Goal: Navigation & Orientation: Find specific page/section

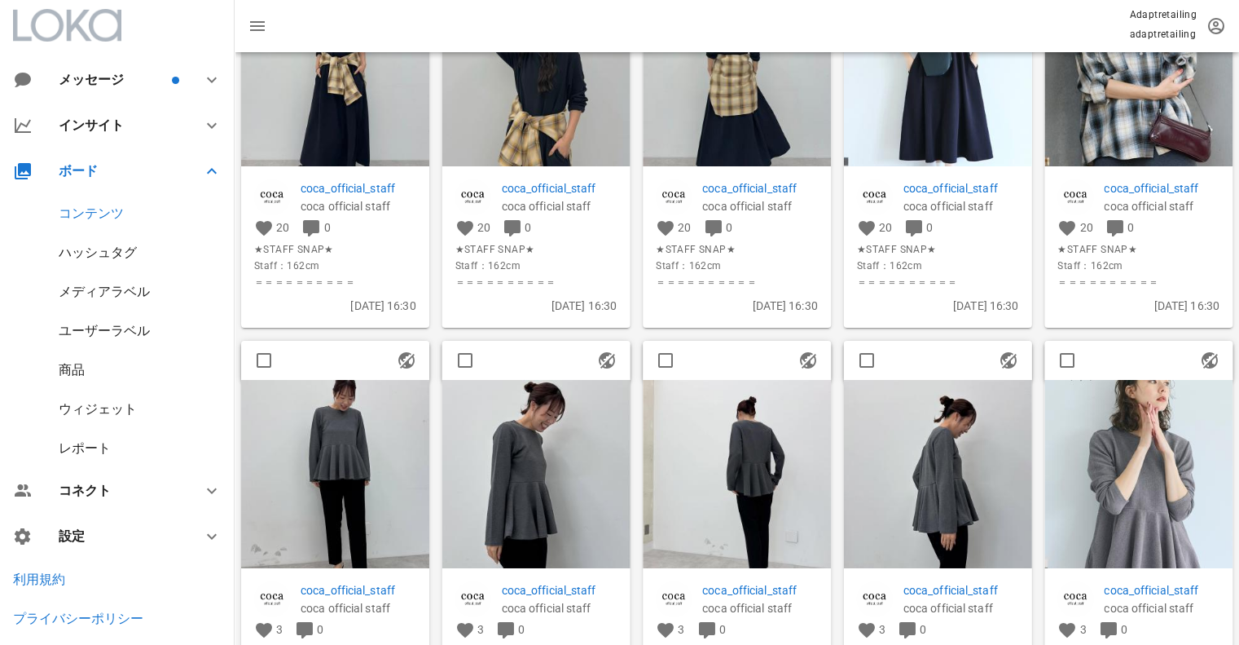
scroll to position [211, 0]
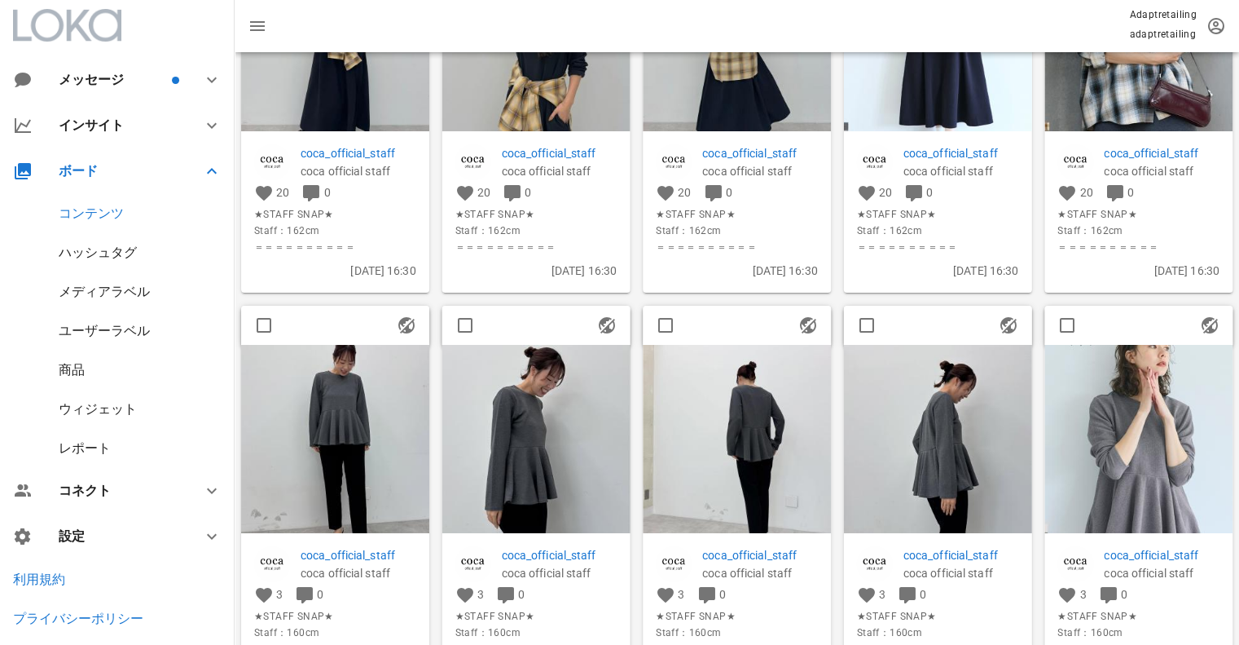
click at [365, 405] on img at bounding box center [335, 439] width 188 height 188
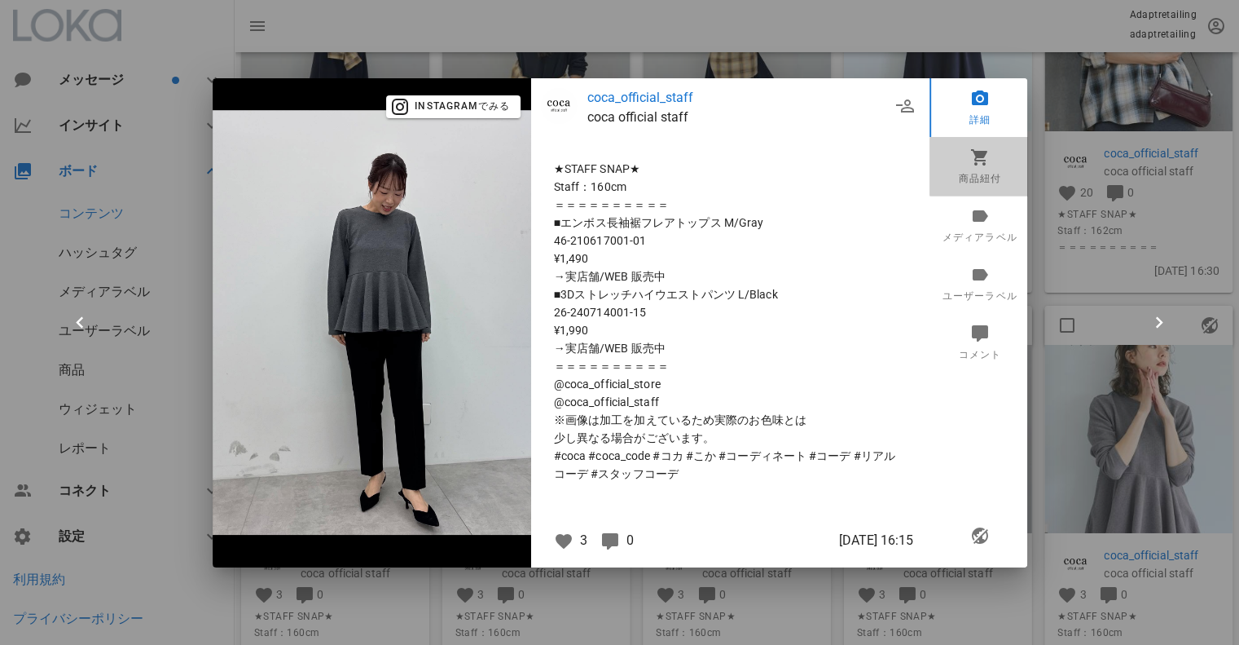
click at [989, 178] on link "商品紐付" at bounding box center [980, 166] width 101 height 59
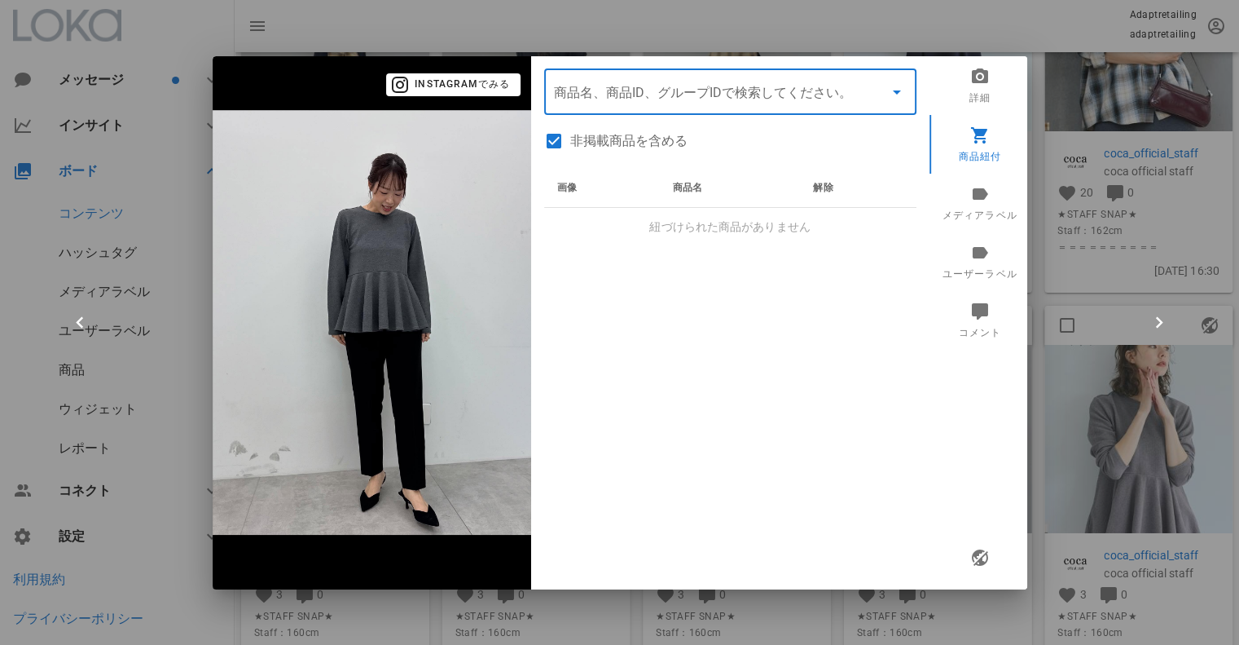
click at [603, 103] on input "商品" at bounding box center [707, 92] width 307 height 26
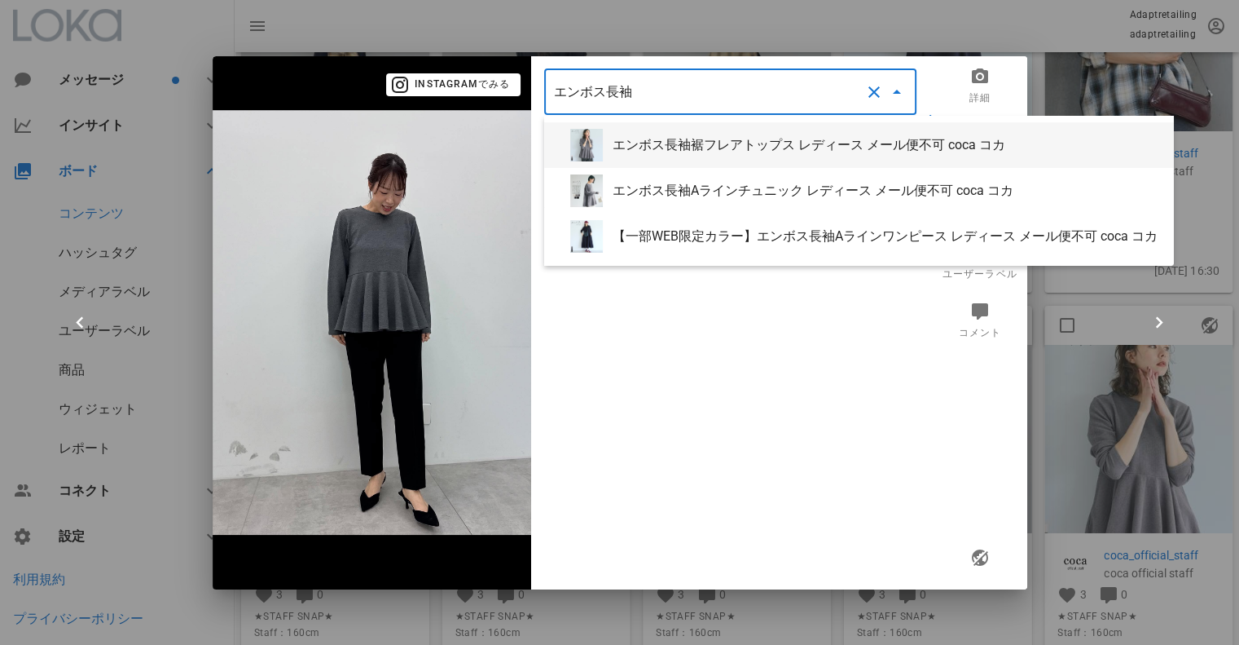
click at [661, 150] on div "エンボス長袖裾フレアトップス レディース メール便不可 coca コカ" at bounding box center [887, 144] width 548 height 15
type input "エンボス長袖裾フレアトップス レディース メール便不可 coca コカ"
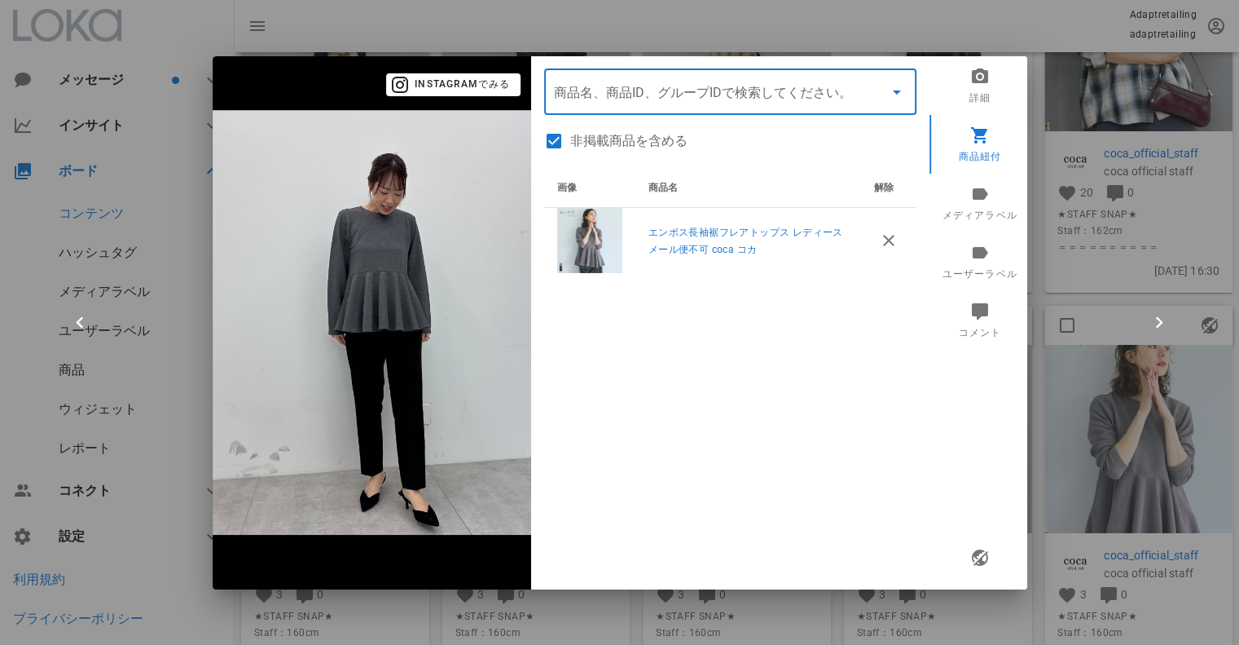
click at [601, 90] on input "商品" at bounding box center [707, 92] width 307 height 26
type input "3"
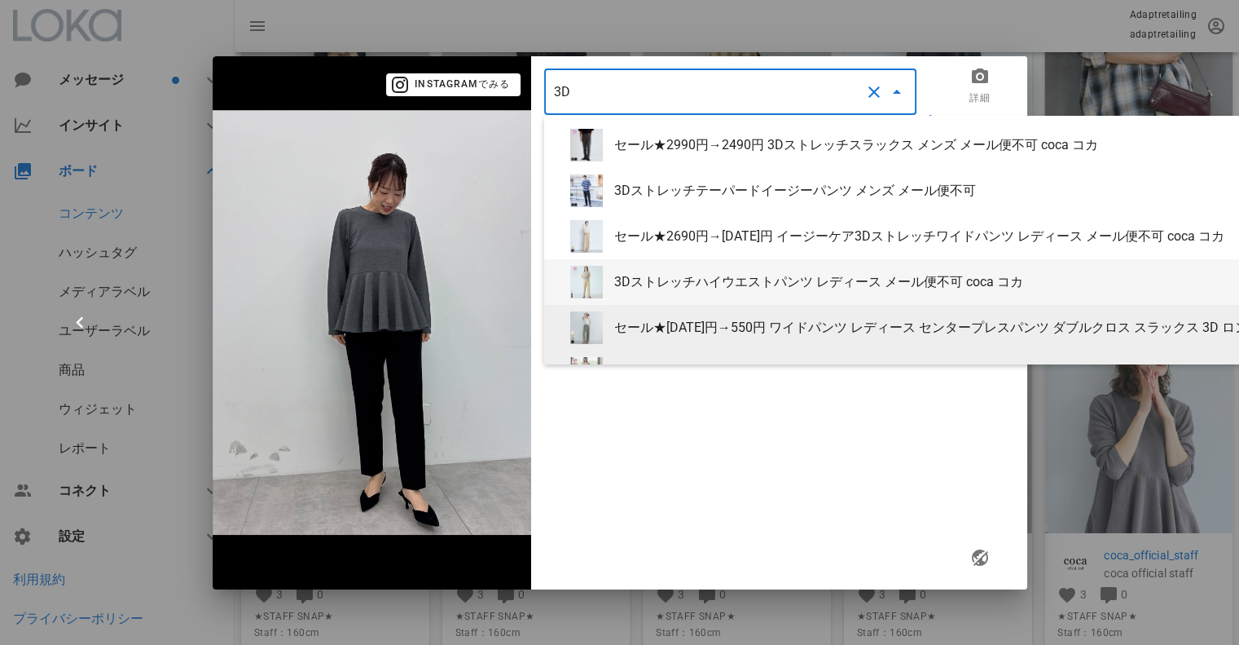
click at [715, 285] on div "3Dストレッチハイウエストパンツ レディース メール便不可 coca コカ" at bounding box center [1068, 281] width 909 height 15
type input "3Dストレッチハイウエストパンツ レディース メール便不可 coca コカ"
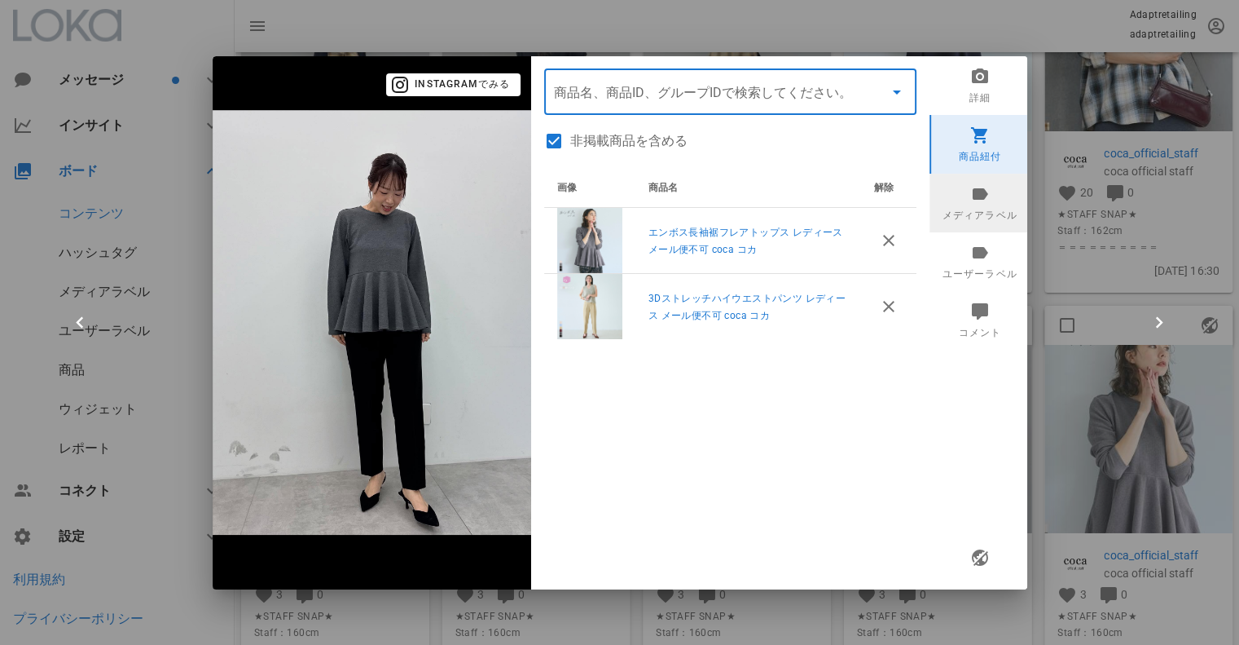
click at [988, 188] on icon at bounding box center [980, 193] width 20 height 20
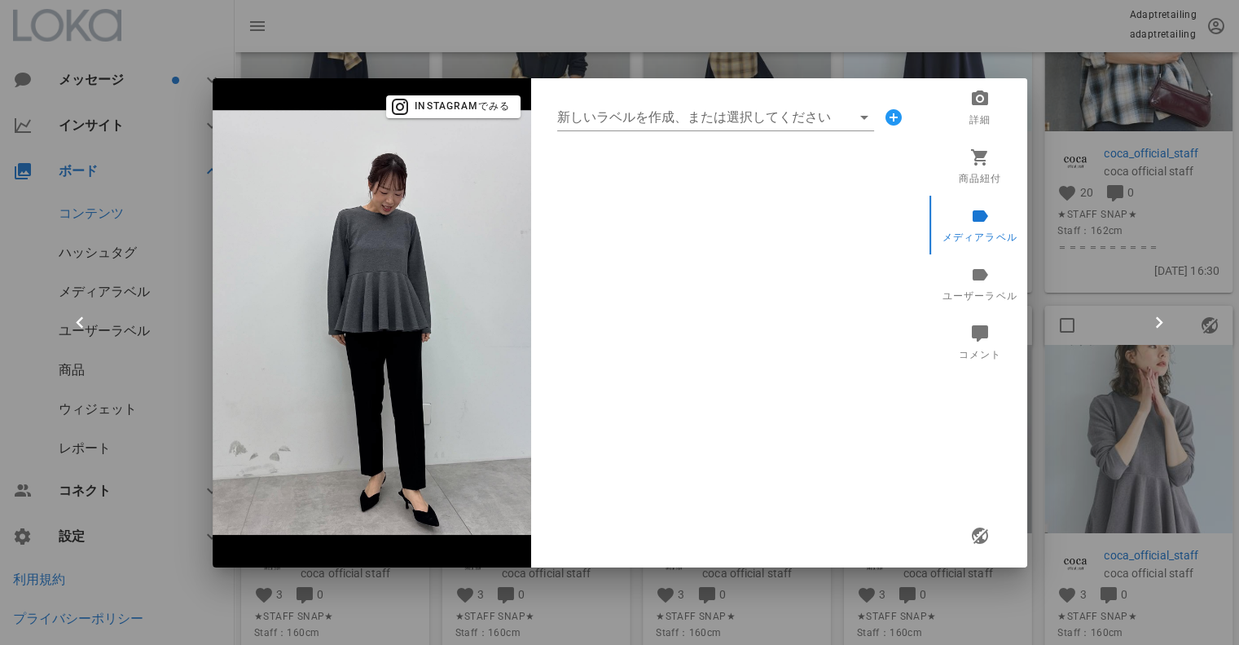
click at [695, 136] on div "新しいラベルを作成、または選択してください" at bounding box center [730, 117] width 372 height 52
click at [691, 126] on input "新しいラベルを作成、または選択してください" at bounding box center [704, 117] width 294 height 26
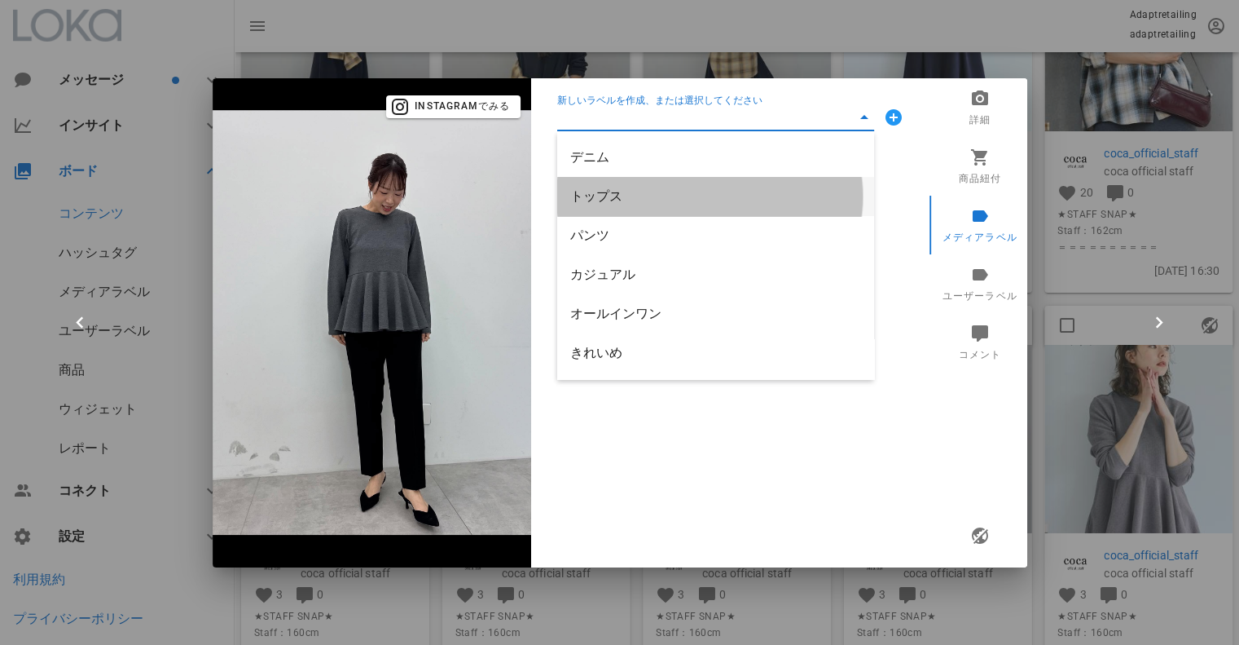
click at [626, 201] on div "トップス" at bounding box center [715, 195] width 291 height 15
type input "トップス"
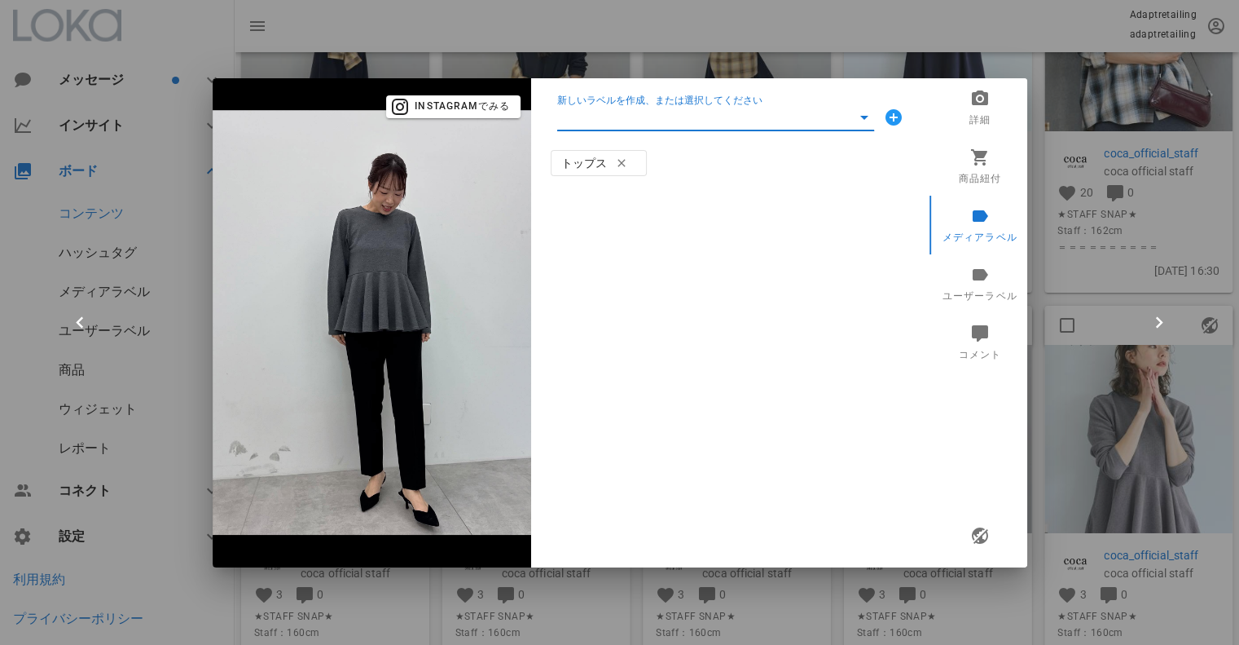
click at [637, 124] on input "新しいラベルを作成、または選択してください" at bounding box center [704, 117] width 294 height 26
click at [608, 199] on div "パンツ" at bounding box center [715, 195] width 291 height 15
type input "パンツ"
click at [635, 110] on input "新しいラベルを作成、または選択してください" at bounding box center [704, 117] width 294 height 26
click at [624, 189] on div "カジュアル" at bounding box center [715, 195] width 291 height 15
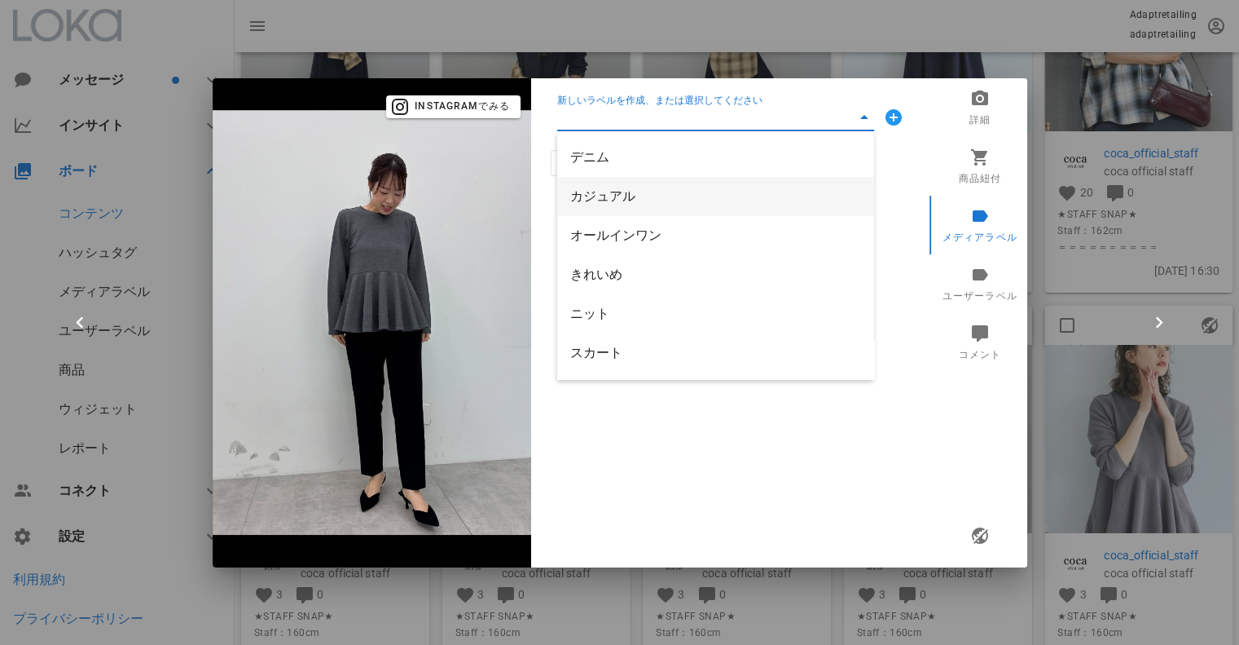
type input "カジュアル"
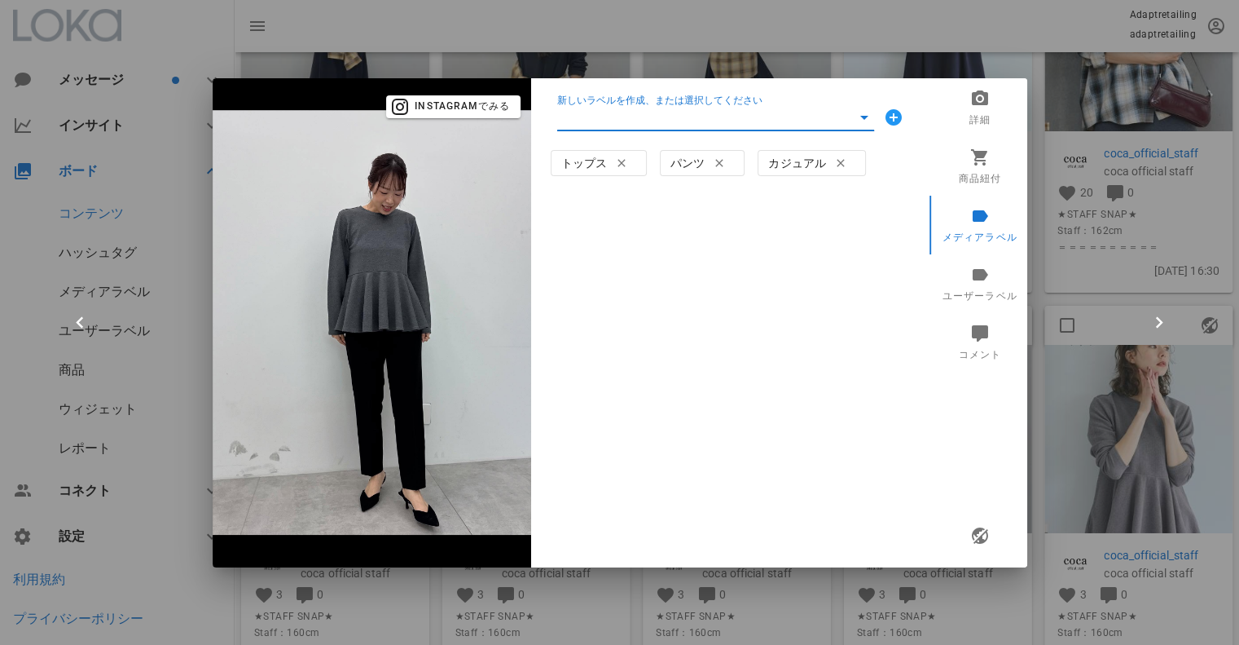
click at [617, 122] on input "新しいラベルを作成、または選択してください" at bounding box center [704, 117] width 294 height 26
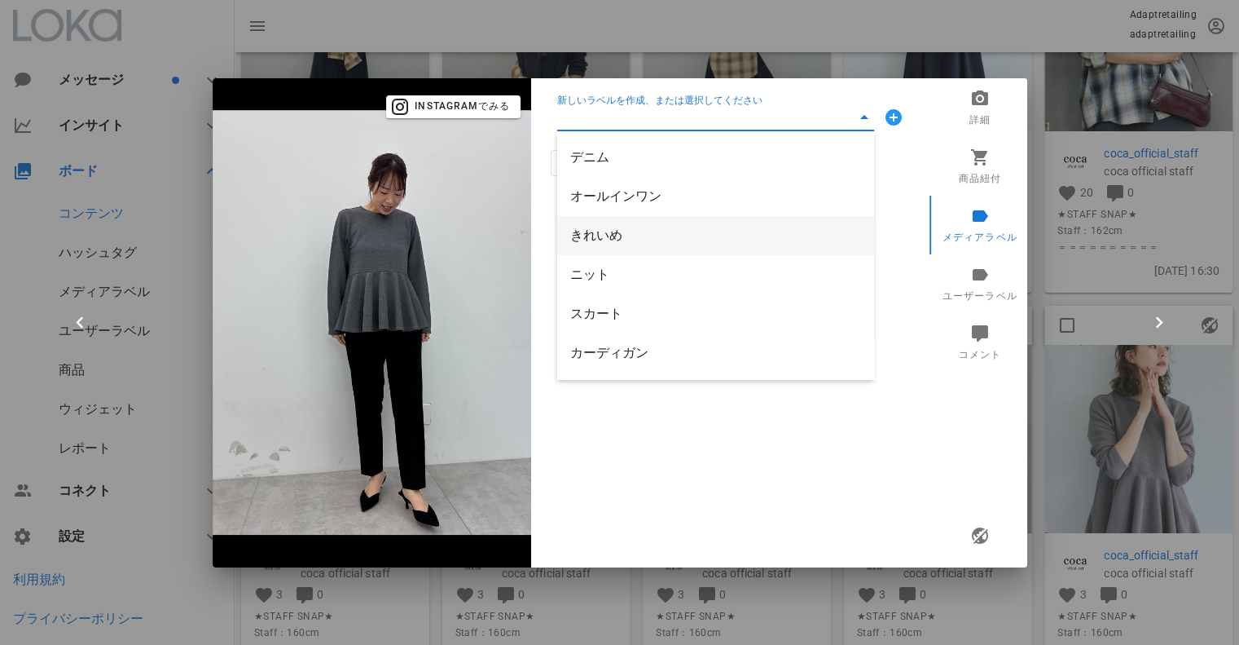
click at [613, 237] on div "きれいめ" at bounding box center [715, 234] width 291 height 15
type input "きれいめ"
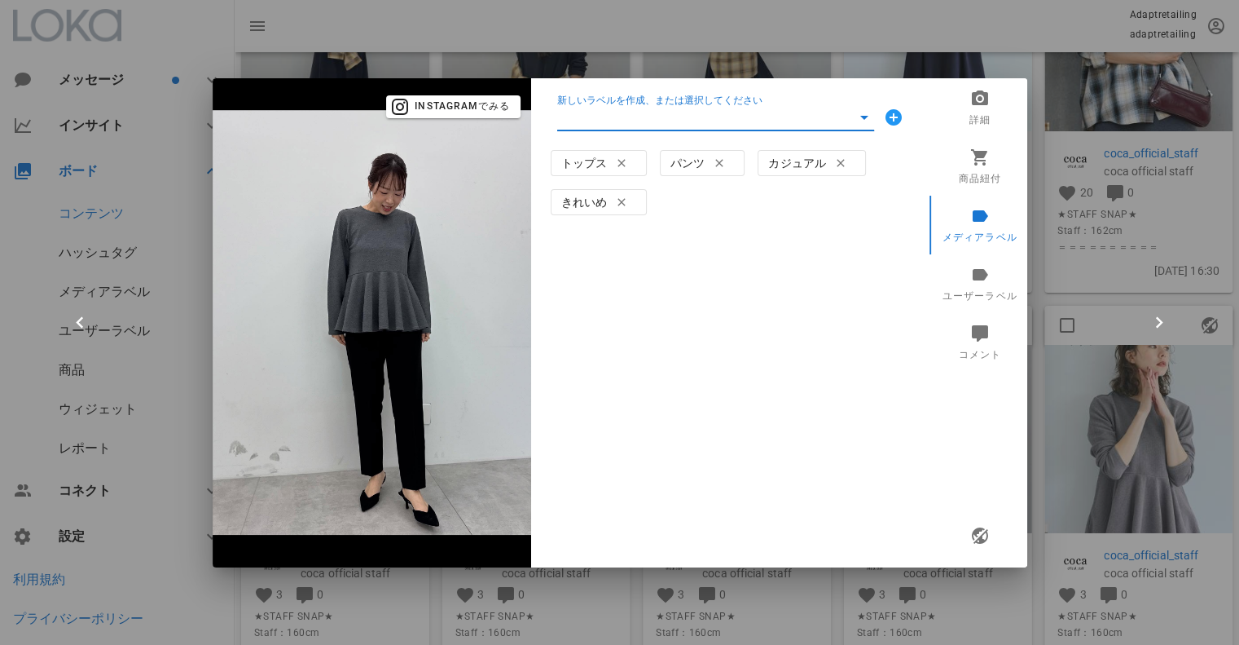
click at [652, 118] on input "新しいラベルを作成、または選択してください" at bounding box center [704, 117] width 294 height 26
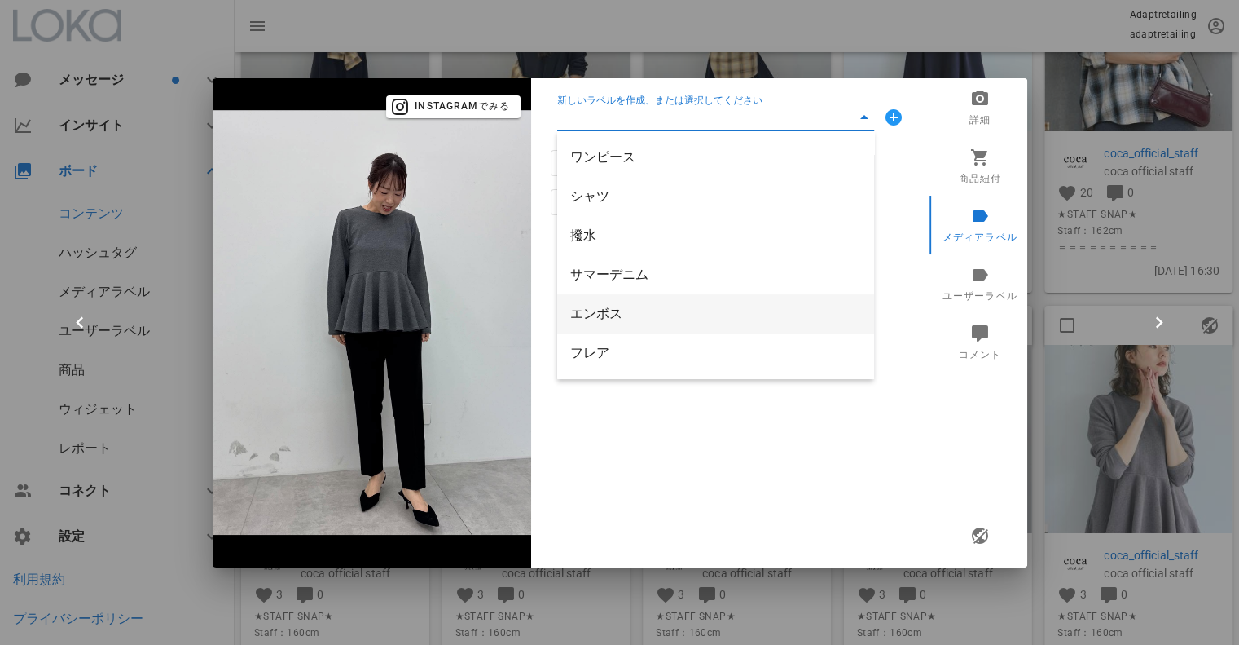
click at [622, 315] on div "エンボス" at bounding box center [715, 313] width 291 height 15
type input "エンボス"
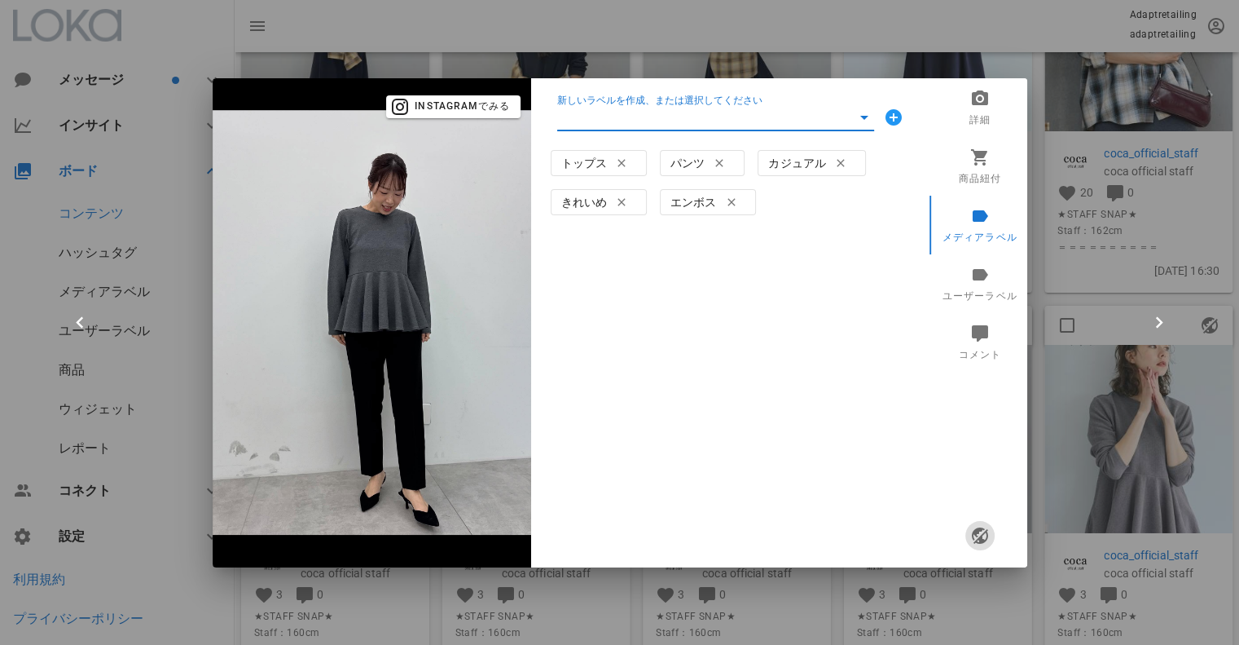
click at [981, 535] on icon "button" at bounding box center [980, 536] width 20 height 20
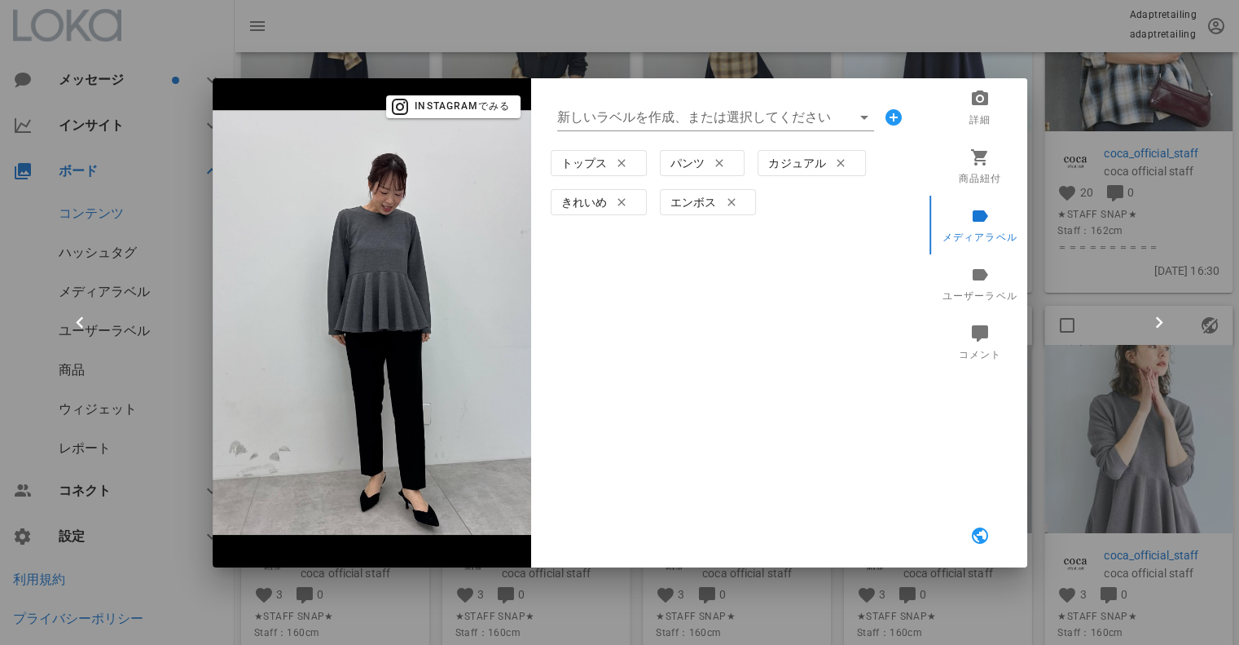
click at [1040, 117] on div at bounding box center [619, 322] width 1239 height 645
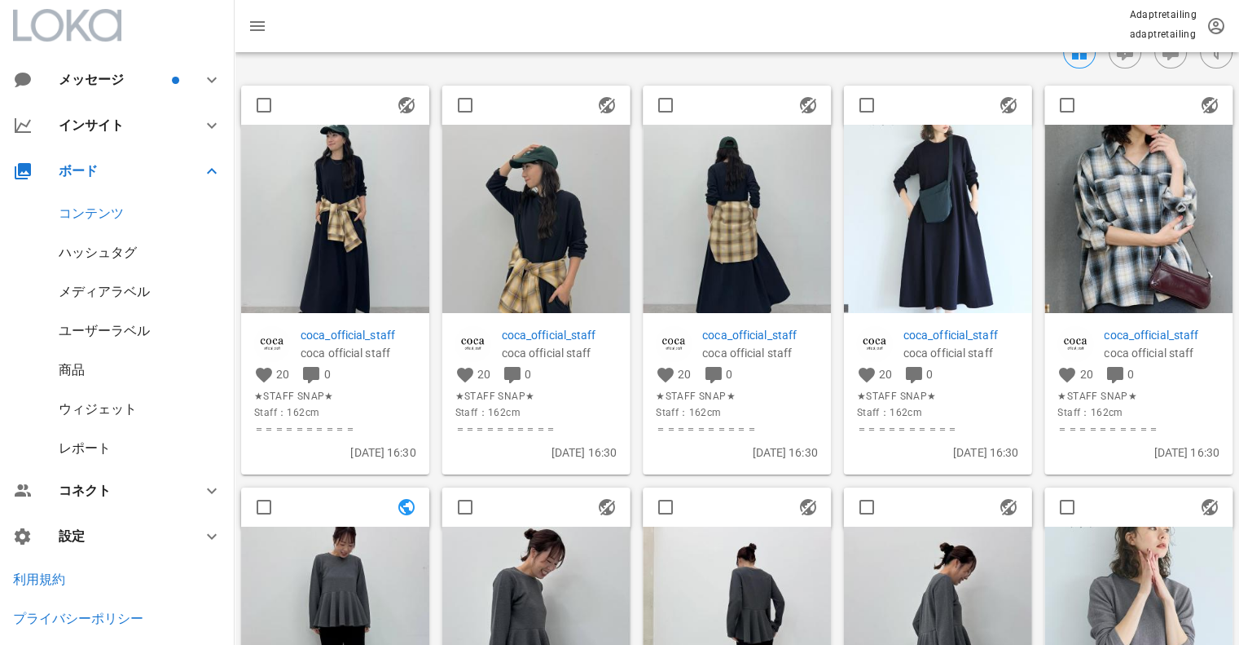
scroll to position [0, 0]
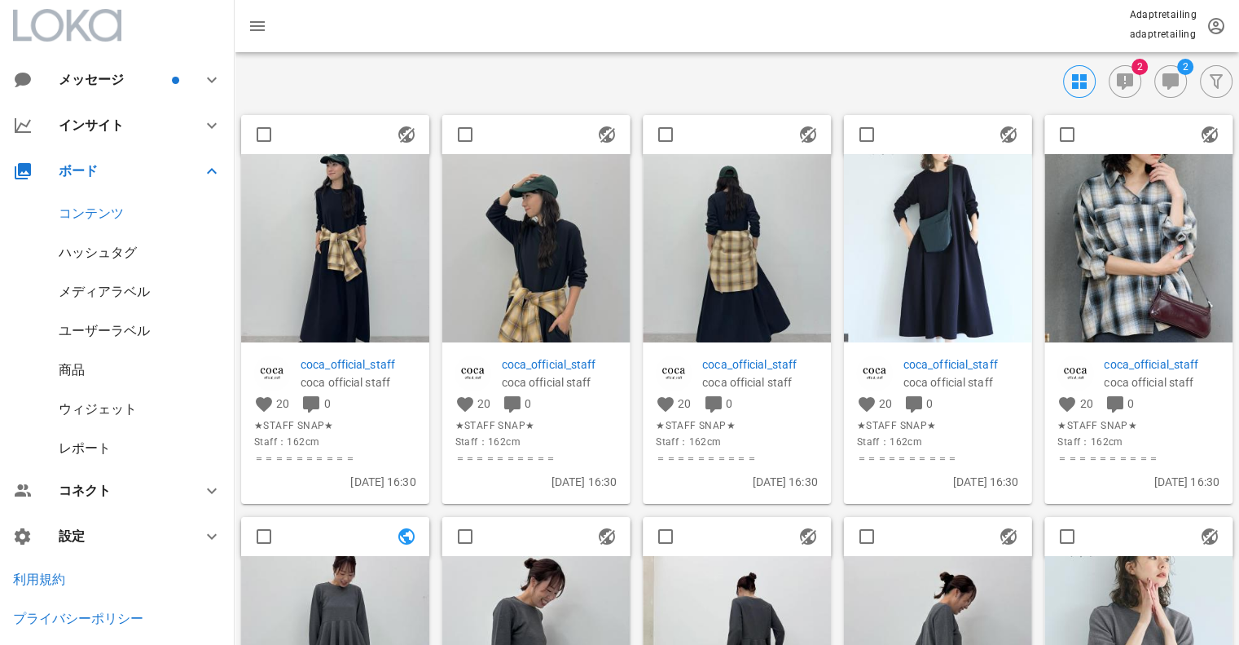
click at [327, 224] on img at bounding box center [335, 248] width 188 height 188
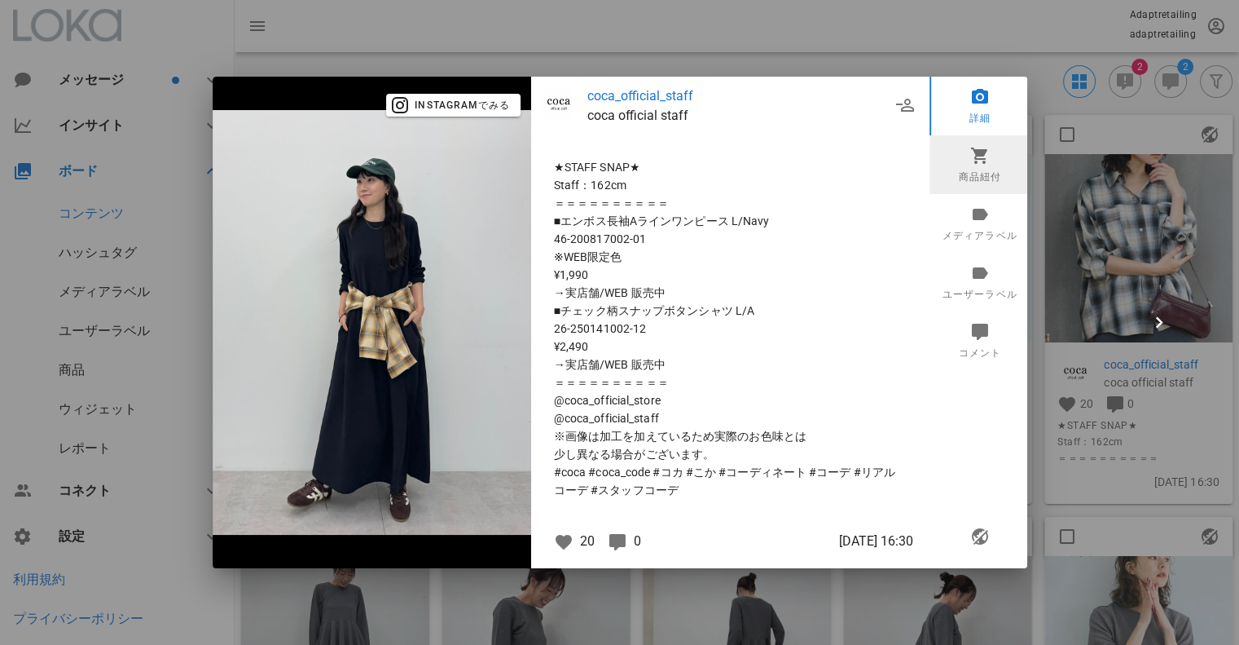
click at [978, 165] on link "商品紐付" at bounding box center [980, 164] width 101 height 59
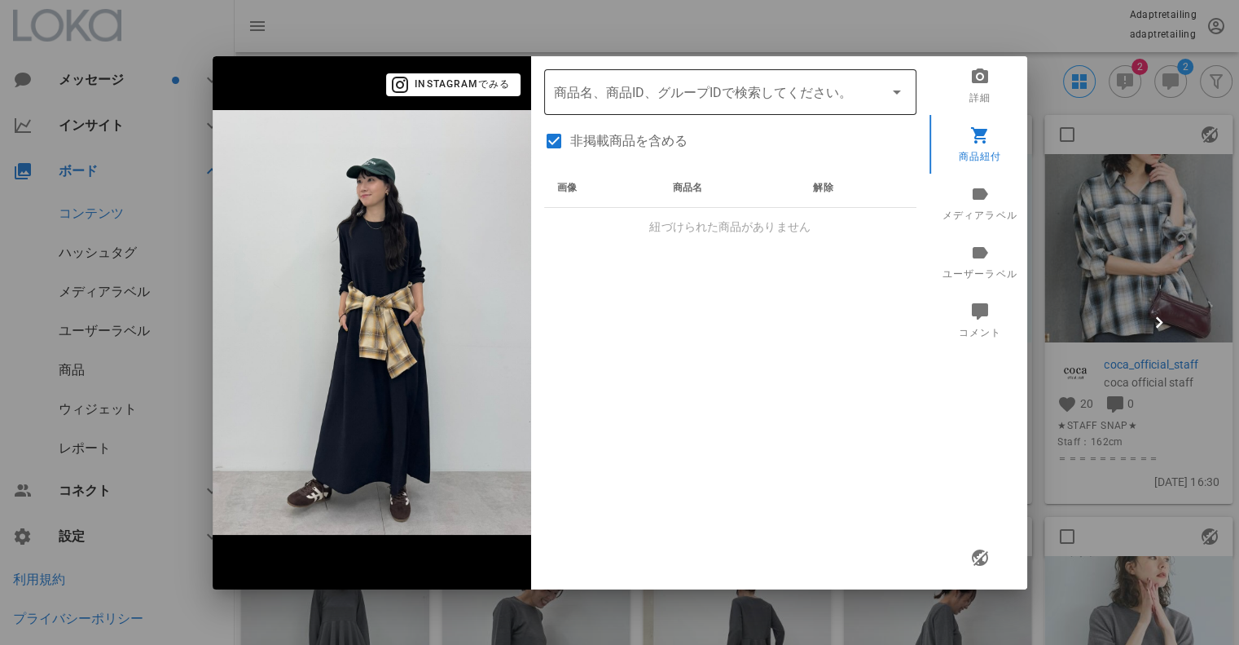
click at [671, 107] on div "商品名、商品ID、グループIDで検索してください。" at bounding box center [730, 92] width 353 height 46
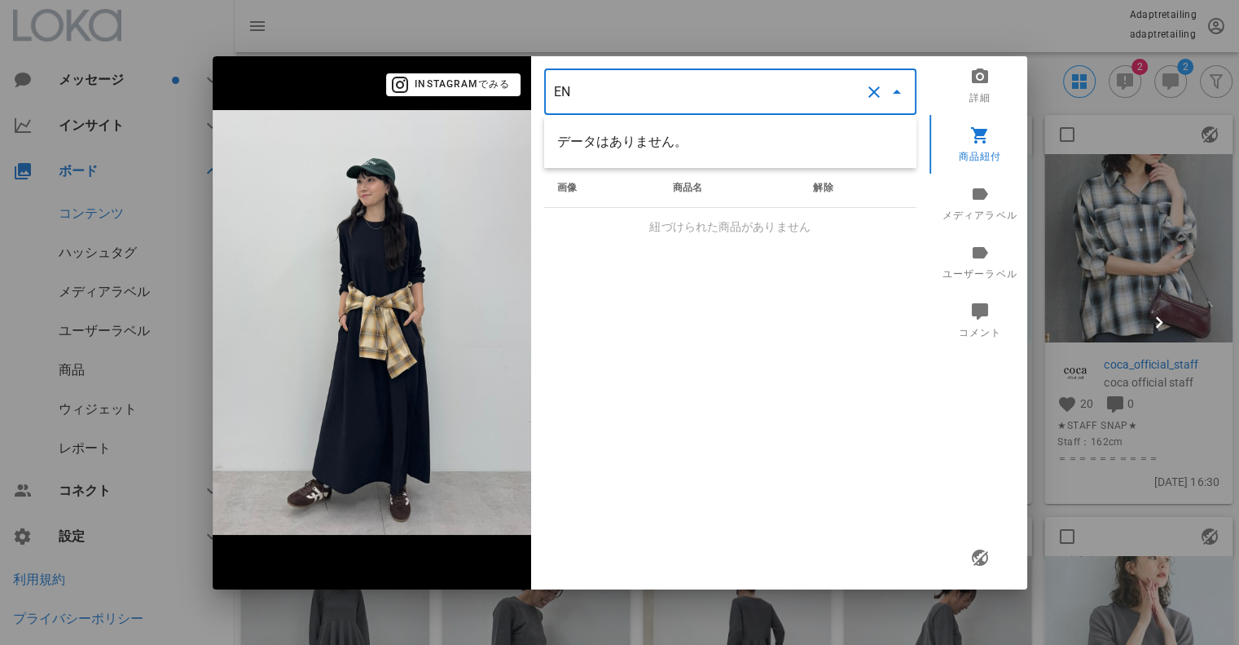
type input "E"
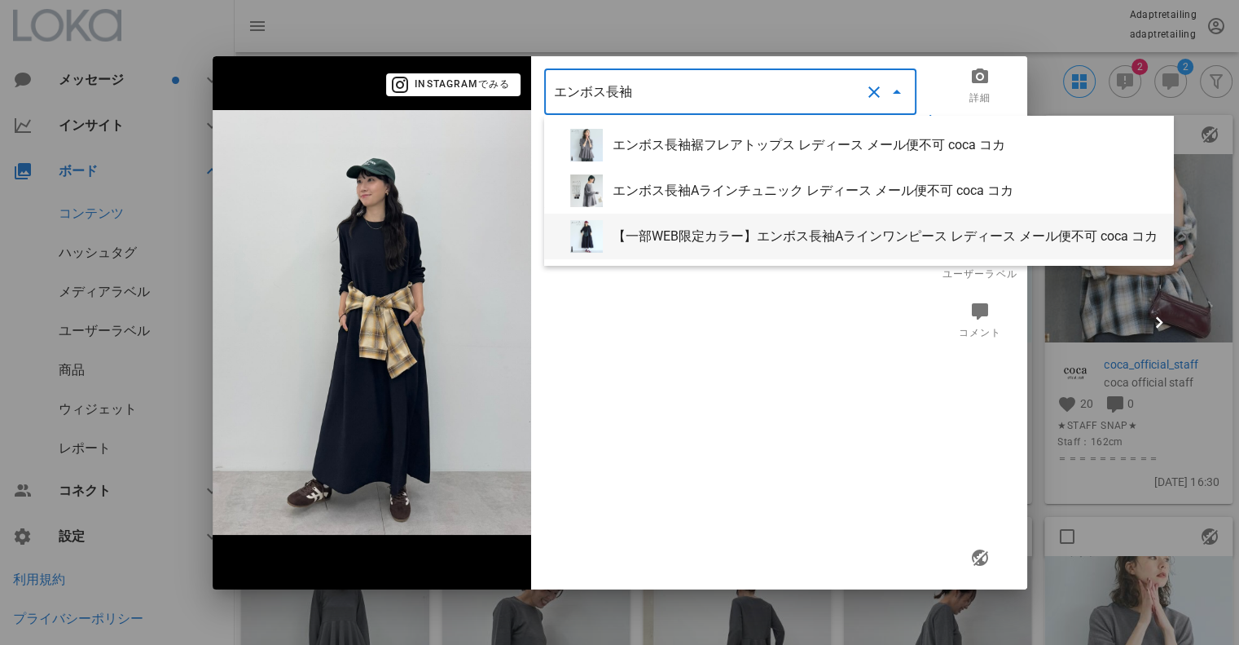
click at [763, 229] on div "【一部WEB限定カラー】エンボス長袖Aラインワンピース レディース メール便不可 coca コカ" at bounding box center [887, 235] width 548 height 15
type input "【一部WEB限定カラー】エンボス長袖Aラインワンピース レディース メール便不可 coca コカ"
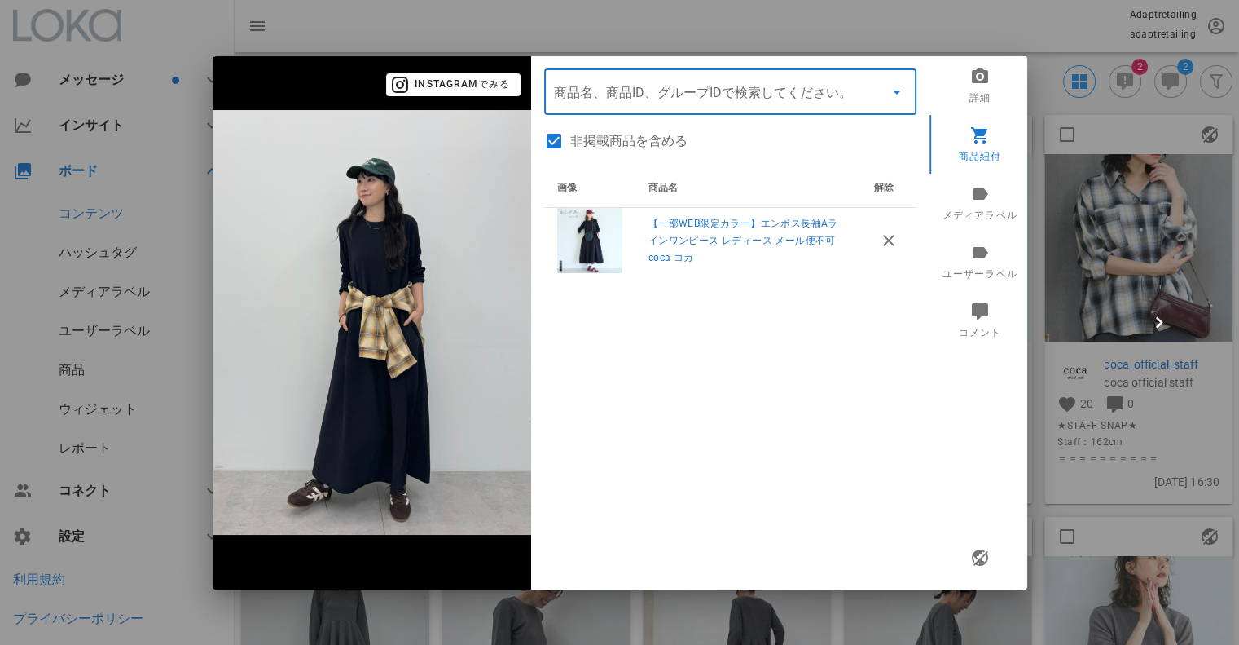
click at [651, 95] on input "商品" at bounding box center [707, 92] width 307 height 26
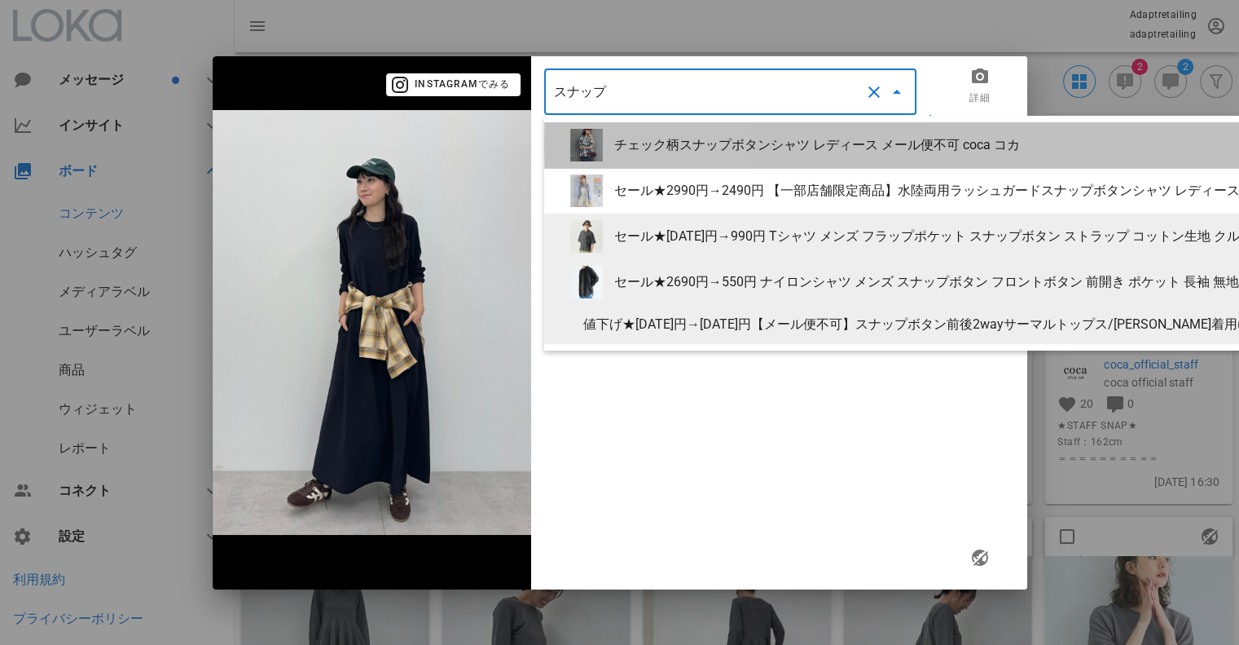
click at [707, 141] on div "チェック柄スナップボタンシャツ レディース メール便不可 coca コカ" at bounding box center [1068, 144] width 909 height 15
type input "チェック柄スナップボタンシャツ レディース メール便不可 coca コカ"
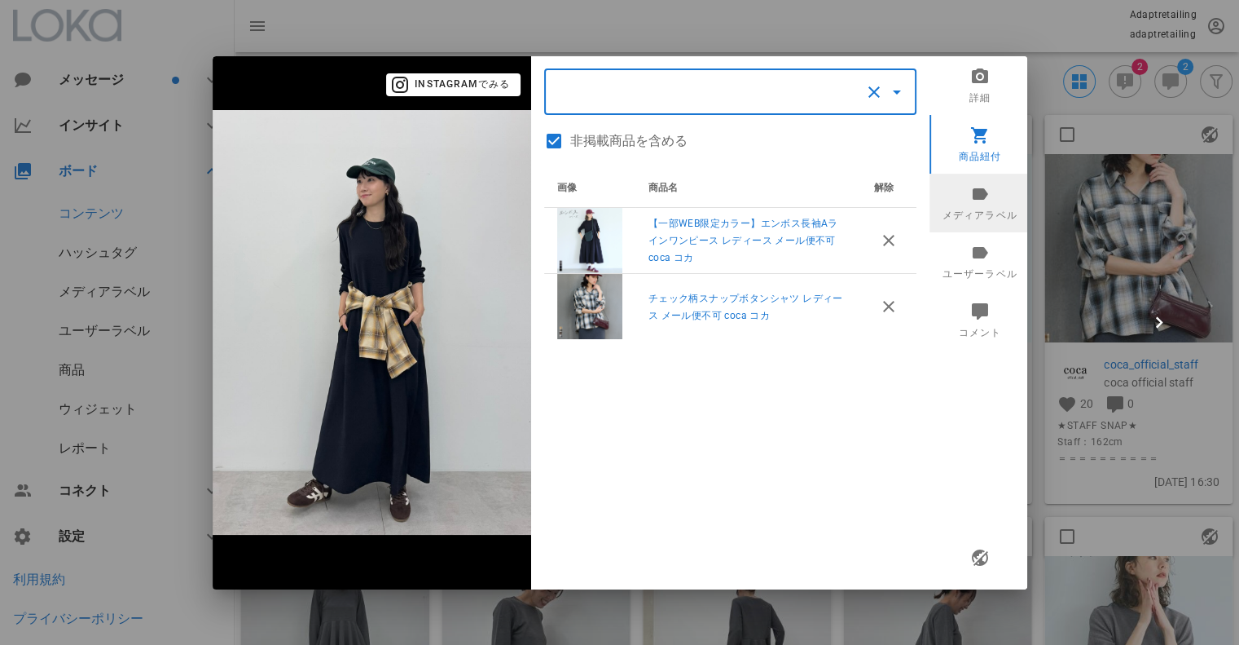
click at [976, 195] on icon at bounding box center [980, 193] width 20 height 20
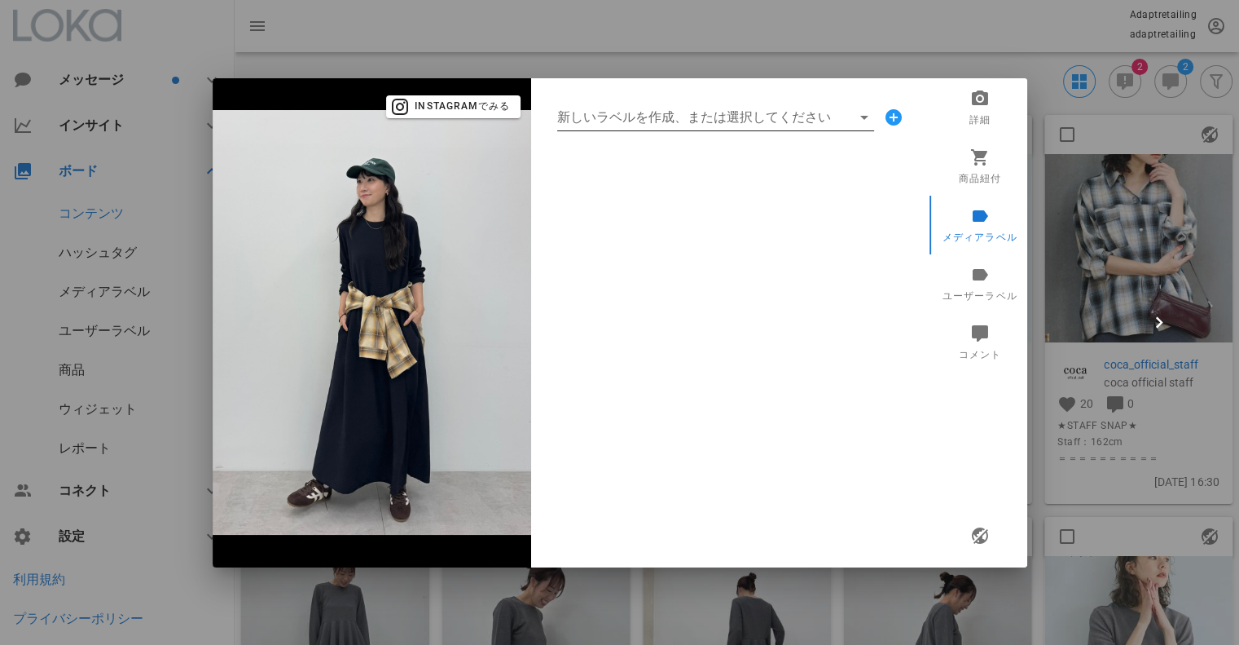
click at [662, 125] on input "新しいラベルを作成、または選択してください" at bounding box center [704, 117] width 294 height 26
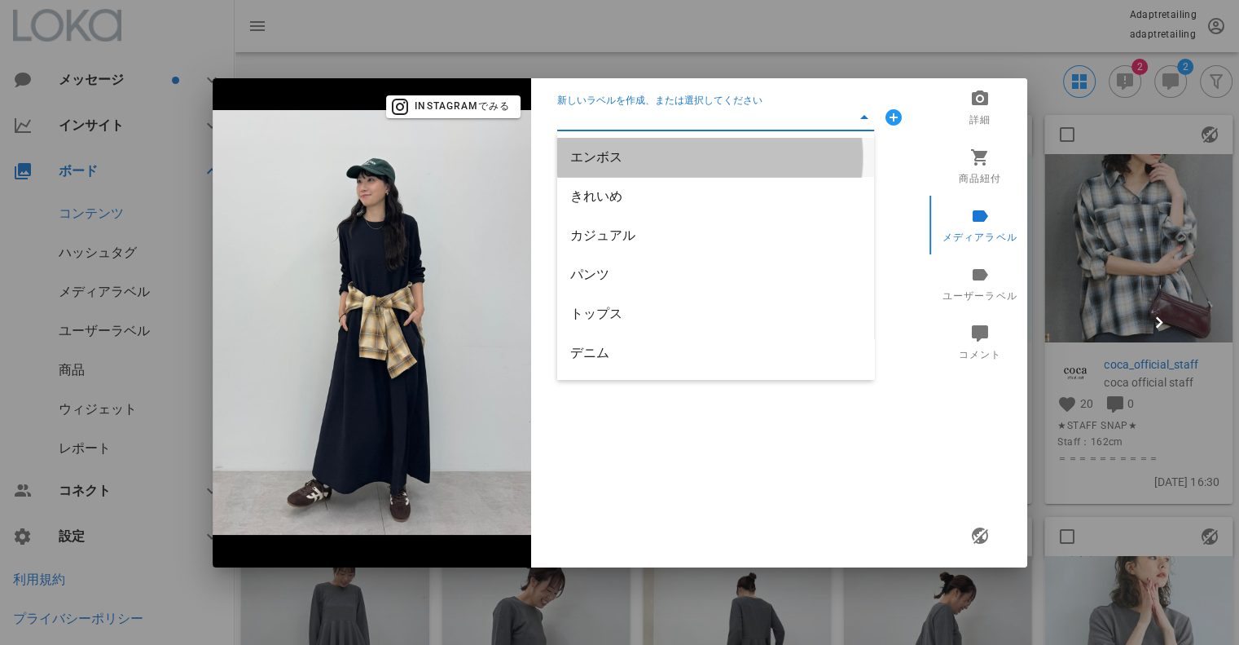
click at [641, 155] on div "エンボス" at bounding box center [715, 156] width 291 height 15
type input "エンボス"
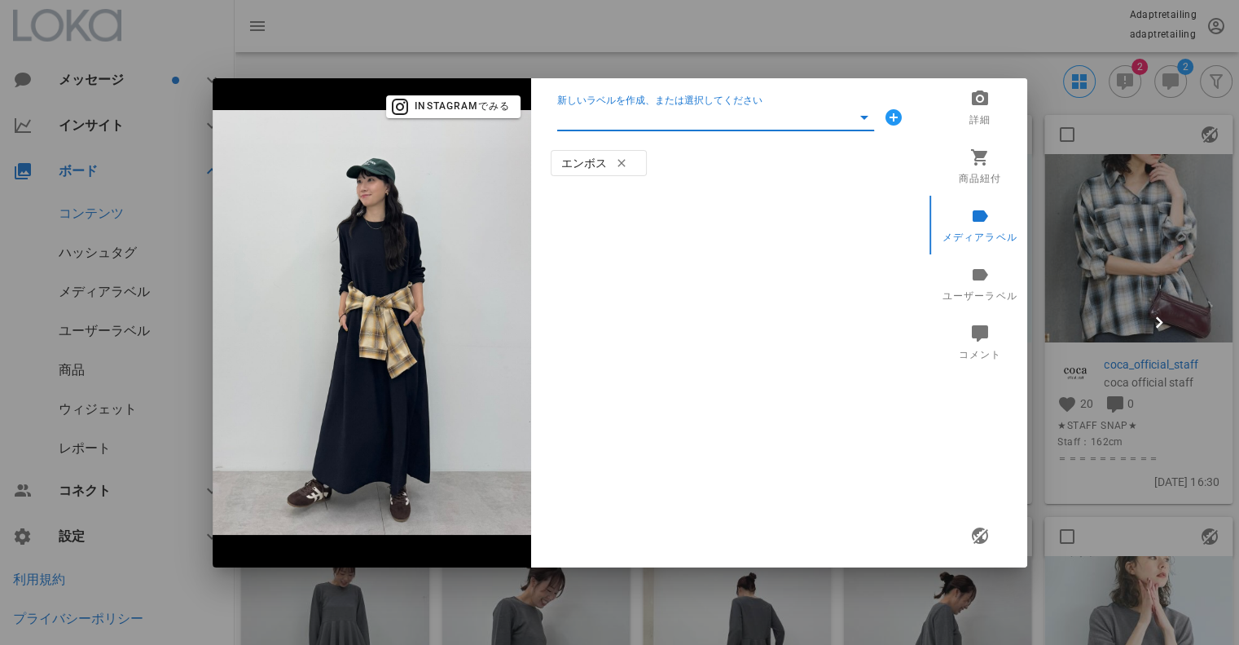
click at [639, 117] on input "新しいラベルを作成、または選択してください" at bounding box center [704, 117] width 294 height 26
click at [631, 150] on div "きれいめ" at bounding box center [715, 156] width 291 height 15
type input "きれいめ"
click at [634, 121] on input "新しいラベルを作成、または選択してください" at bounding box center [704, 117] width 294 height 26
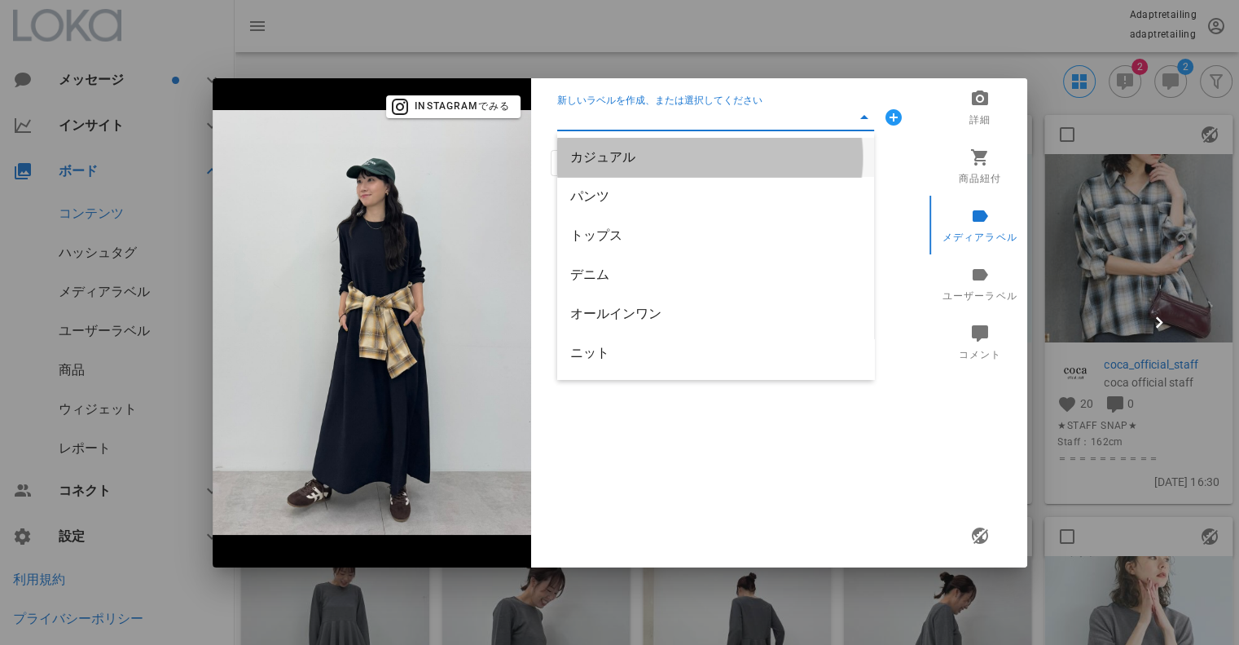
click at [630, 158] on div "カジュアル" at bounding box center [715, 156] width 291 height 15
type input "カジュアル"
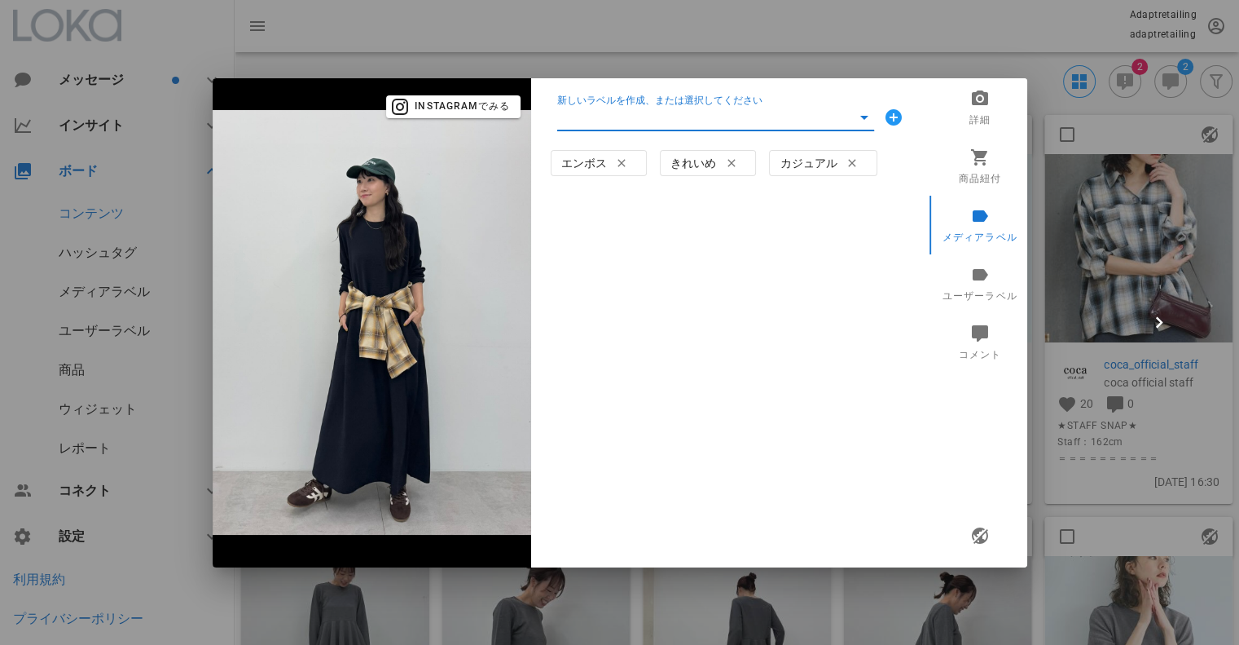
click at [640, 110] on input "新しいラベルを作成、または選択してください" at bounding box center [704, 117] width 294 height 26
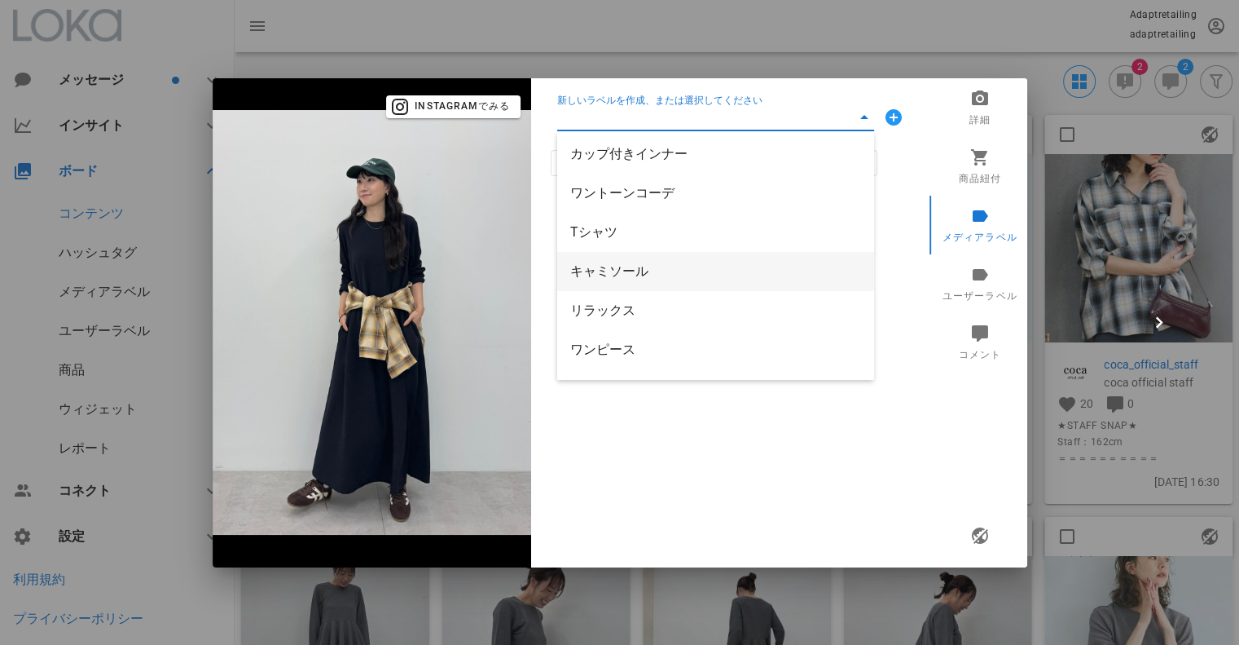
scroll to position [376, 0]
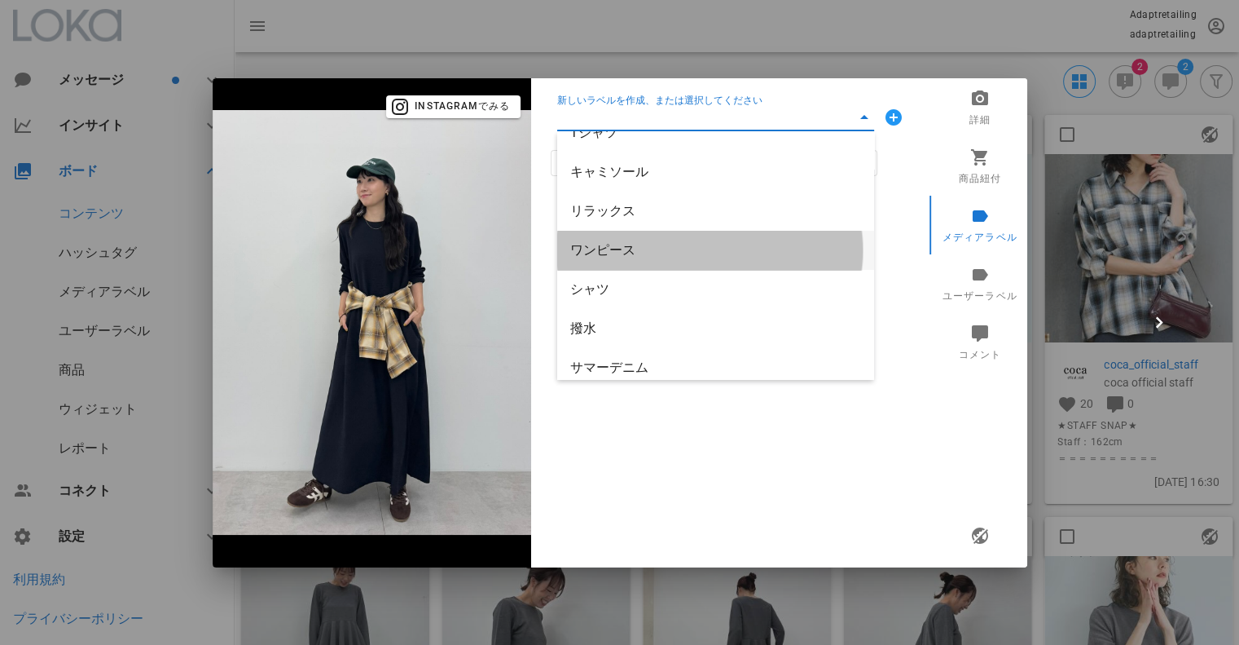
click at [618, 244] on div "ワンピース" at bounding box center [715, 249] width 291 height 15
type input "ワンピース"
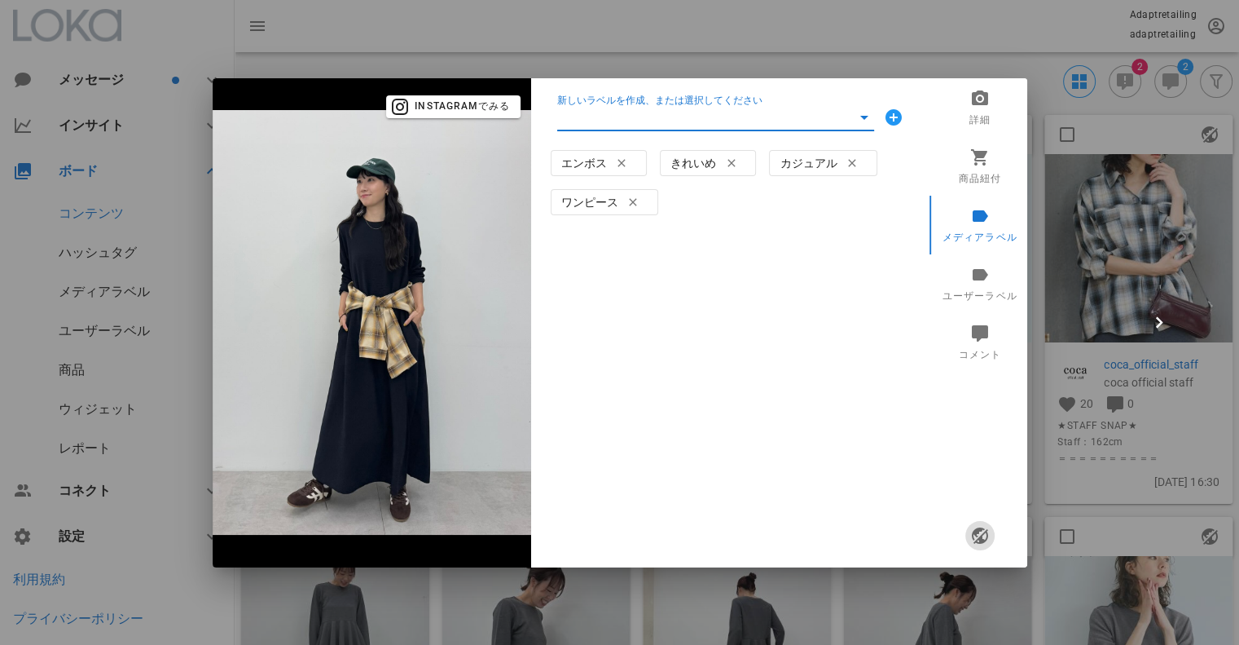
click at [985, 529] on icon "button" at bounding box center [980, 536] width 20 height 20
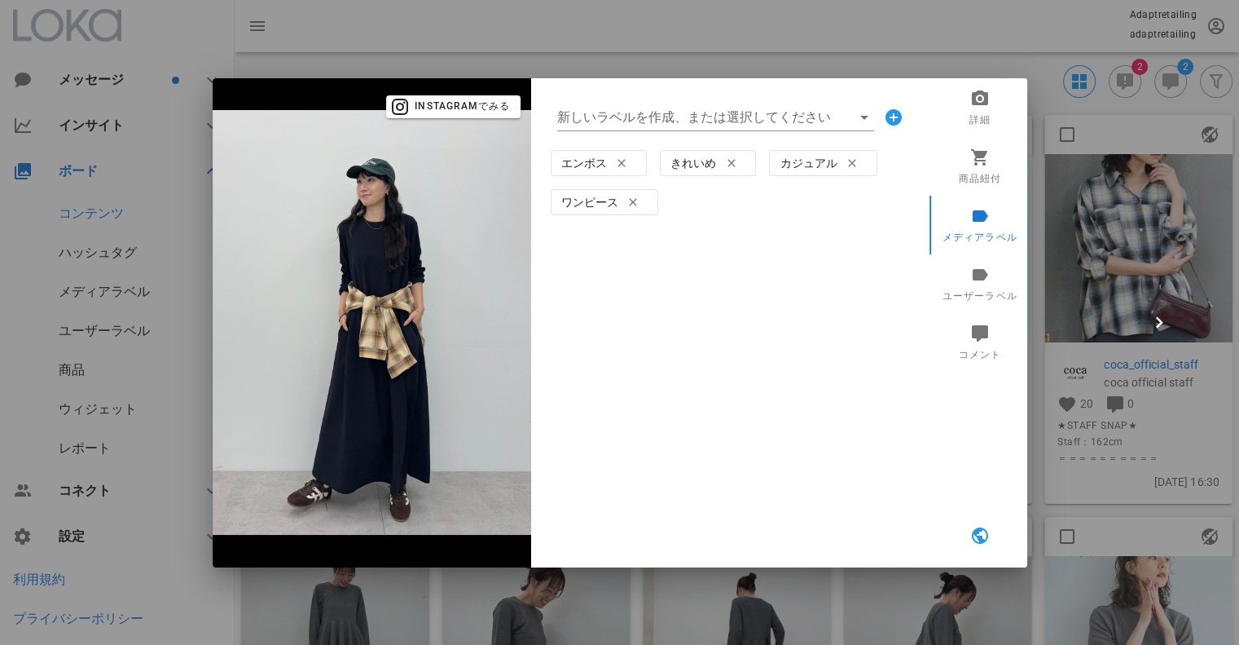
click at [883, 56] on div at bounding box center [619, 322] width 1239 height 645
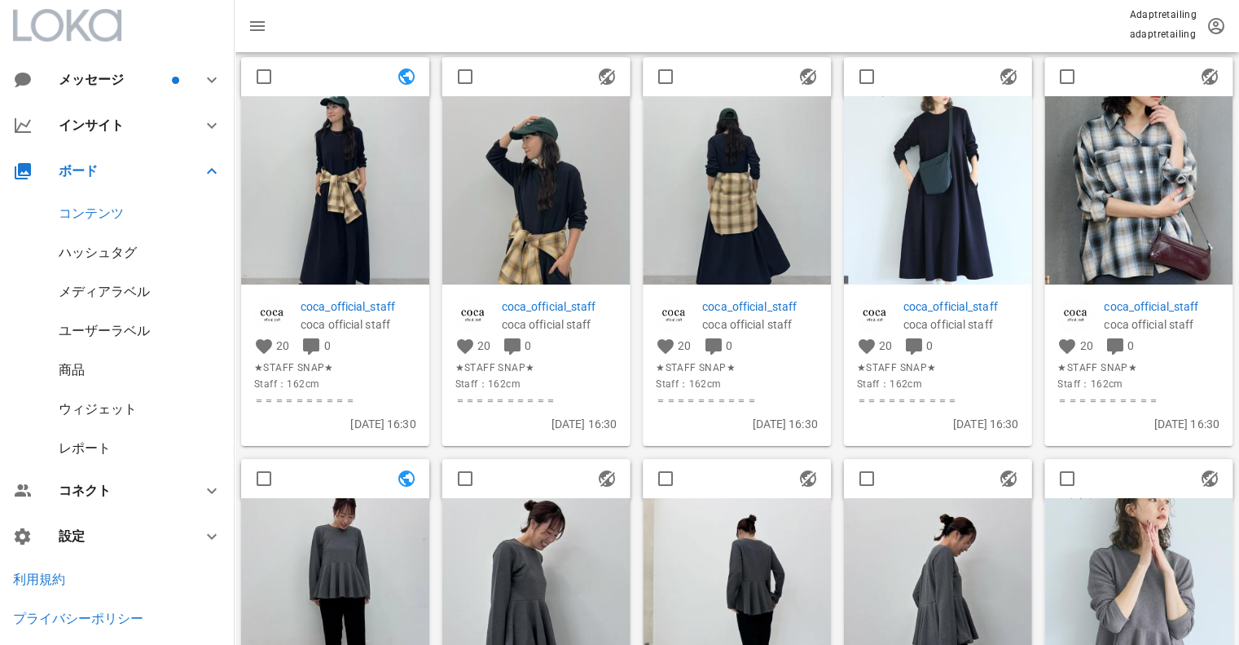
scroll to position [81, 0]
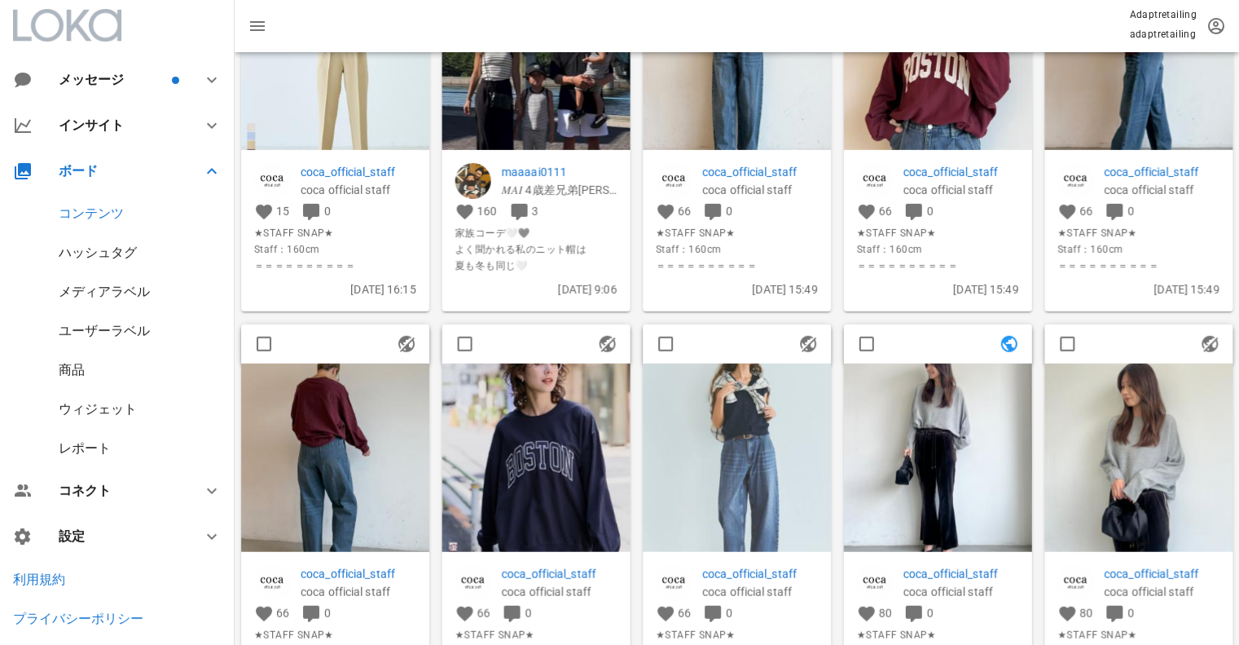
scroll to position [997, 0]
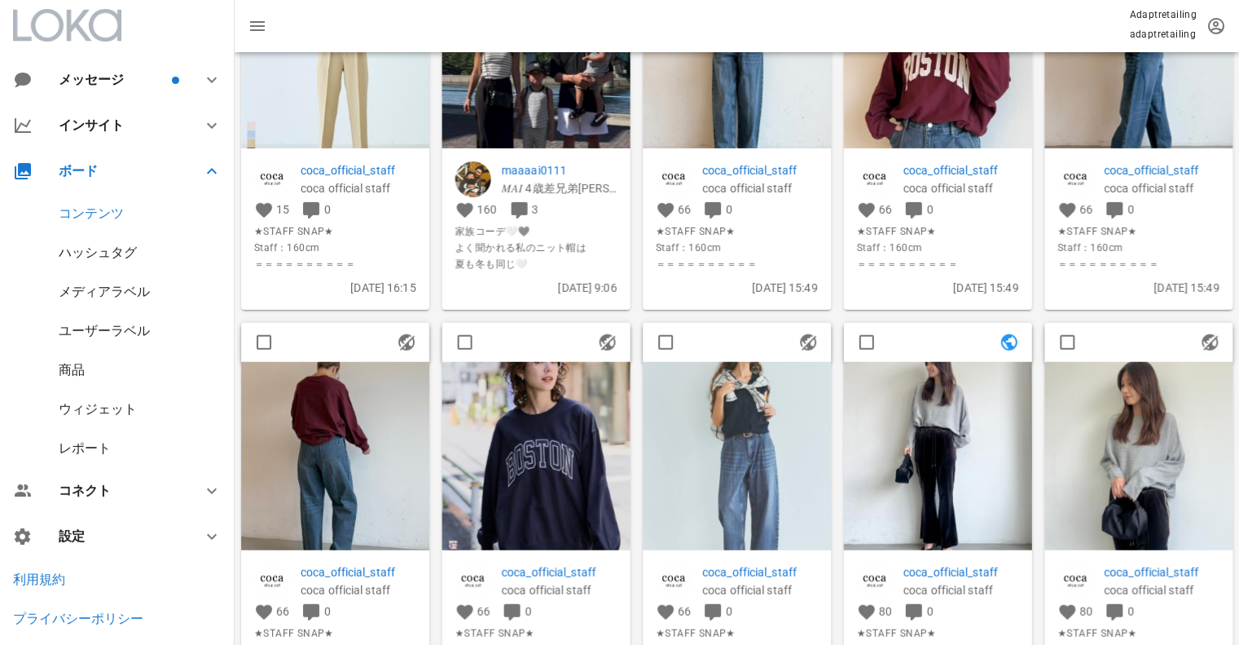
click at [92, 252] on div "ハッシュタグ" at bounding box center [98, 251] width 78 height 15
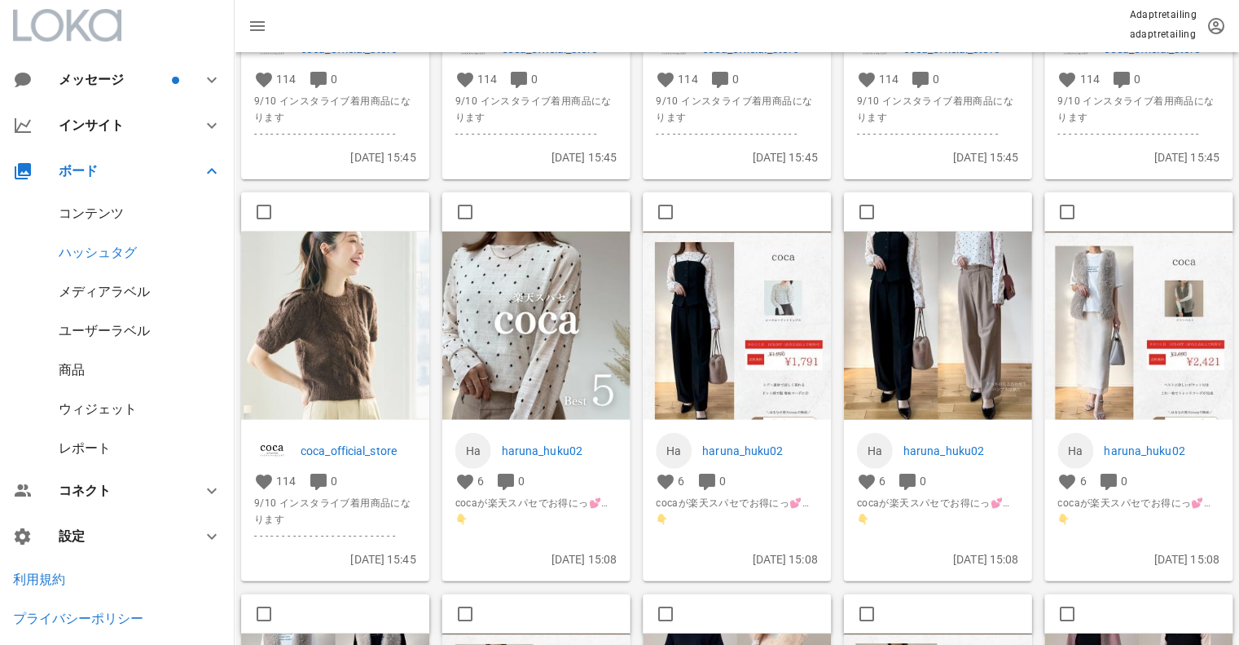
scroll to position [1136, 0]
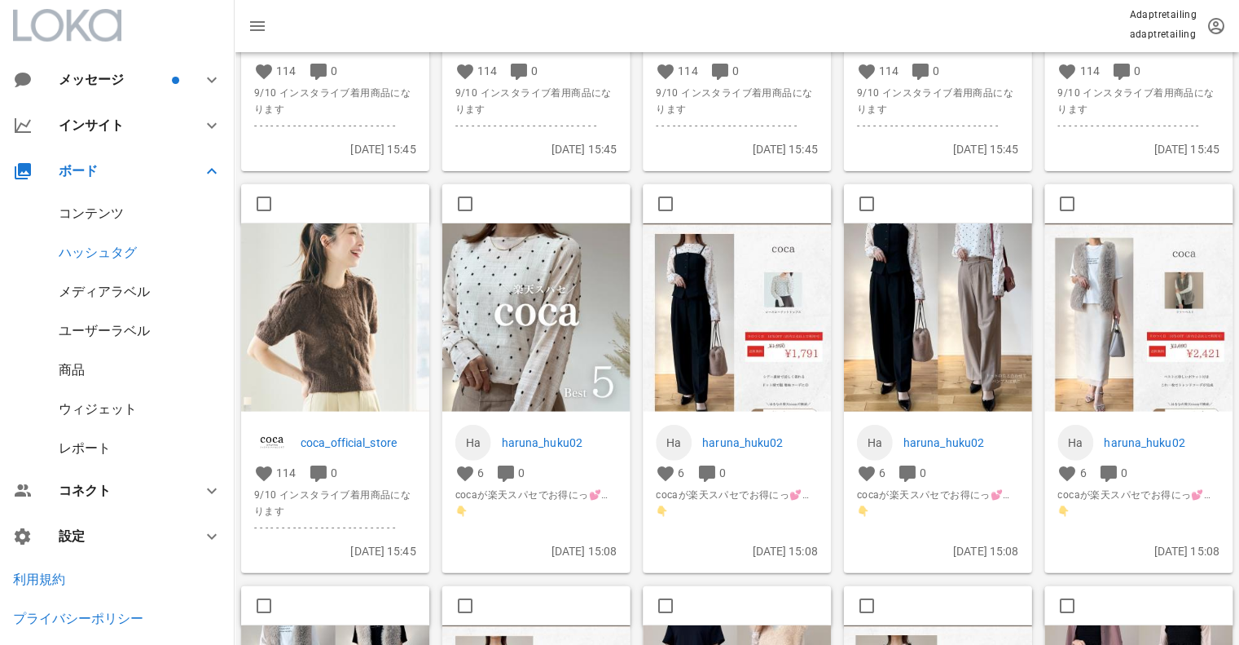
click at [958, 303] on img at bounding box center [938, 317] width 188 height 188
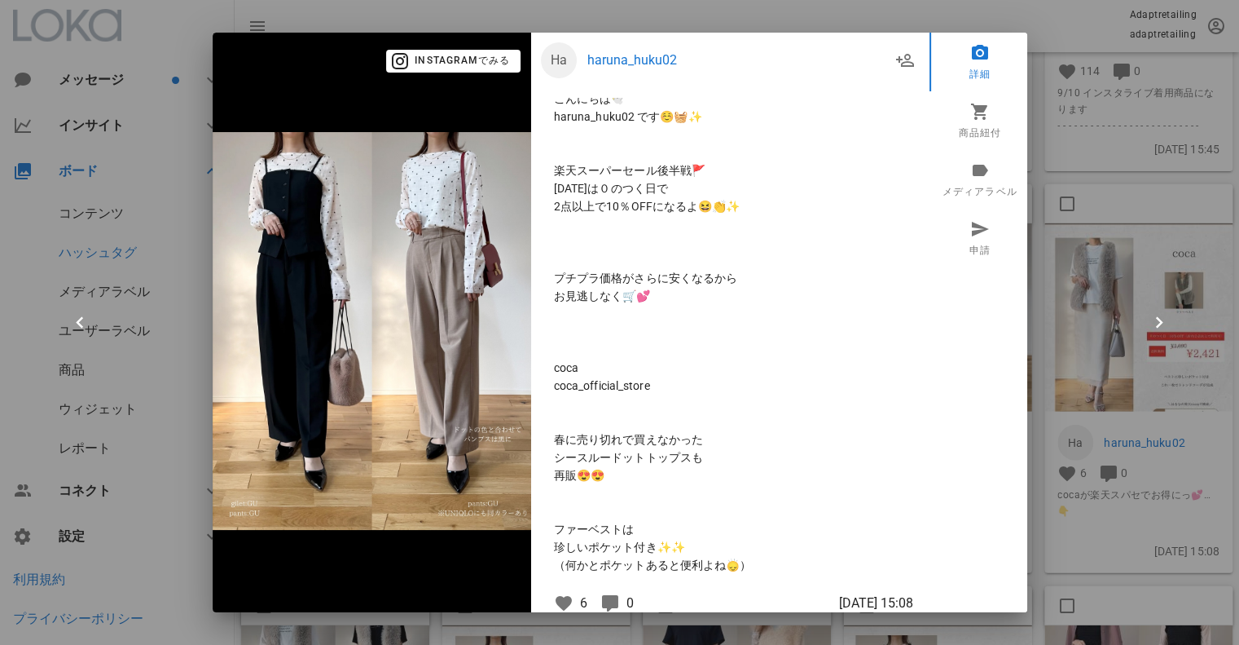
scroll to position [0, 0]
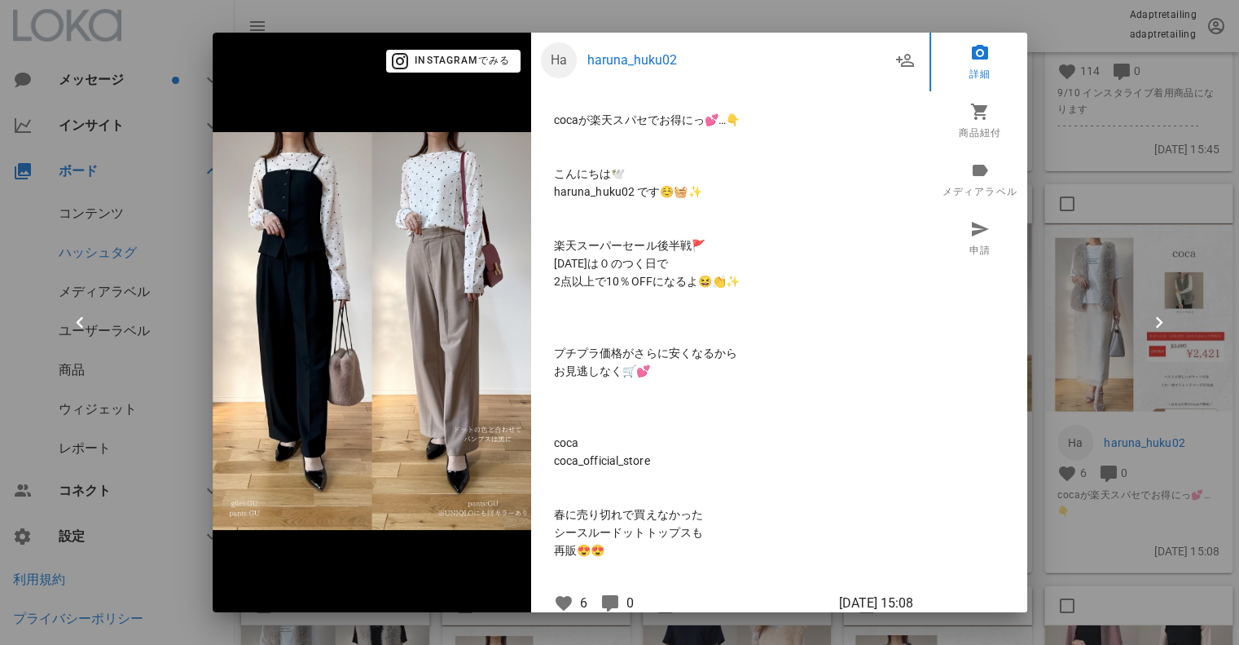
click at [1192, 271] on div at bounding box center [619, 322] width 1239 height 645
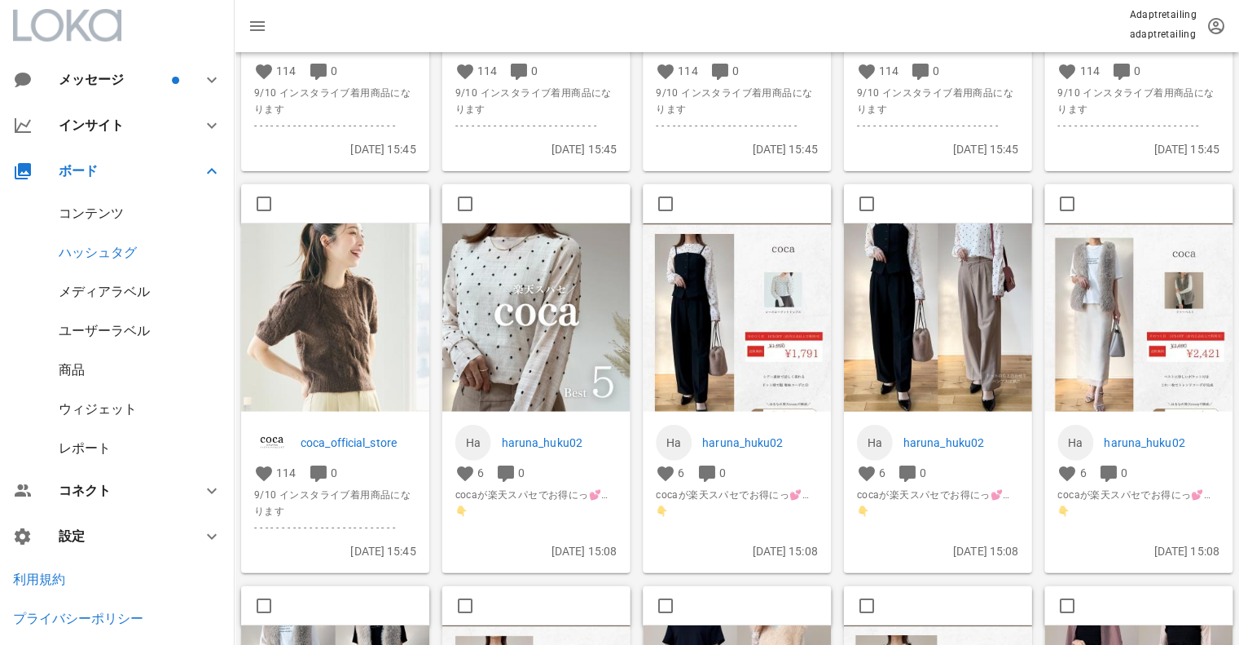
click at [1180, 262] on img at bounding box center [1139, 317] width 188 height 188
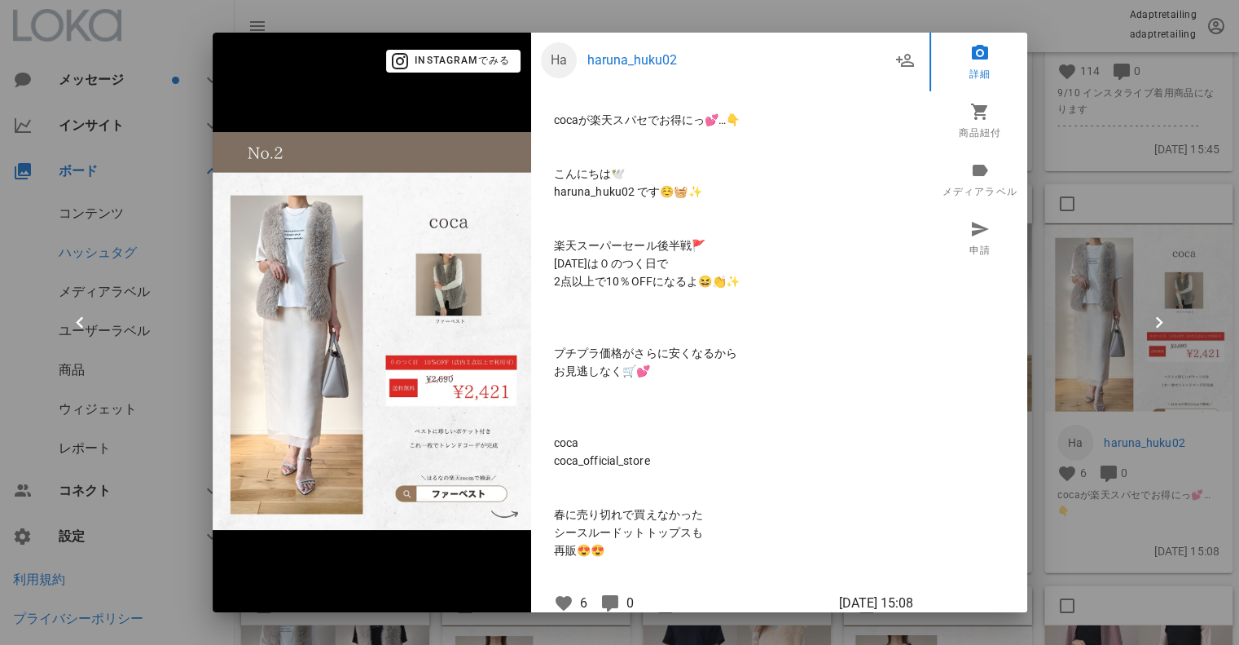
click at [1177, 259] on div at bounding box center [619, 322] width 1239 height 645
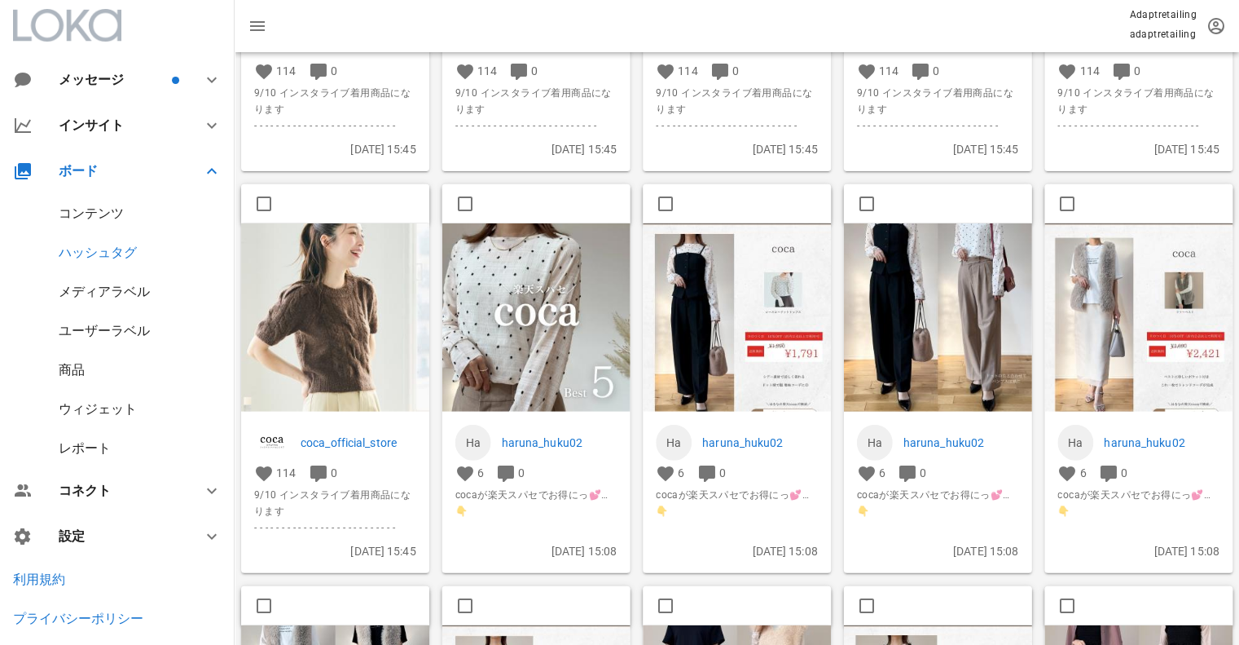
click at [772, 294] on img at bounding box center [737, 317] width 188 height 188
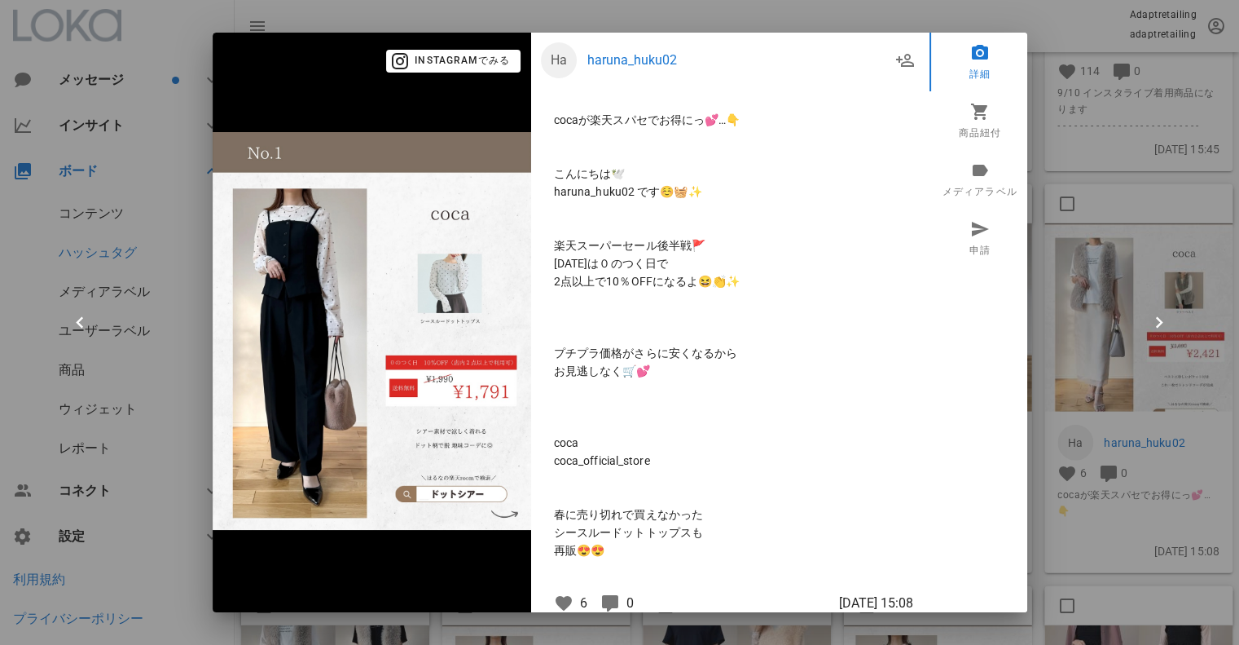
click at [1098, 257] on div at bounding box center [619, 322] width 1239 height 645
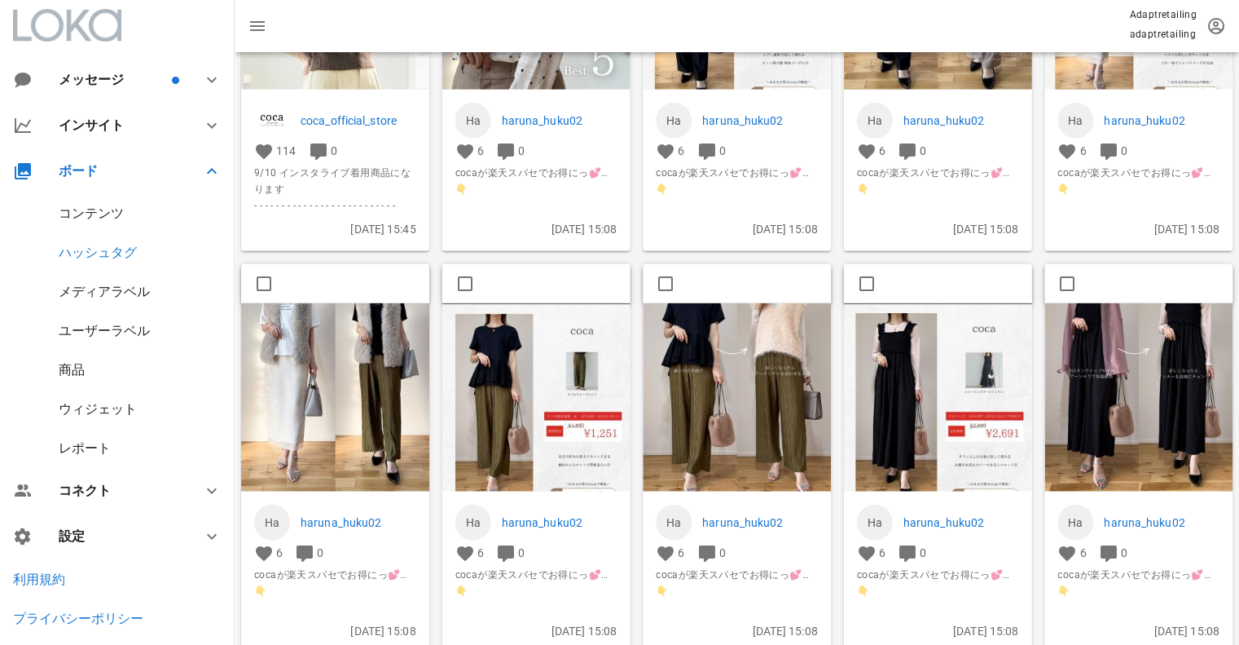
scroll to position [1462, 0]
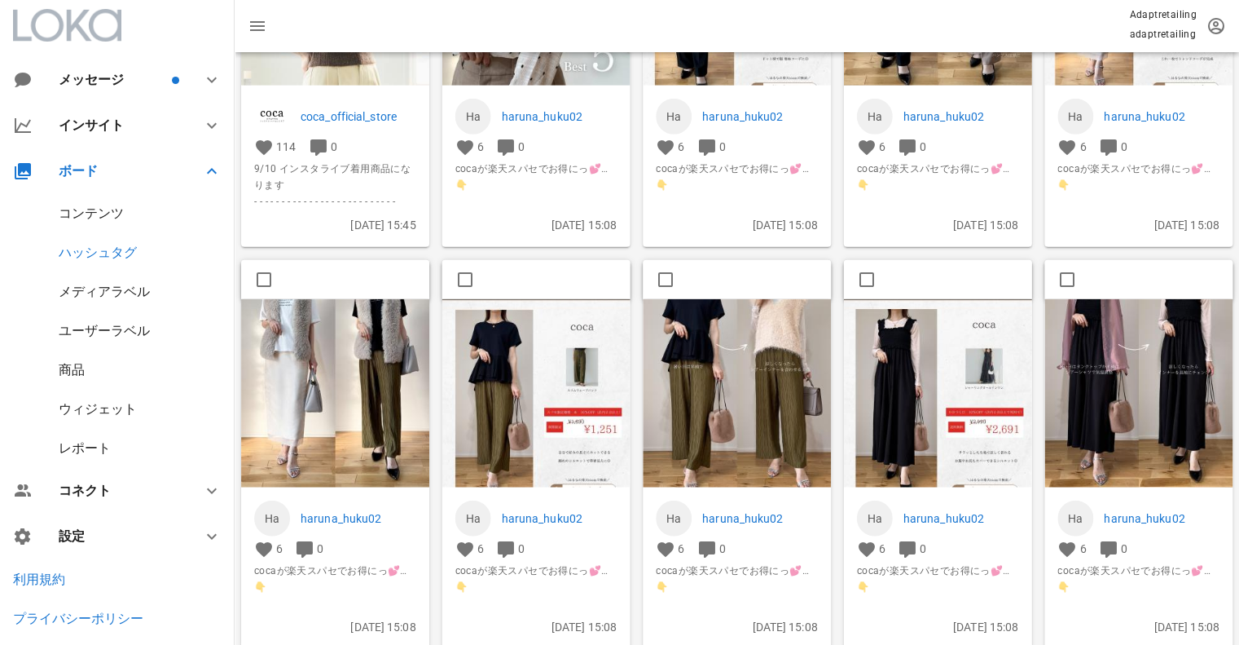
click at [388, 330] on img at bounding box center [335, 392] width 188 height 188
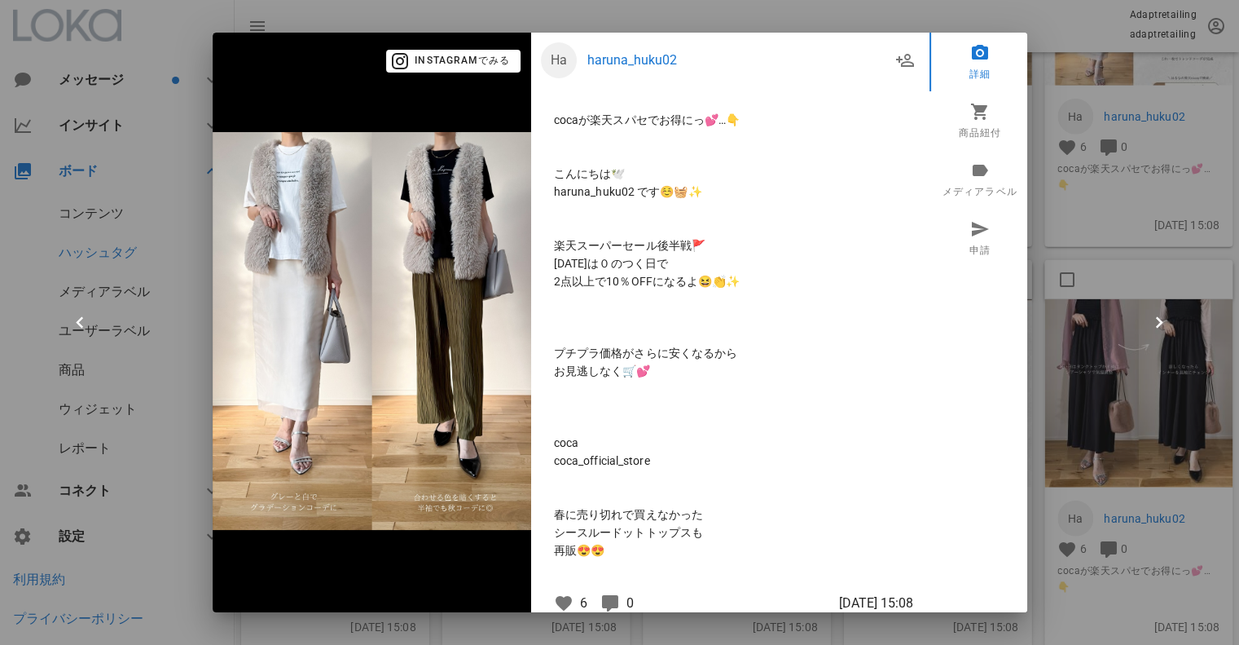
click at [1128, 296] on div at bounding box center [619, 322] width 1239 height 645
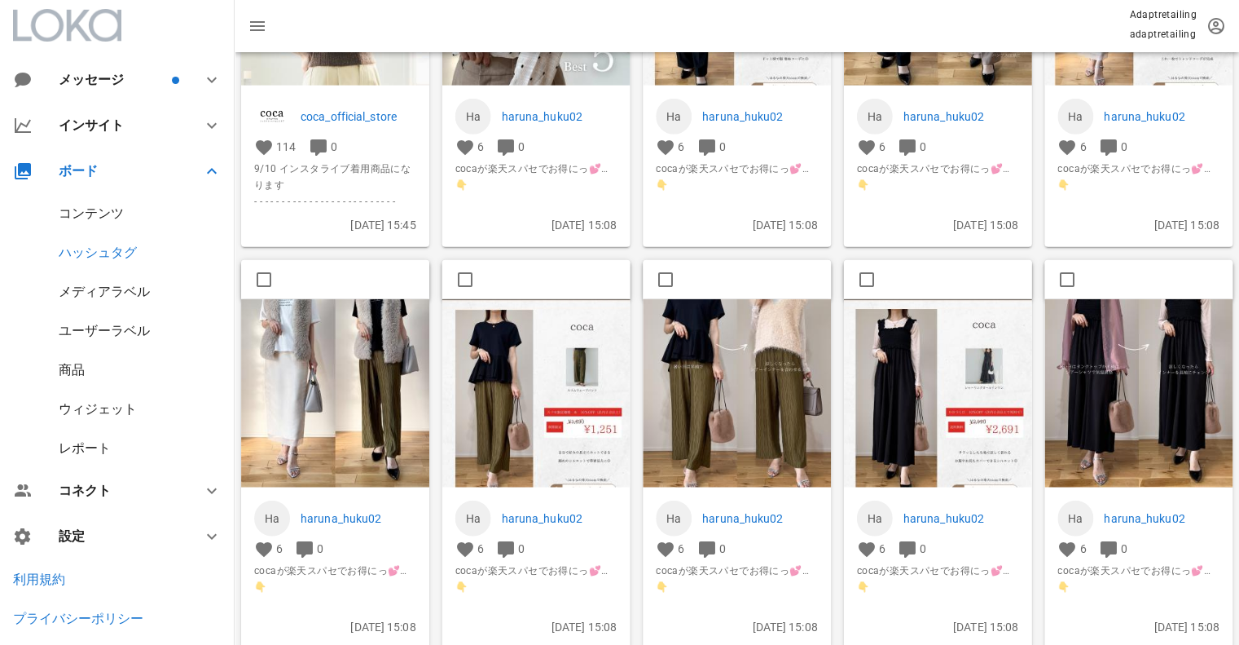
scroll to position [1543, 0]
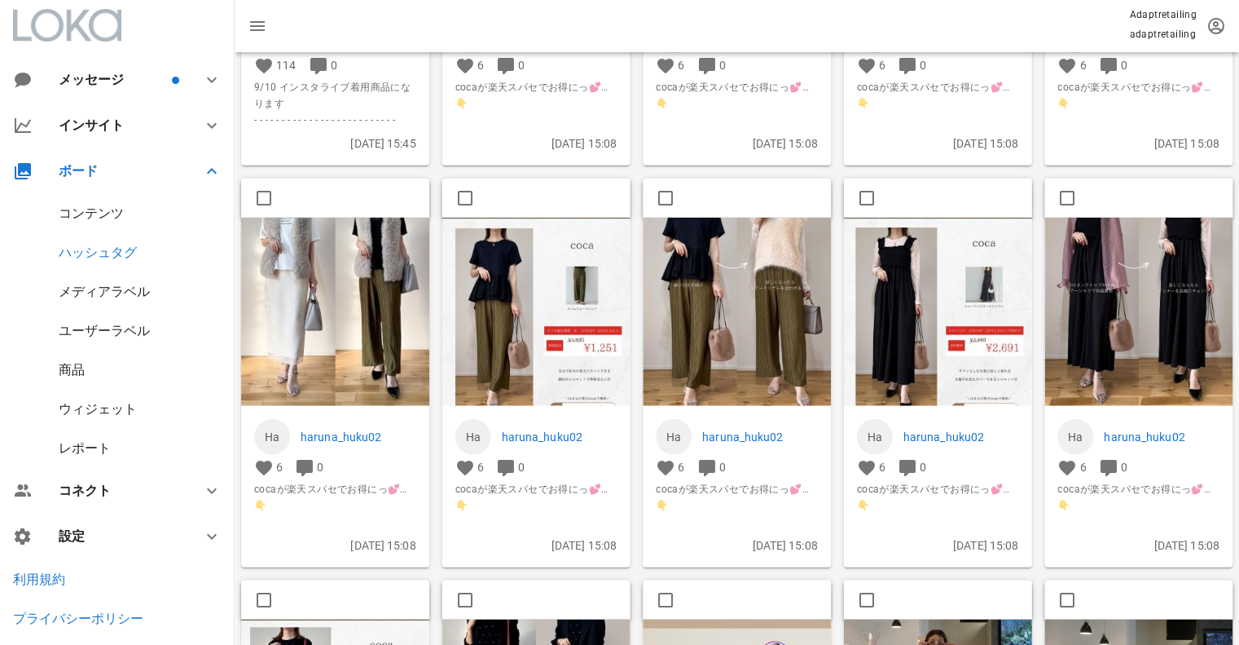
click at [913, 281] on img at bounding box center [938, 311] width 188 height 188
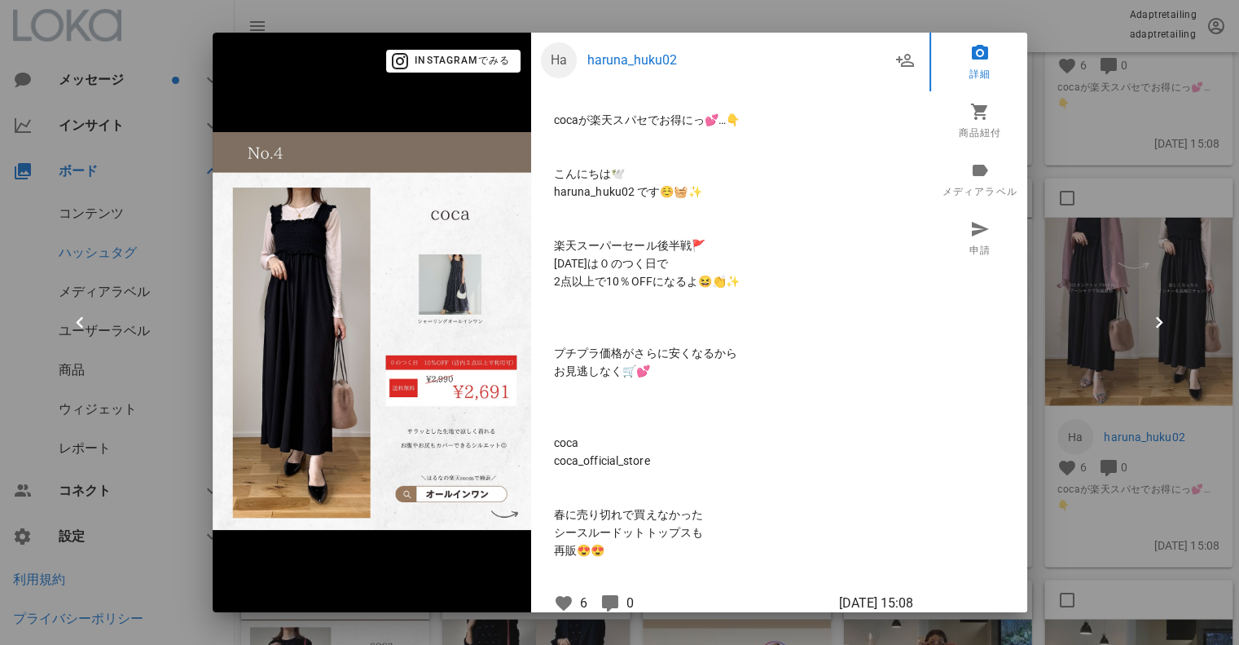
click at [1047, 279] on div at bounding box center [619, 322] width 1239 height 645
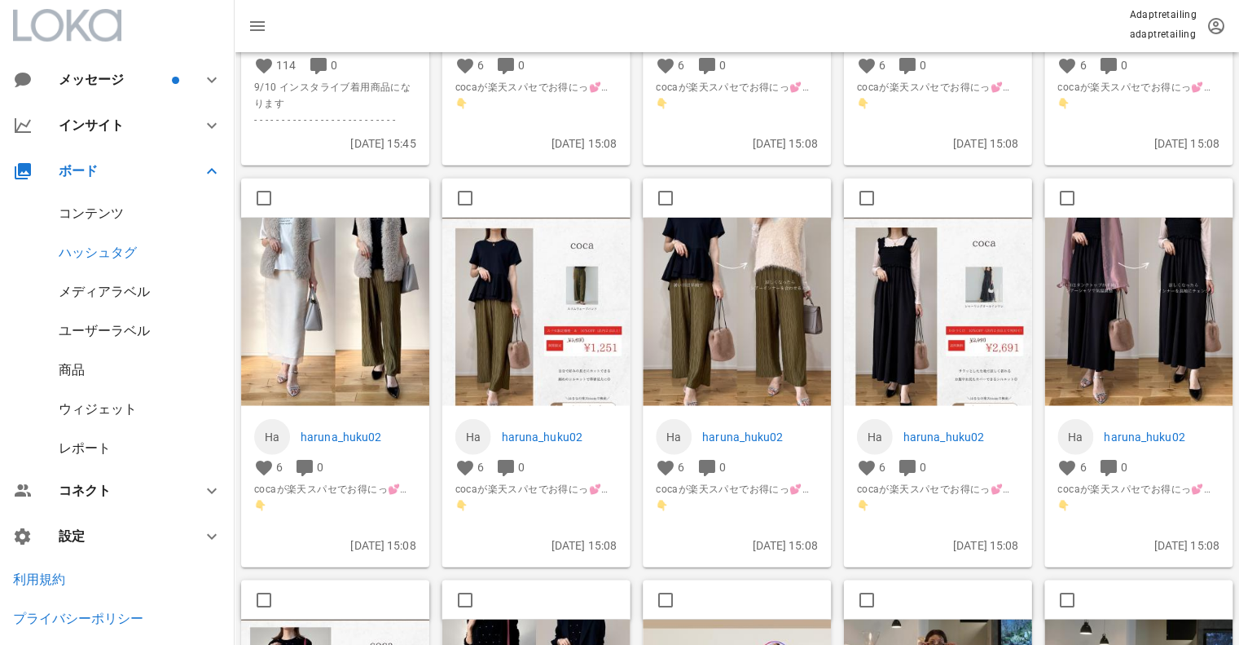
click at [1129, 278] on img at bounding box center [1139, 311] width 188 height 188
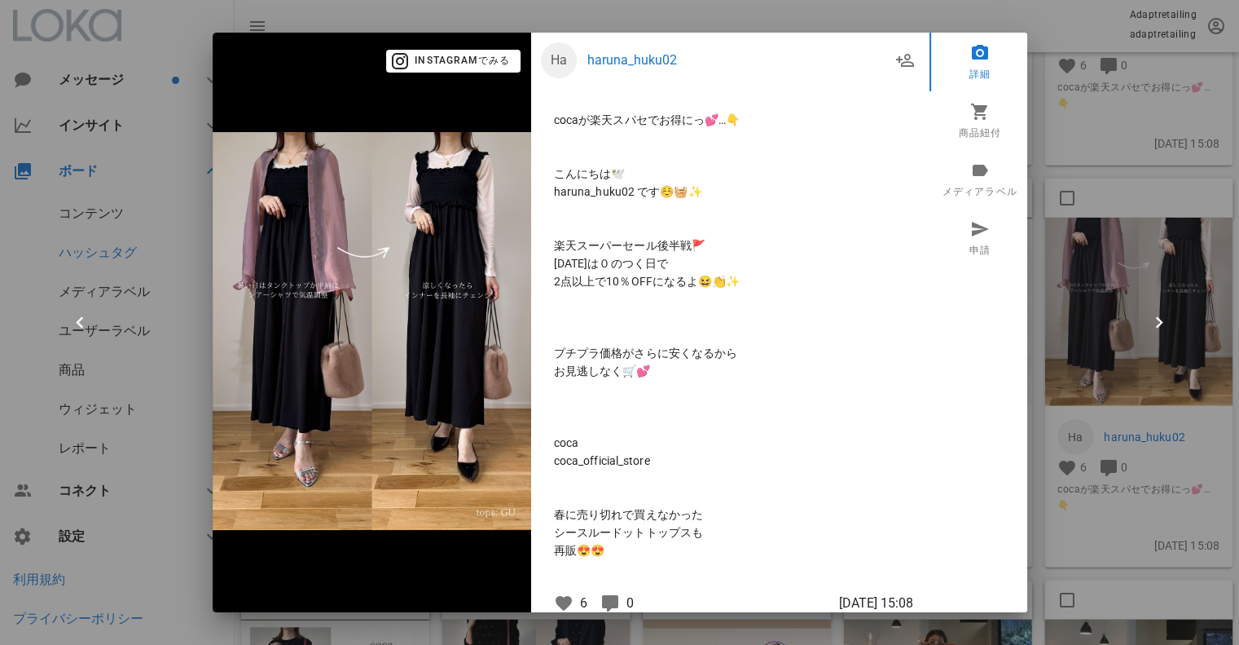
click at [1124, 271] on div at bounding box center [619, 322] width 1239 height 645
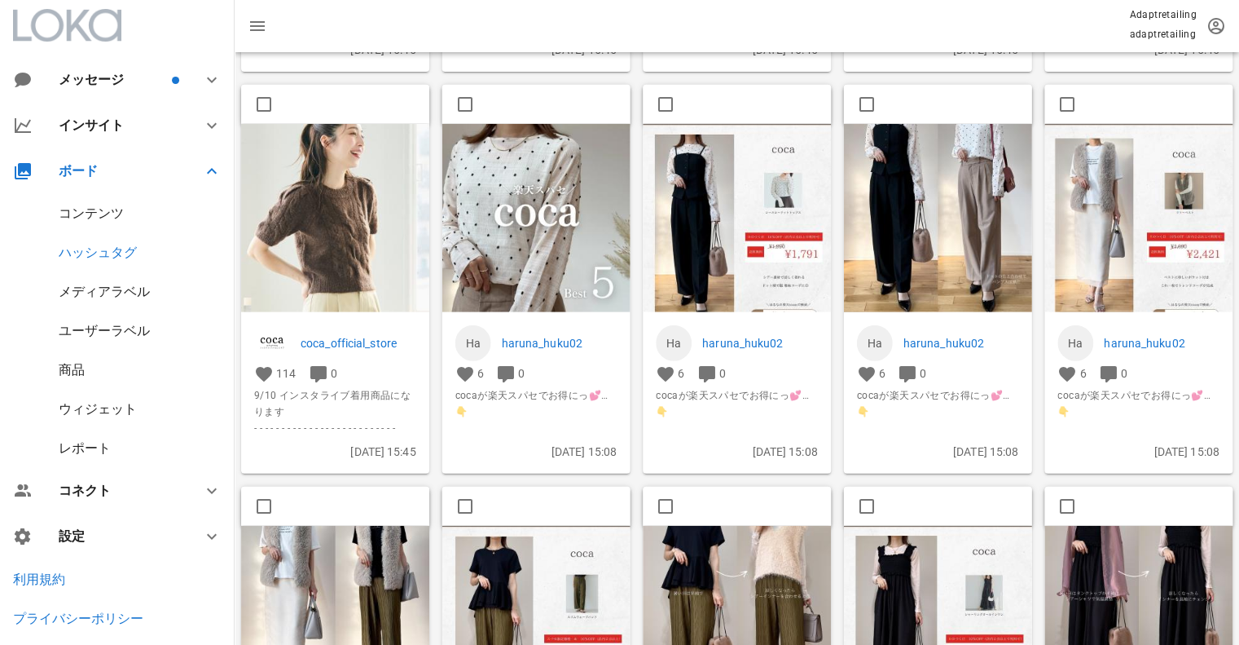
scroll to position [1217, 0]
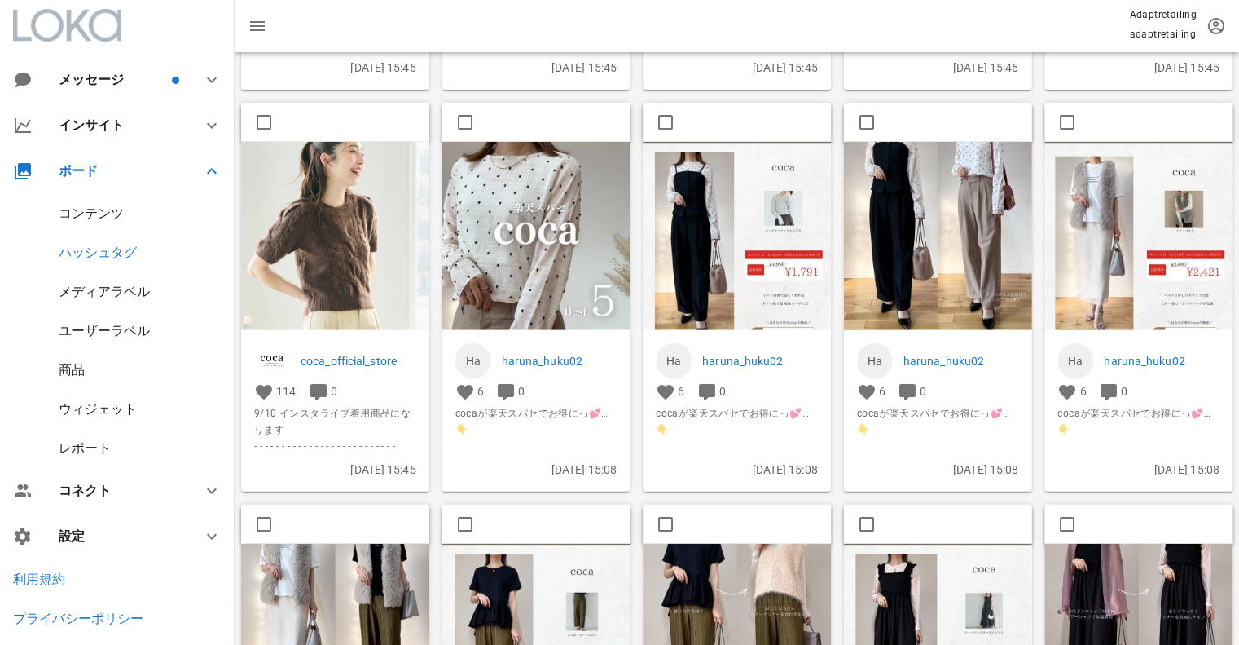
click at [737, 285] on img at bounding box center [737, 236] width 188 height 188
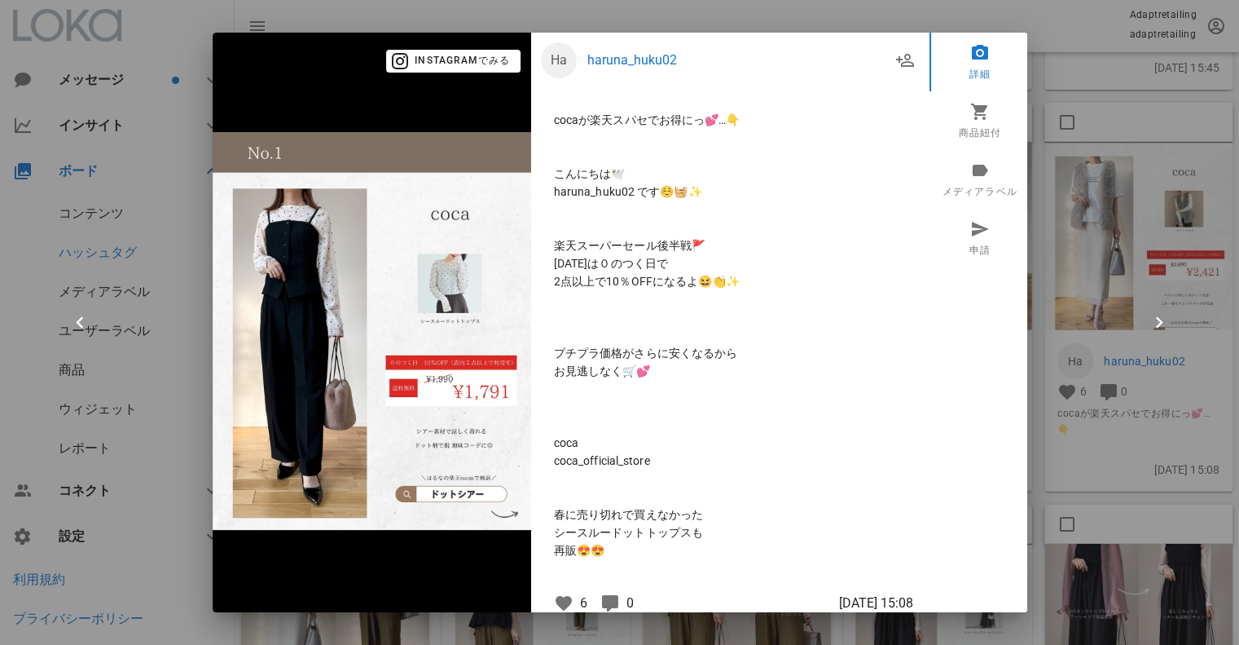
click at [1107, 280] on div at bounding box center [619, 322] width 1239 height 645
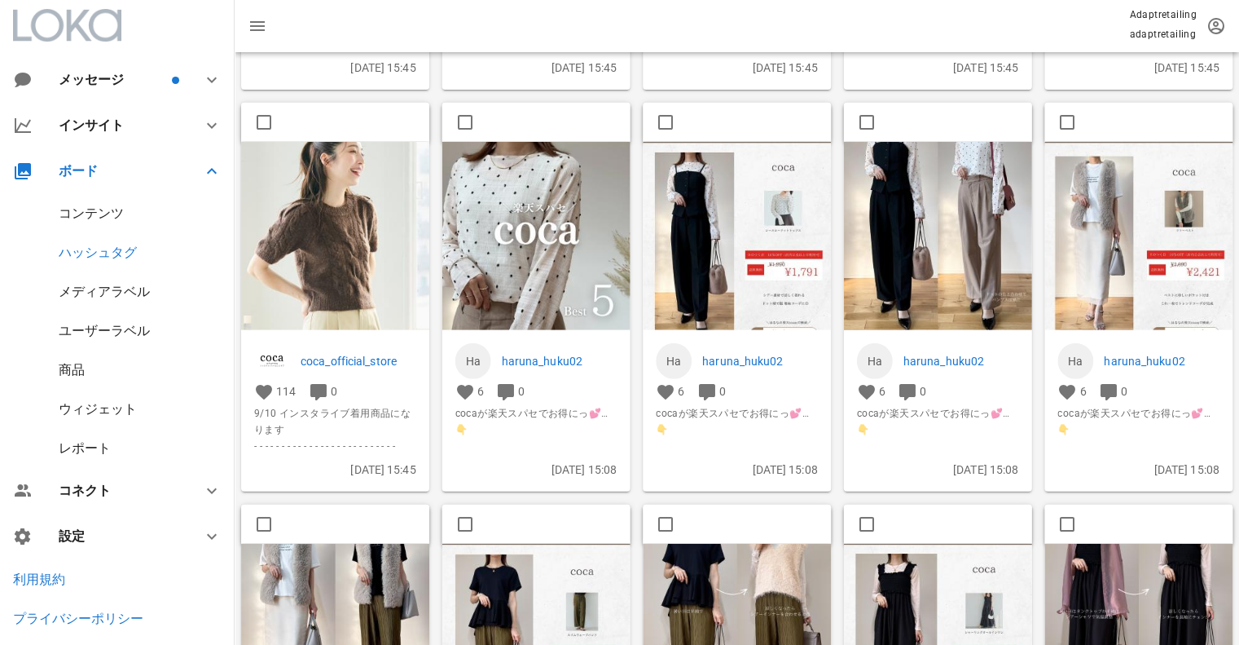
click at [1008, 264] on img at bounding box center [938, 236] width 188 height 188
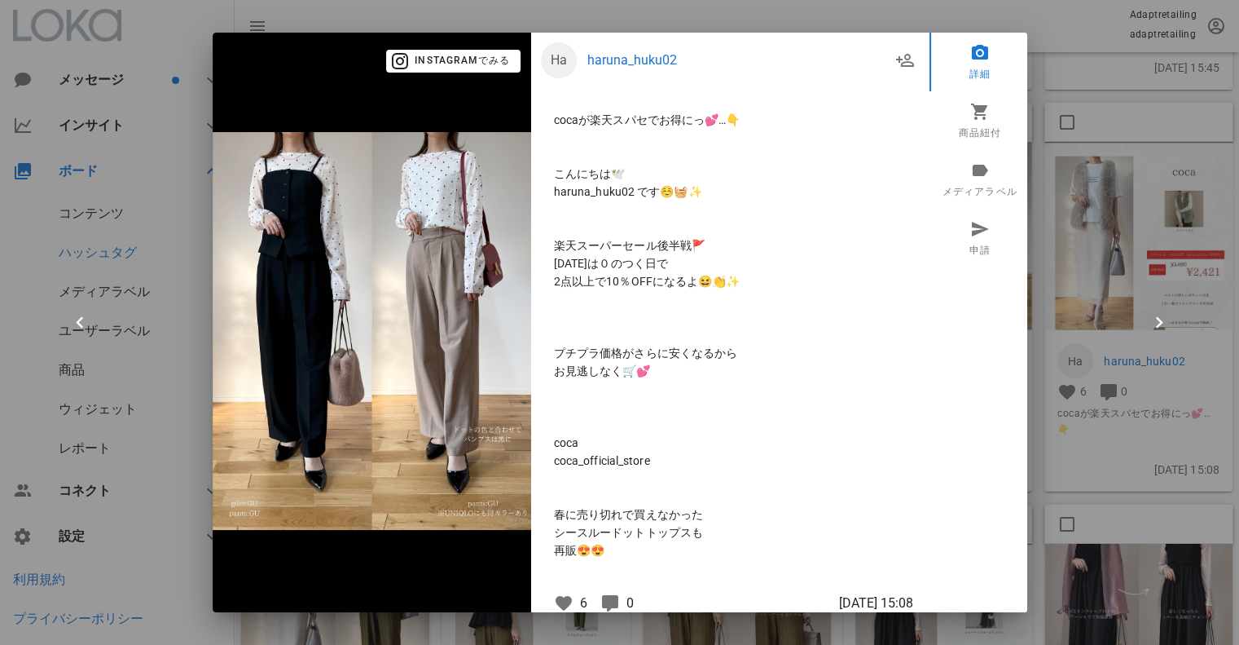
click at [1012, 275] on div at bounding box center [980, 419] width 101 height 304
click at [1110, 297] on div at bounding box center [619, 322] width 1239 height 645
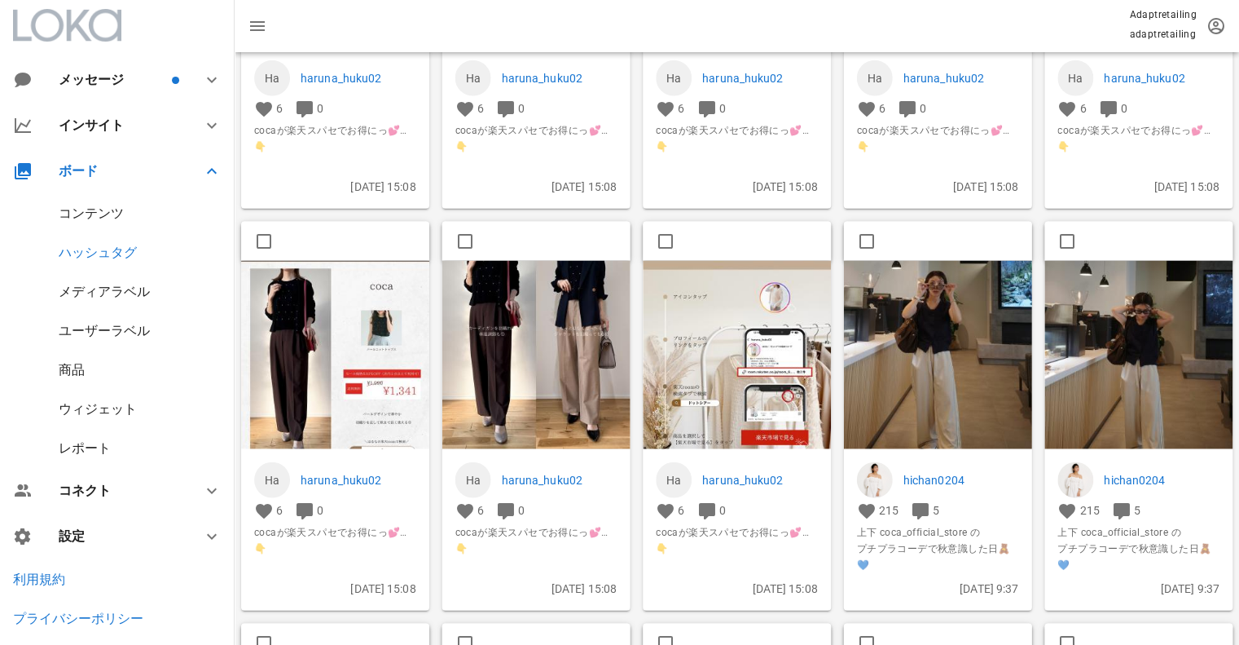
scroll to position [1940, 0]
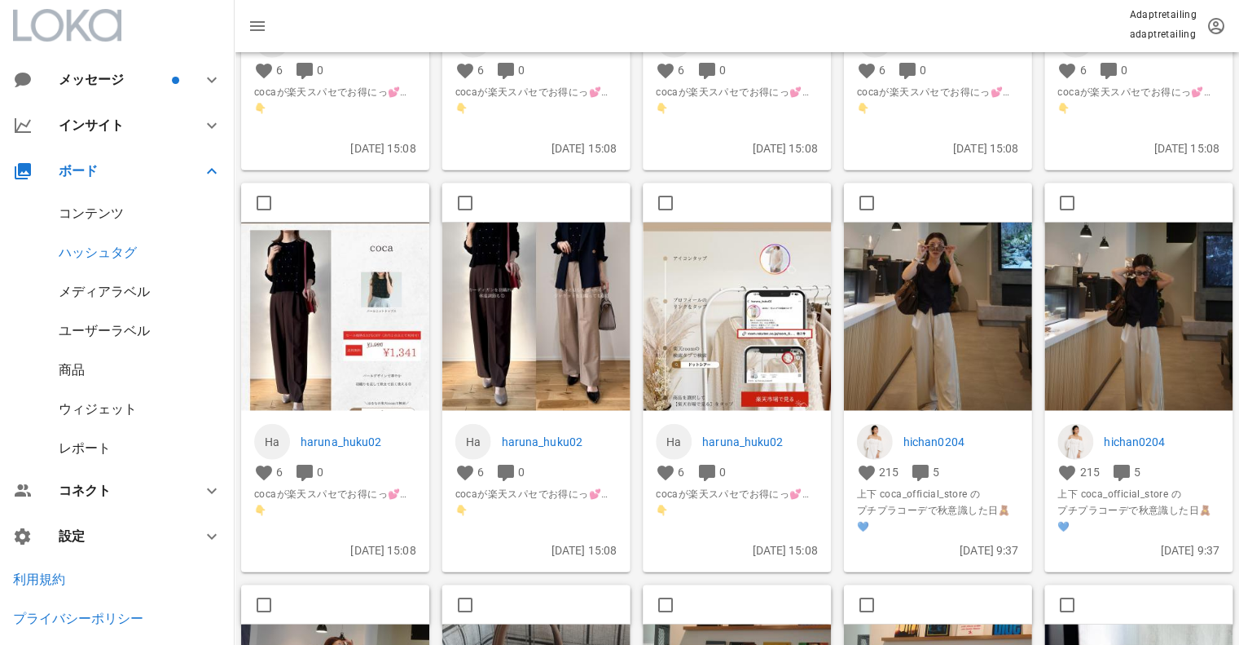
click at [929, 338] on img at bounding box center [938, 316] width 188 height 188
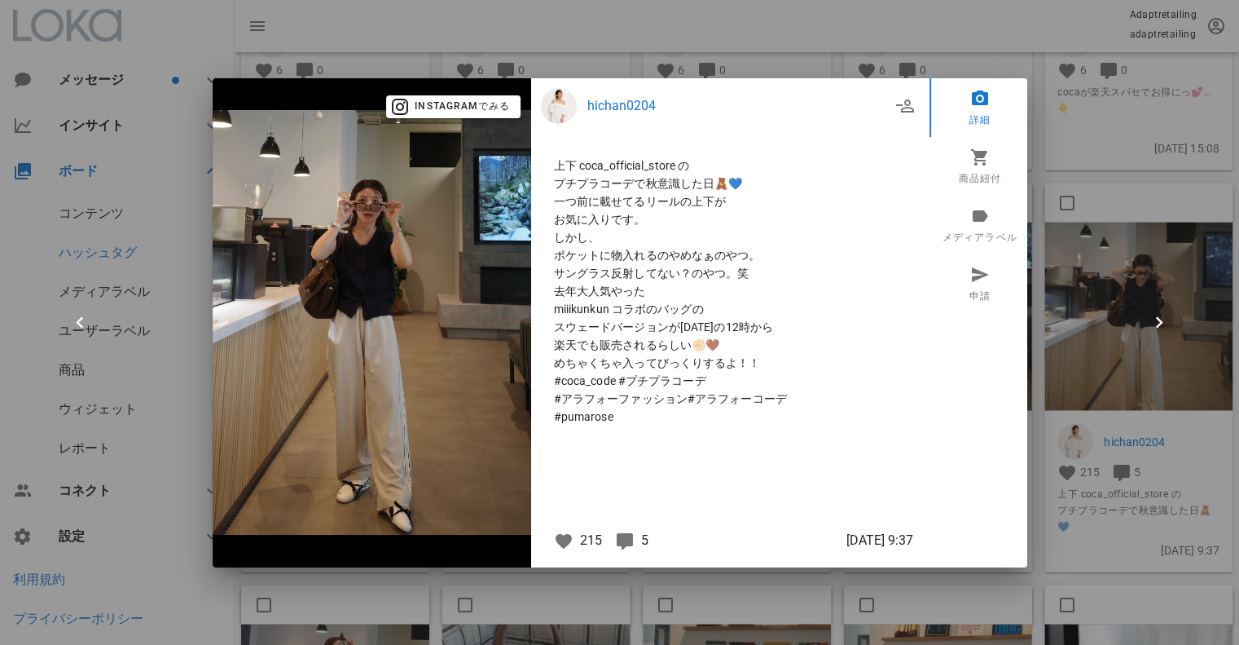
click at [1181, 249] on div at bounding box center [619, 322] width 1239 height 645
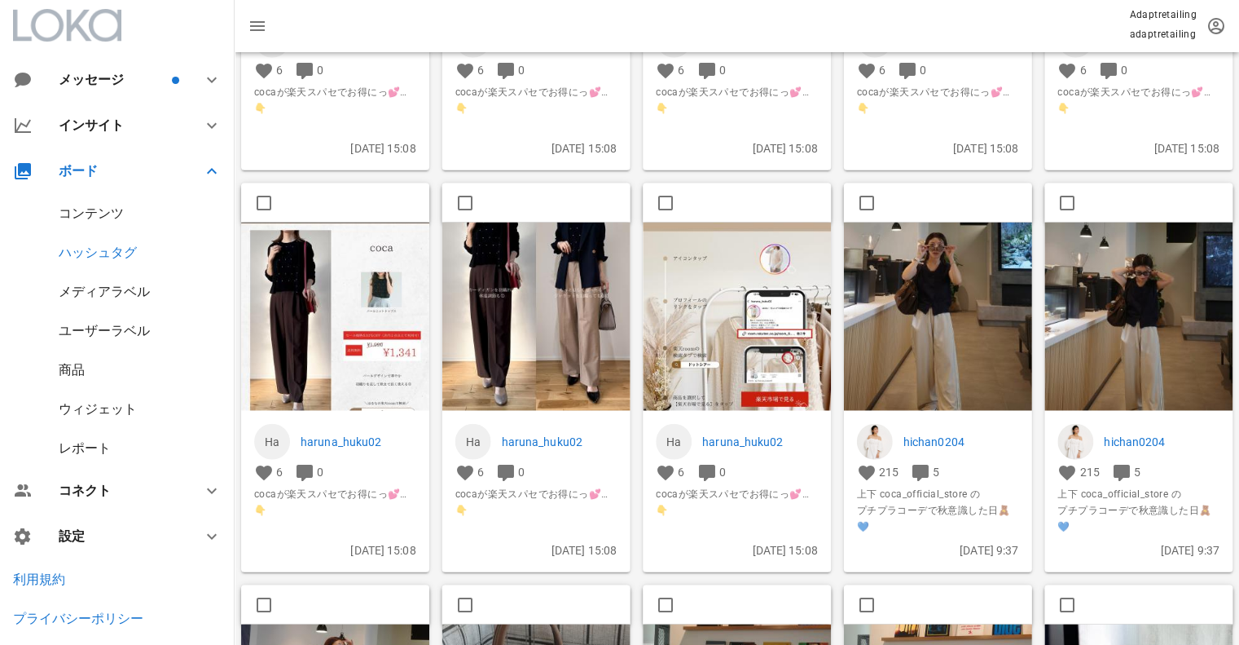
click at [1105, 291] on img at bounding box center [1139, 316] width 188 height 188
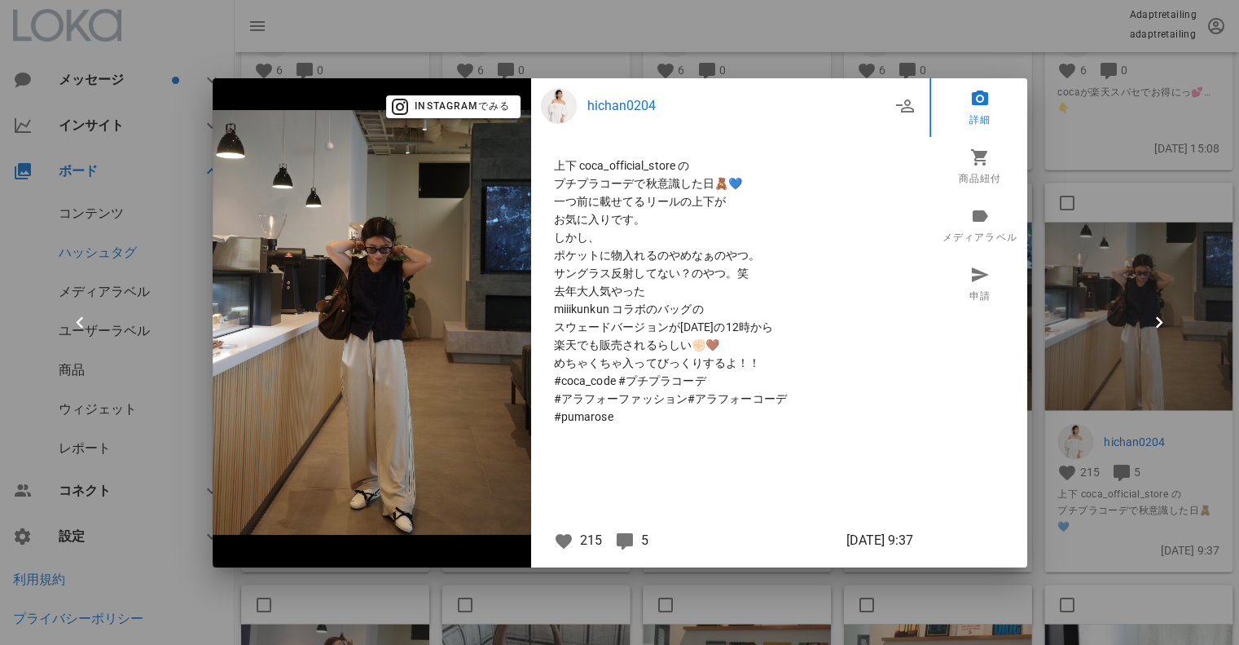
click at [307, 320] on img at bounding box center [372, 322] width 319 height 425
click at [1175, 297] on div at bounding box center [619, 322] width 1239 height 645
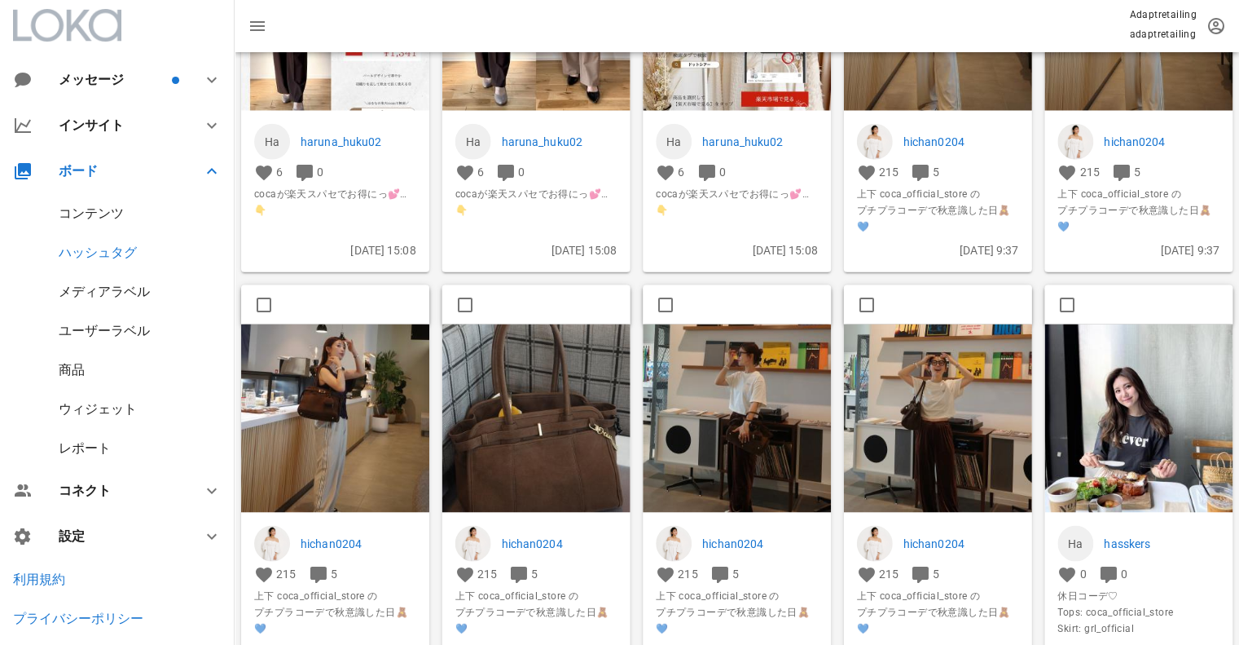
scroll to position [2266, 0]
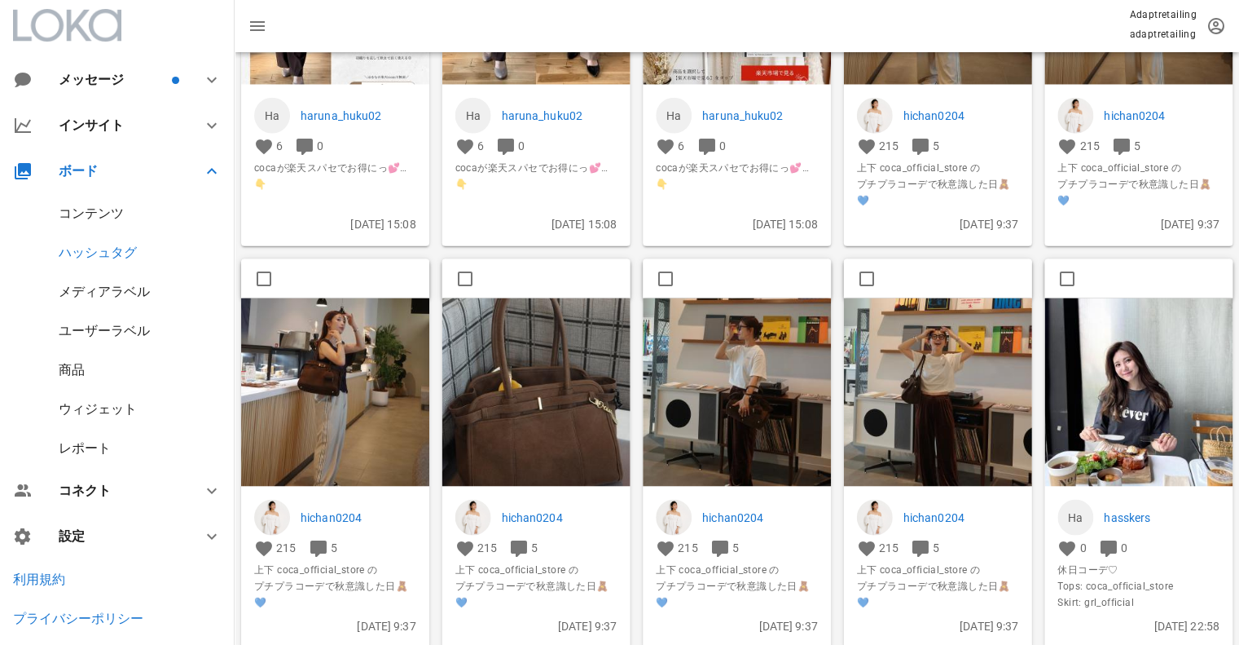
click at [396, 376] on img at bounding box center [335, 391] width 188 height 188
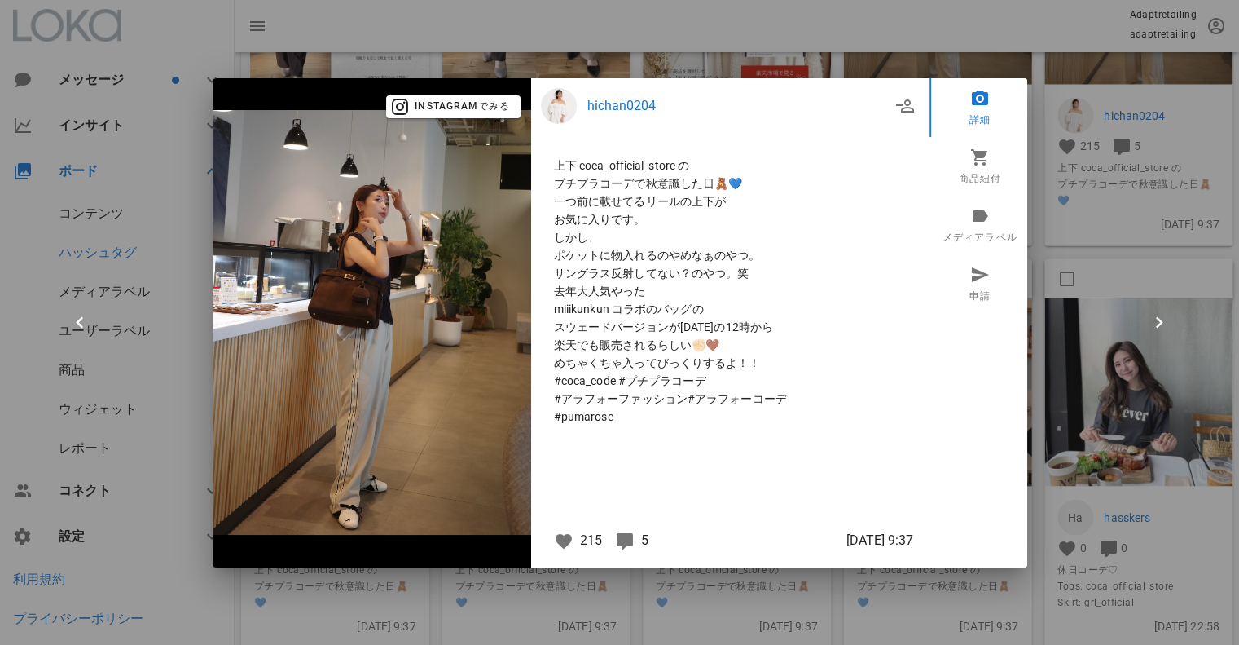
scroll to position [1702, 0]
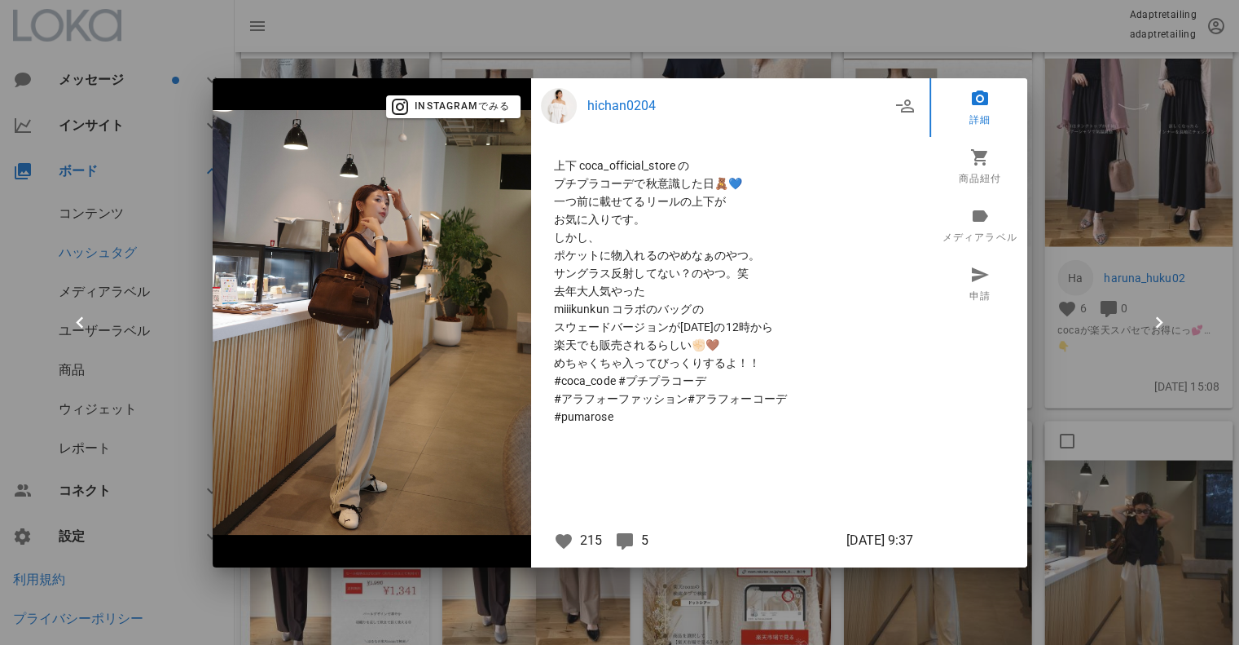
drag, startPoint x: 1151, startPoint y: 276, endPoint x: 1086, endPoint y: 275, distance: 64.4
click at [1153, 276] on div at bounding box center [619, 322] width 1239 height 645
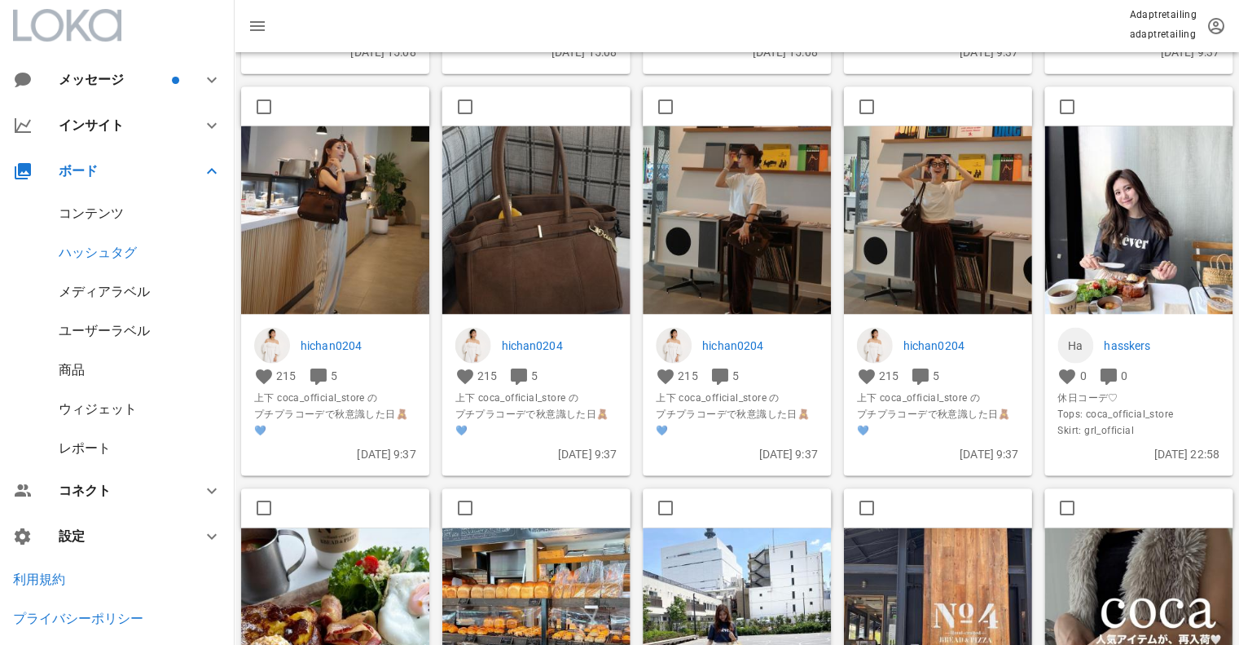
scroll to position [2412, 0]
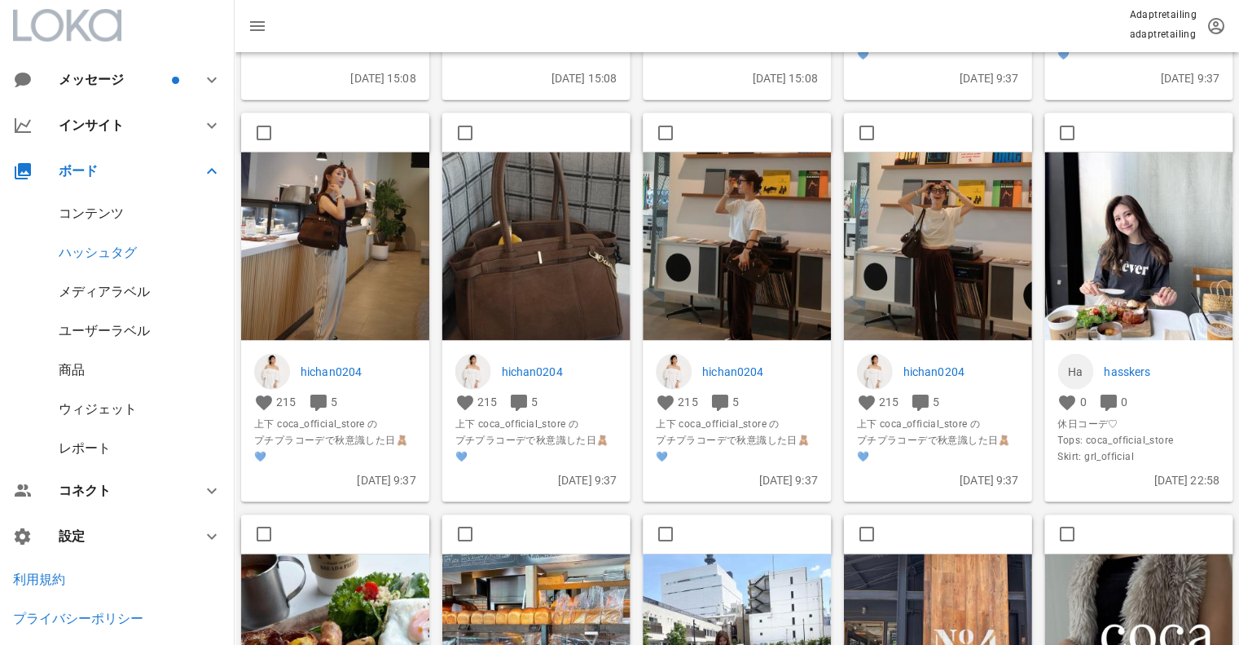
click at [489, 199] on img at bounding box center [536, 246] width 188 height 188
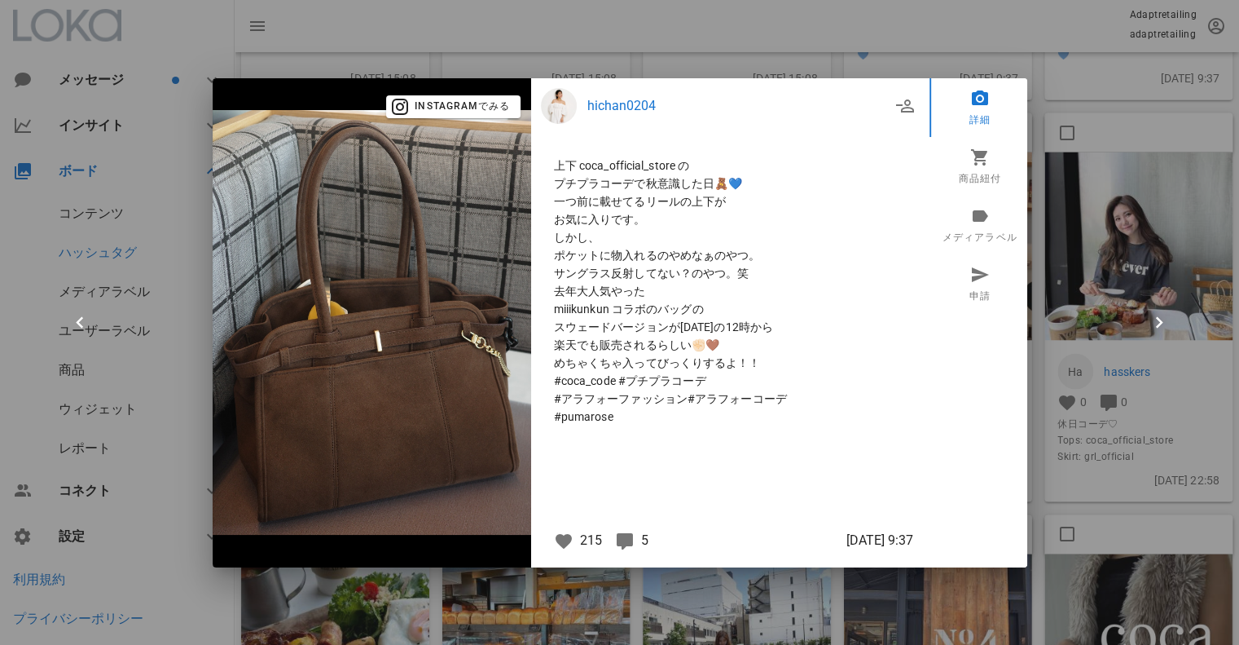
click at [1191, 214] on div at bounding box center [619, 322] width 1239 height 645
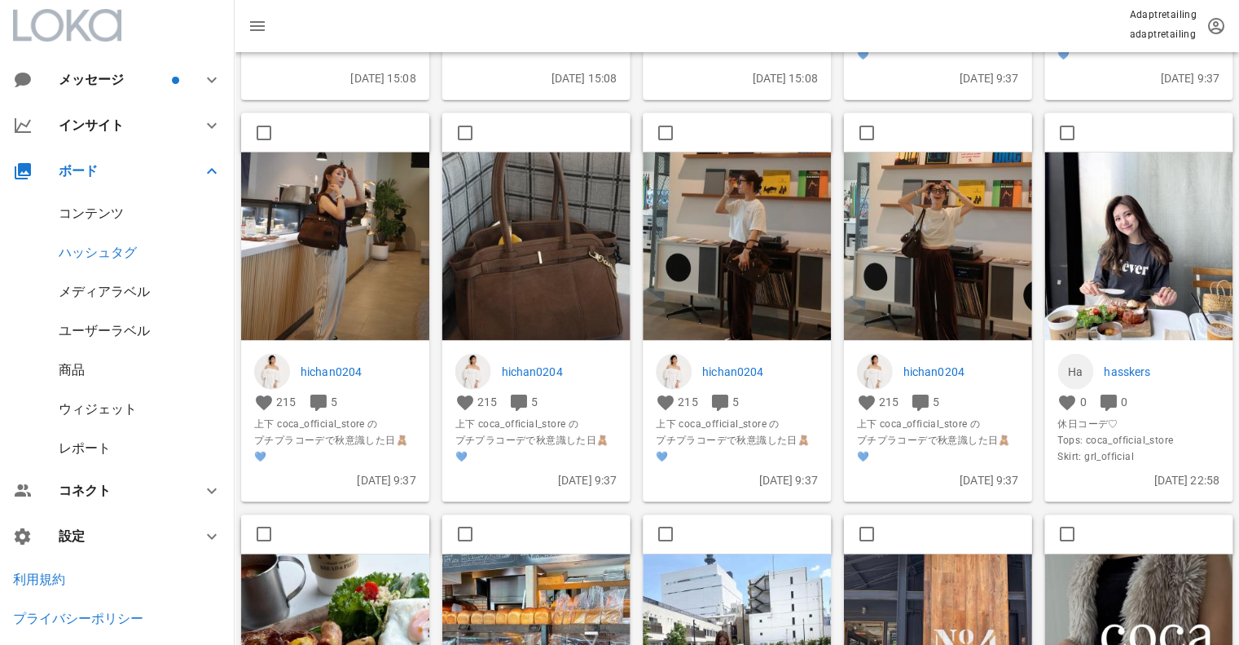
click at [737, 267] on img at bounding box center [737, 246] width 188 height 188
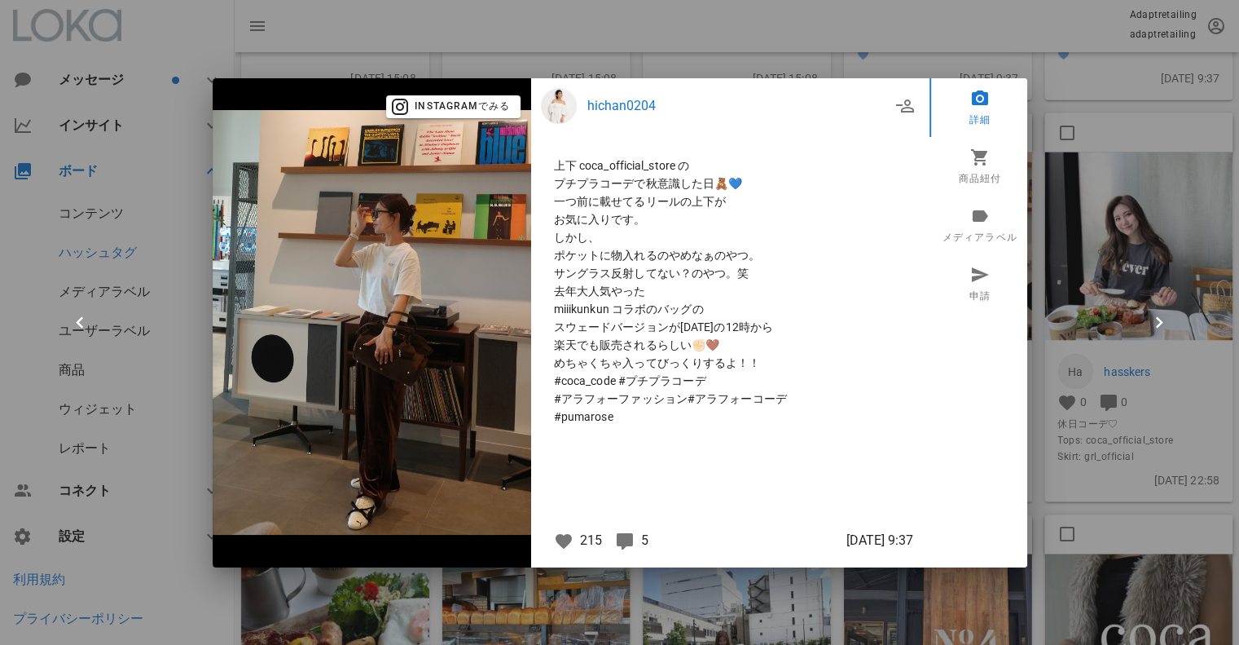
scroll to position [1848, 0]
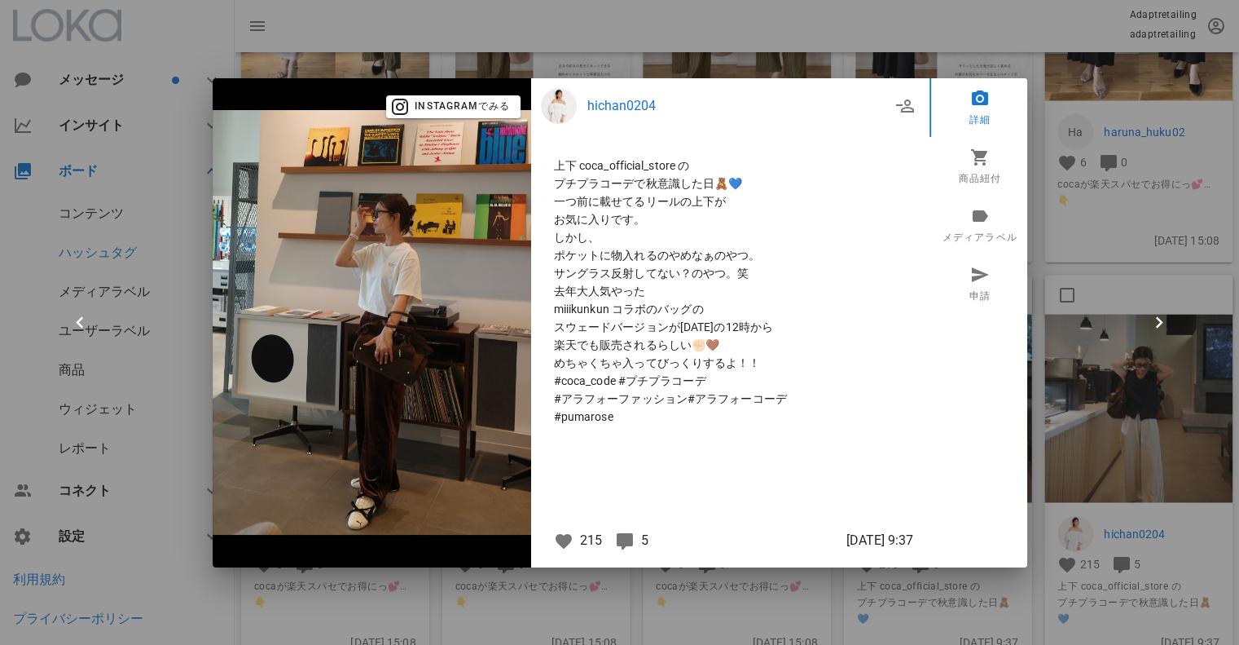
click at [1119, 262] on div at bounding box center [619, 322] width 1239 height 645
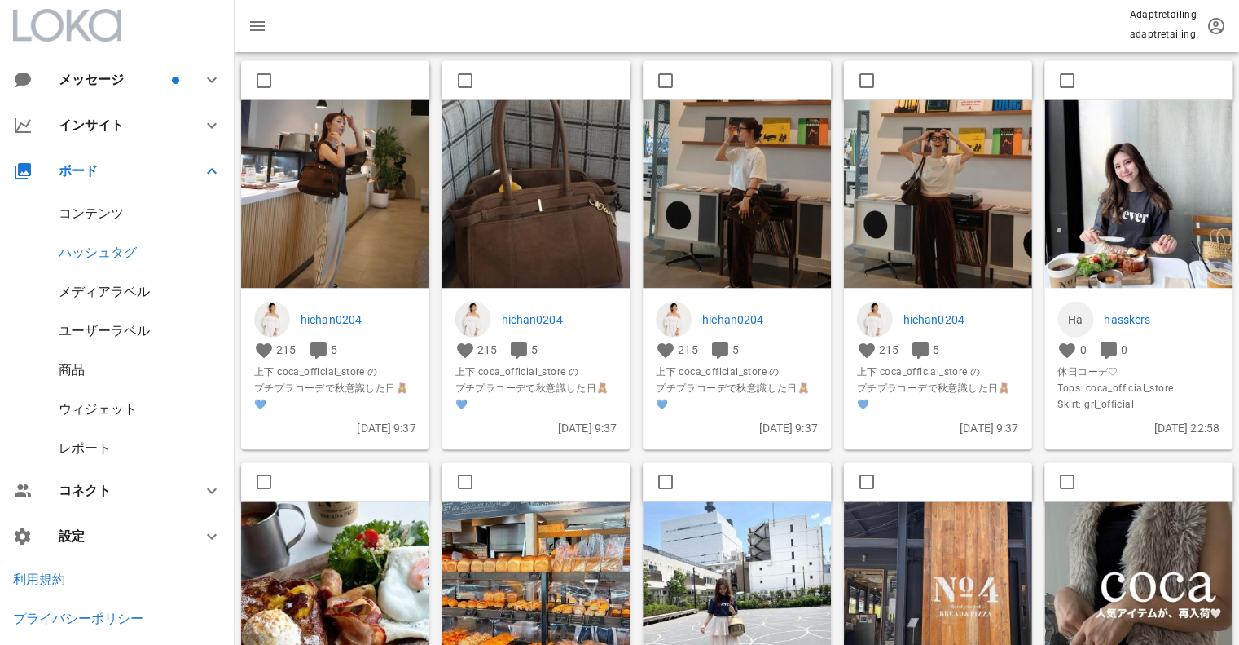
scroll to position [2465, 0]
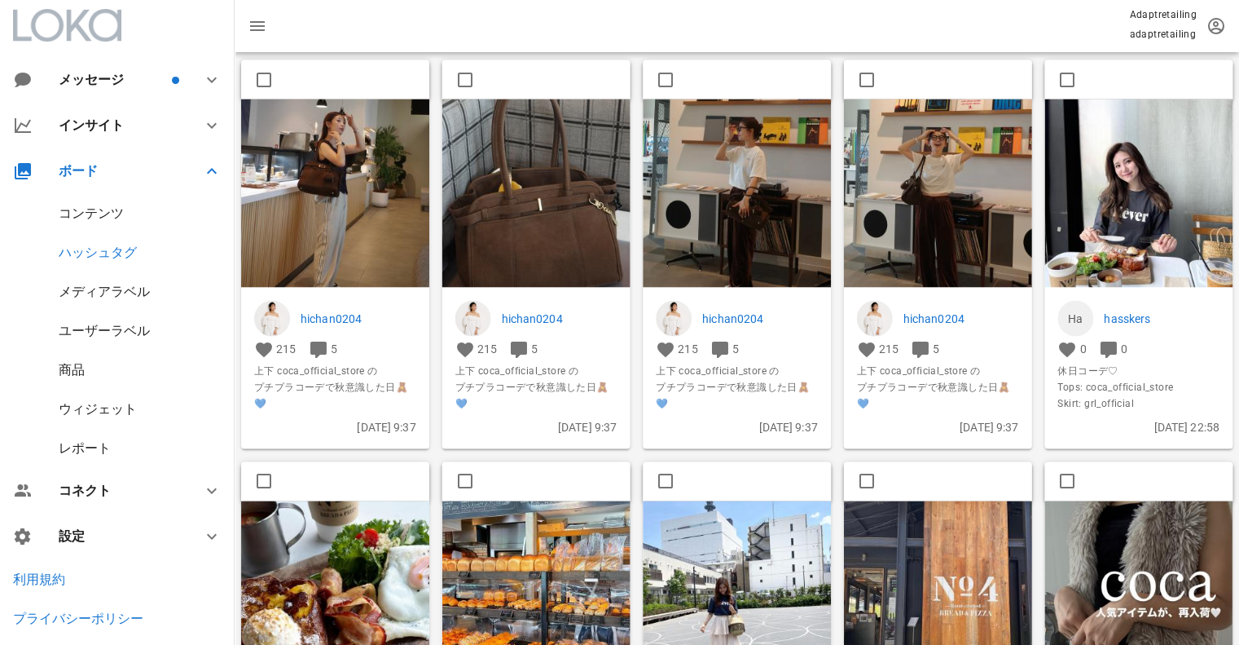
click at [997, 170] on img at bounding box center [938, 193] width 188 height 188
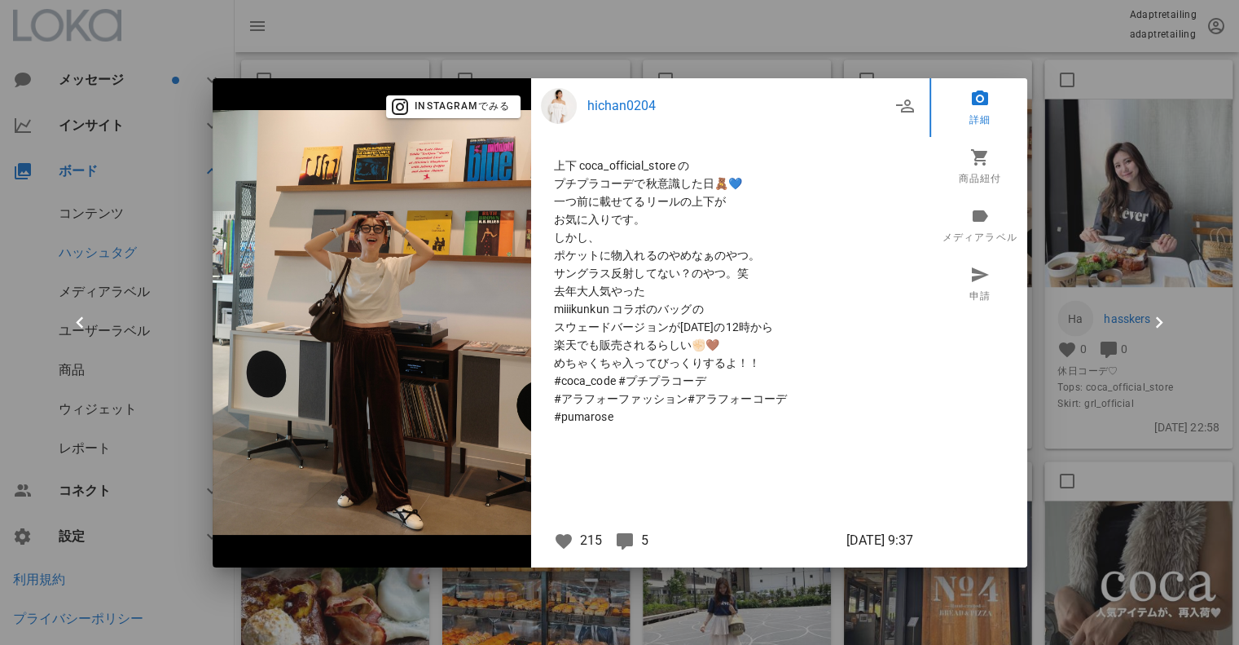
click at [1173, 200] on div at bounding box center [619, 322] width 1239 height 645
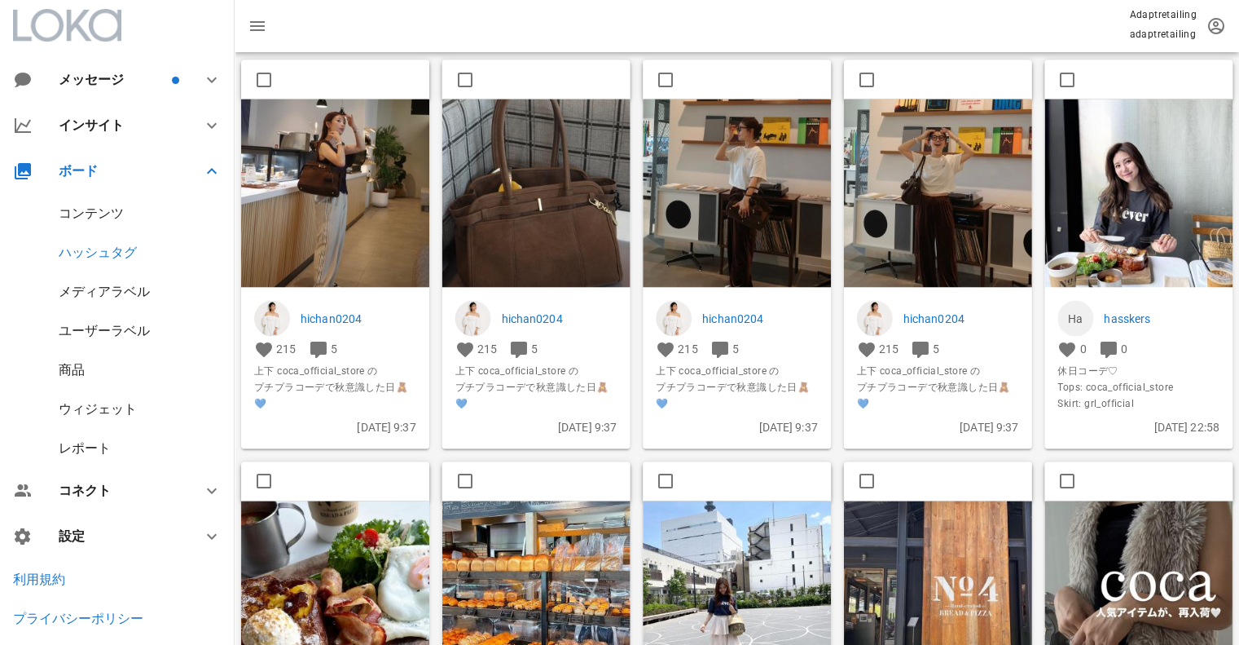
click at [1152, 199] on img at bounding box center [1139, 193] width 188 height 188
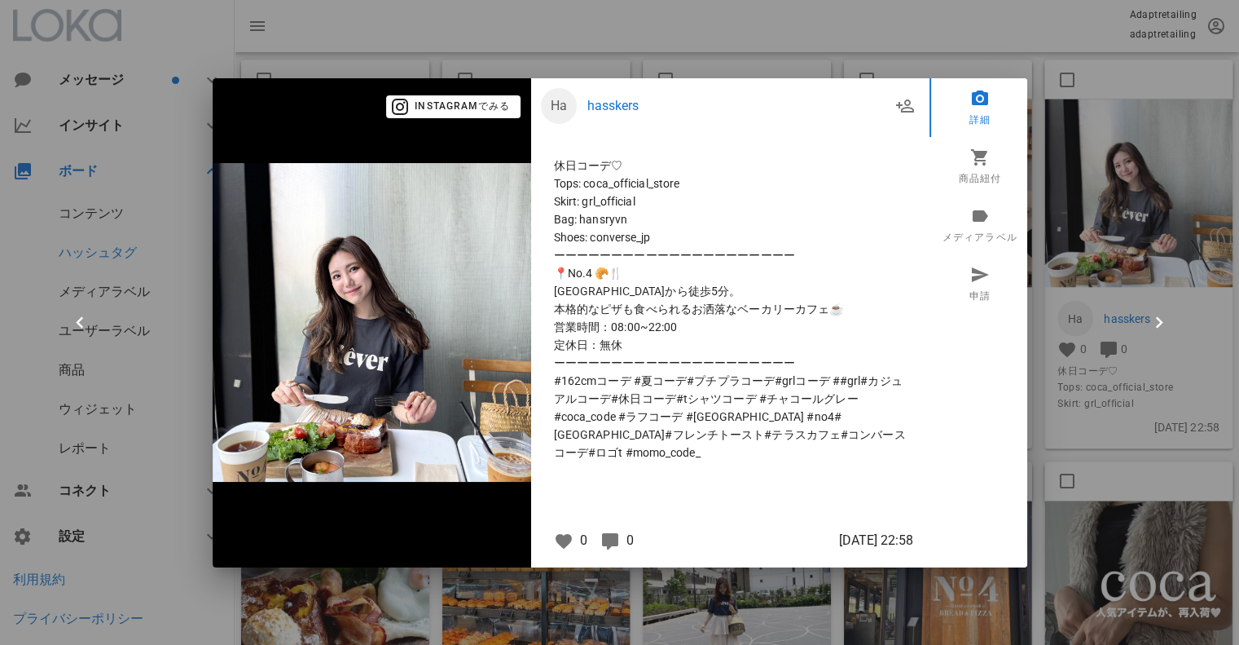
click at [1151, 248] on div at bounding box center [619, 322] width 1239 height 645
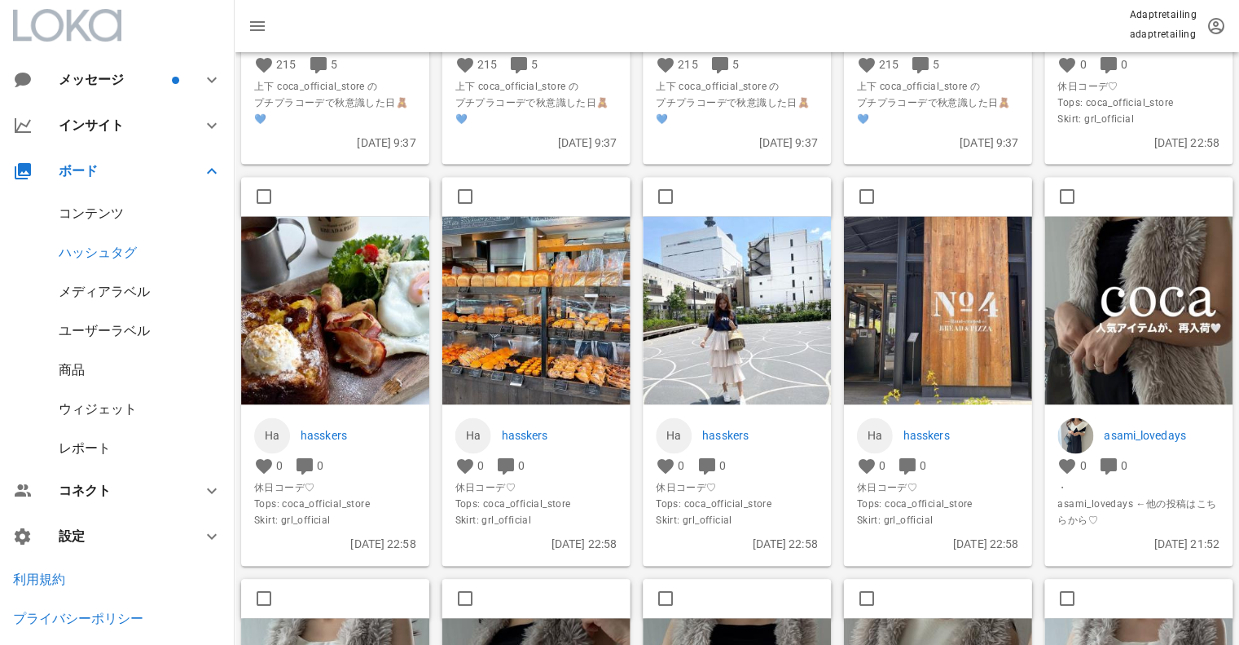
scroll to position [2751, 0]
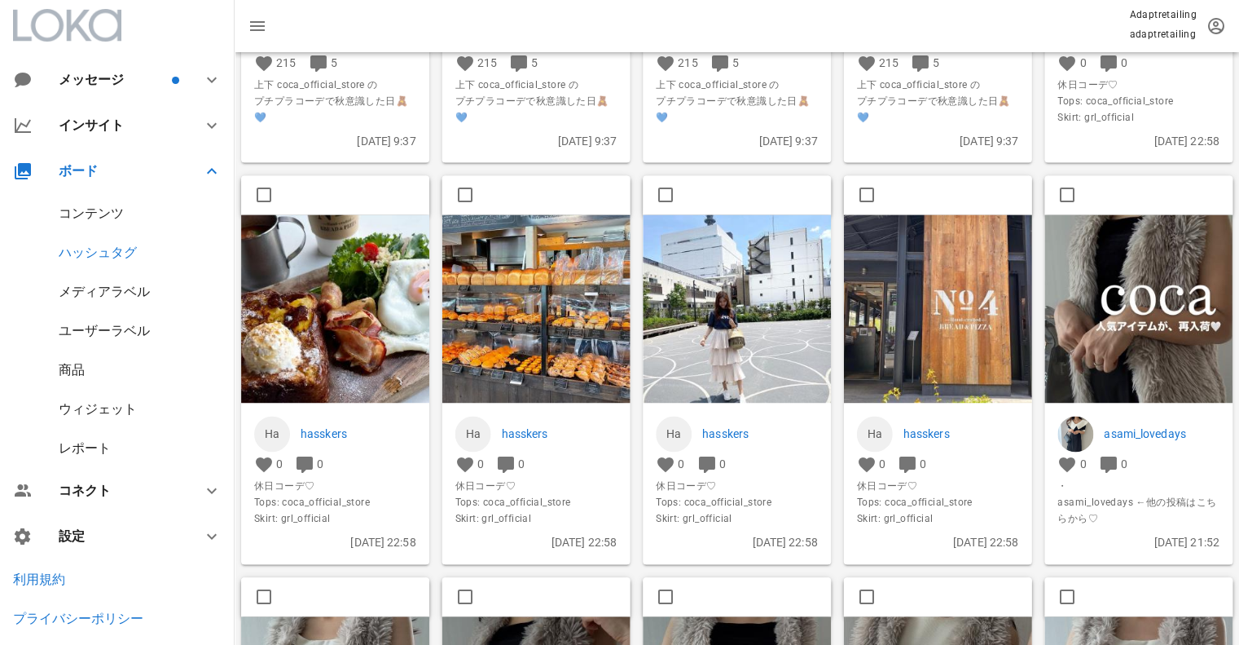
click at [773, 338] on img at bounding box center [737, 308] width 188 height 188
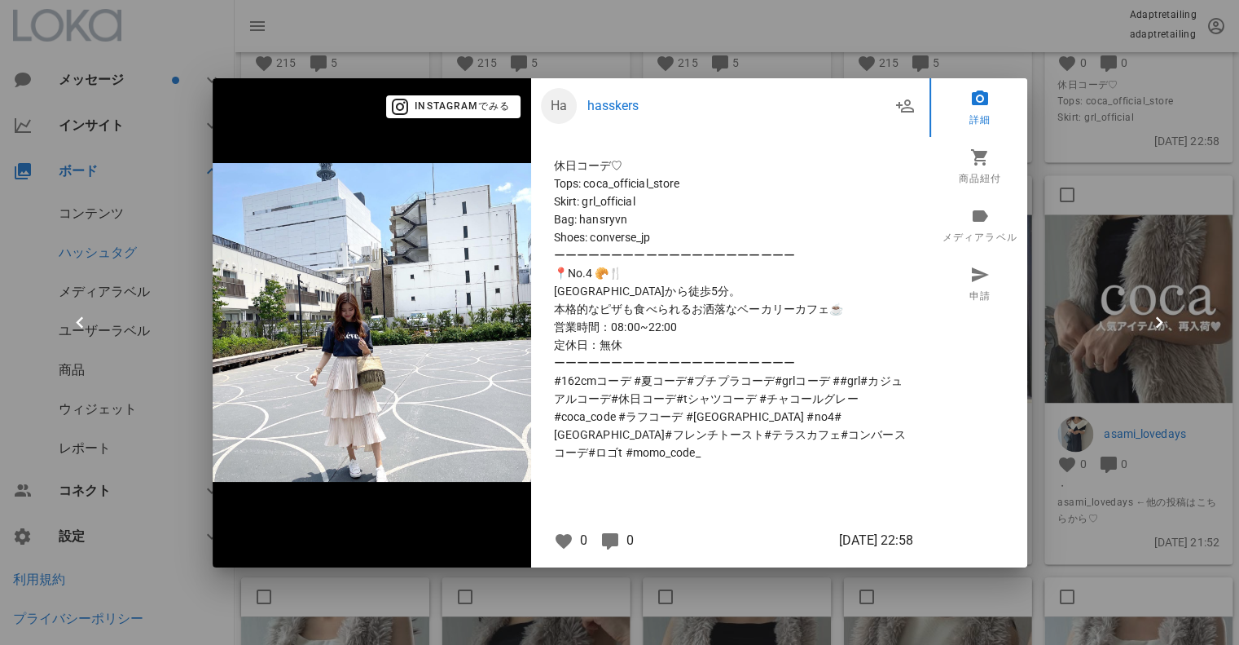
click at [1169, 279] on div at bounding box center [619, 322] width 1239 height 645
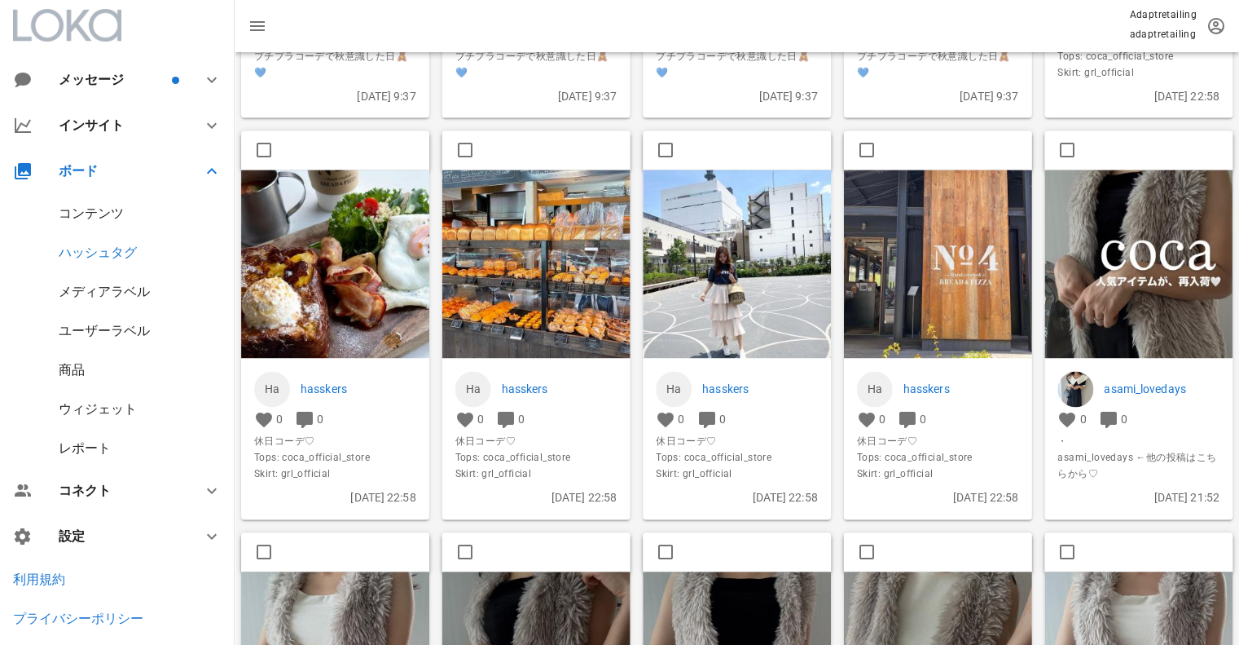
scroll to position [2833, 0]
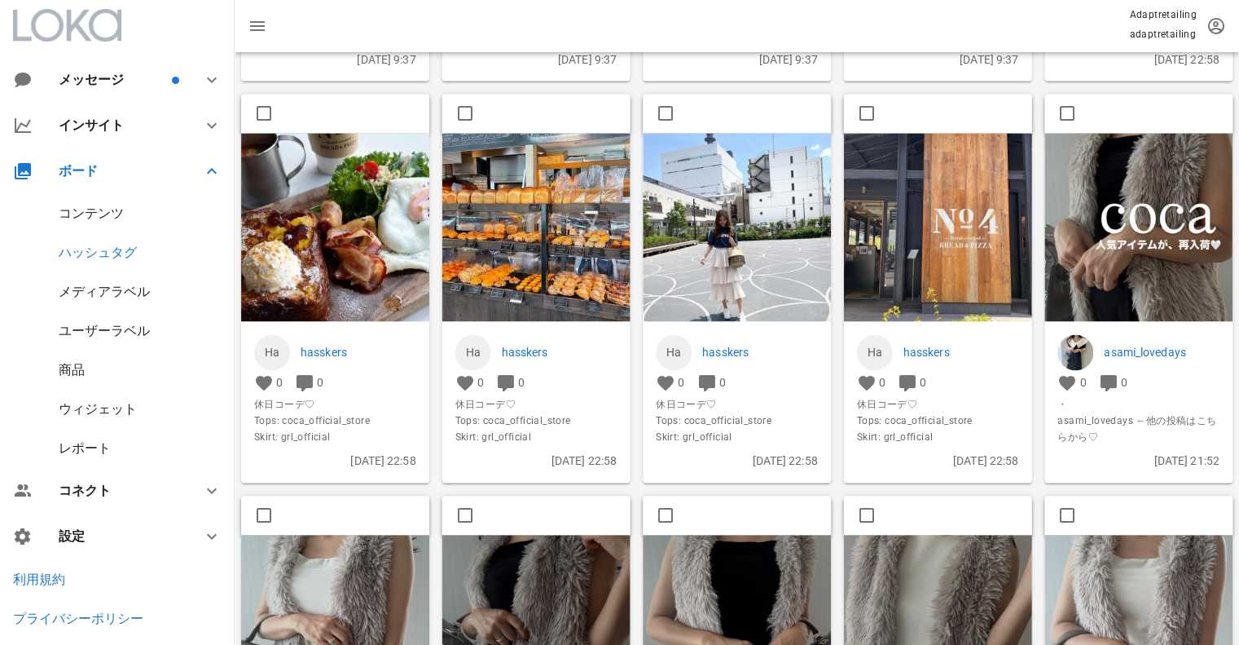
click at [927, 236] on img at bounding box center [938, 227] width 188 height 188
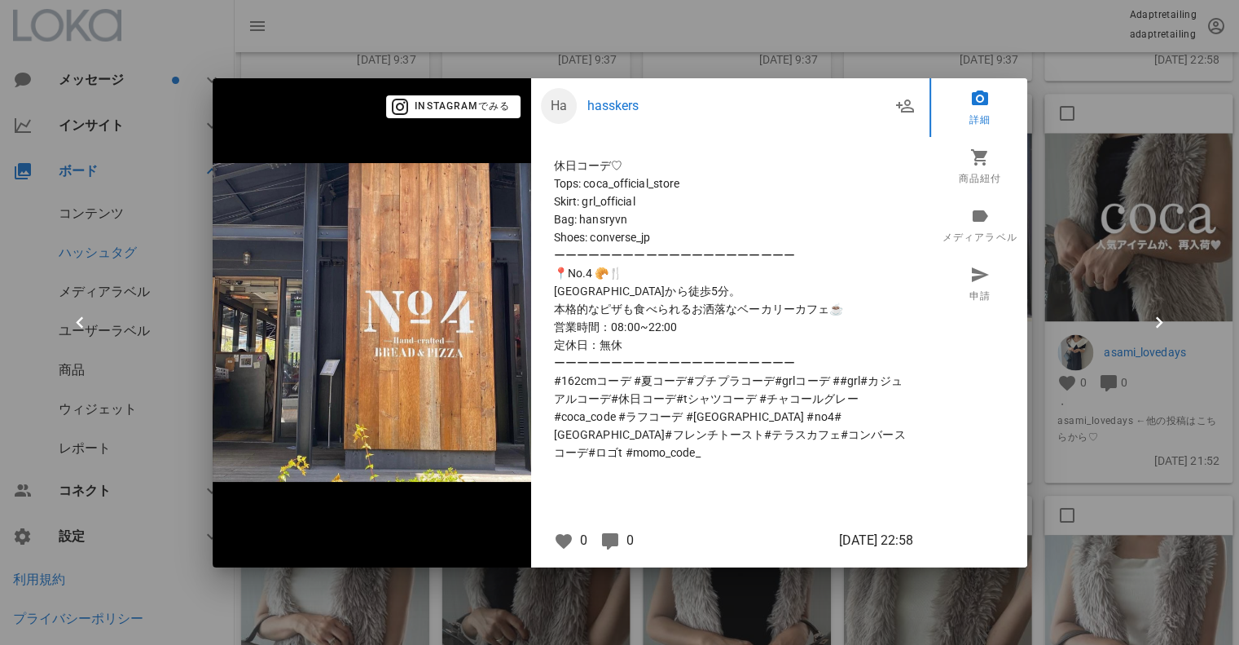
click at [1148, 273] on div at bounding box center [619, 322] width 1239 height 645
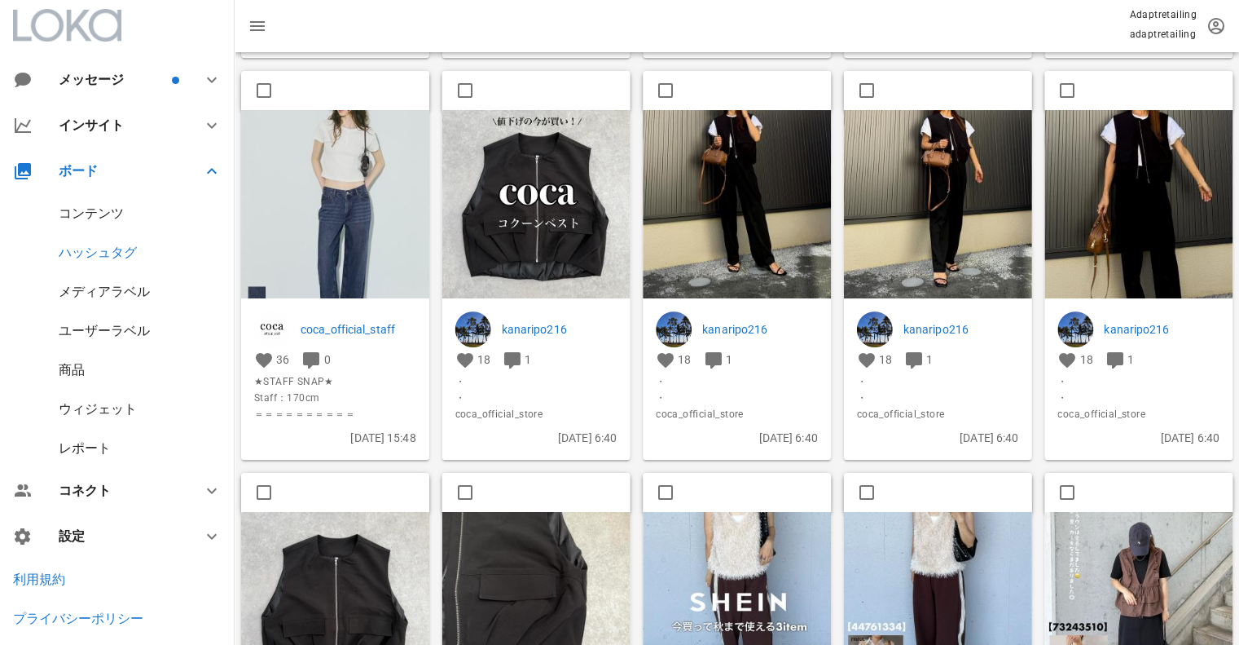
scroll to position [4462, 0]
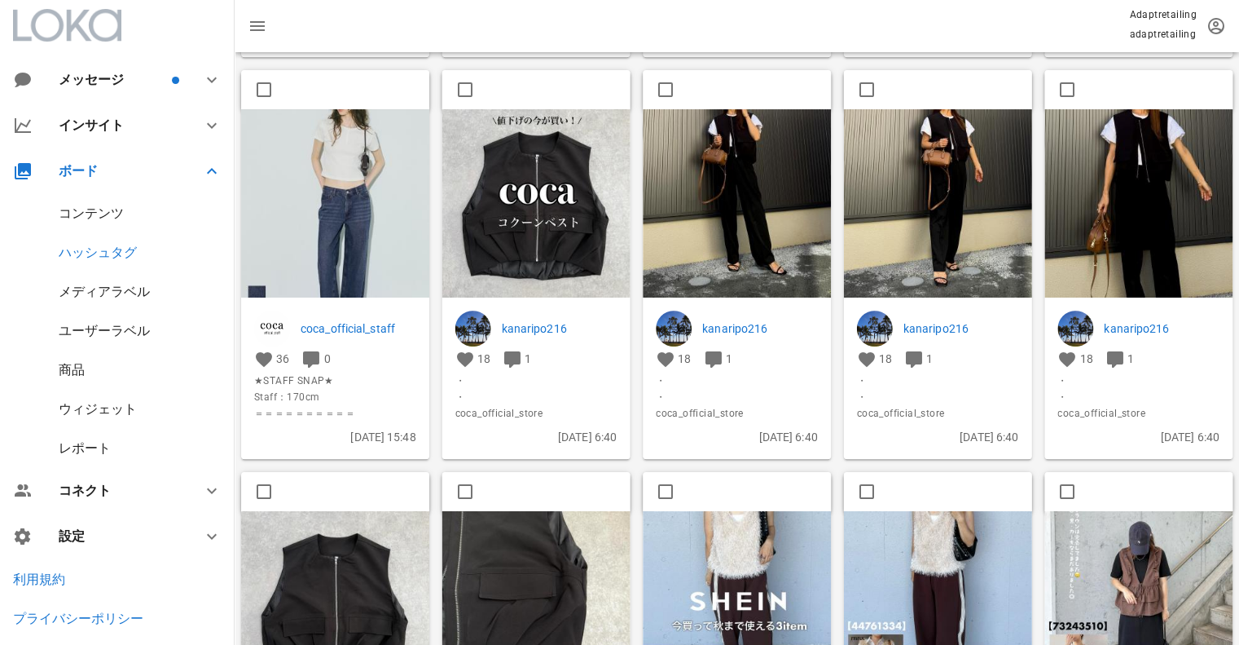
click at [739, 231] on img at bounding box center [737, 203] width 188 height 188
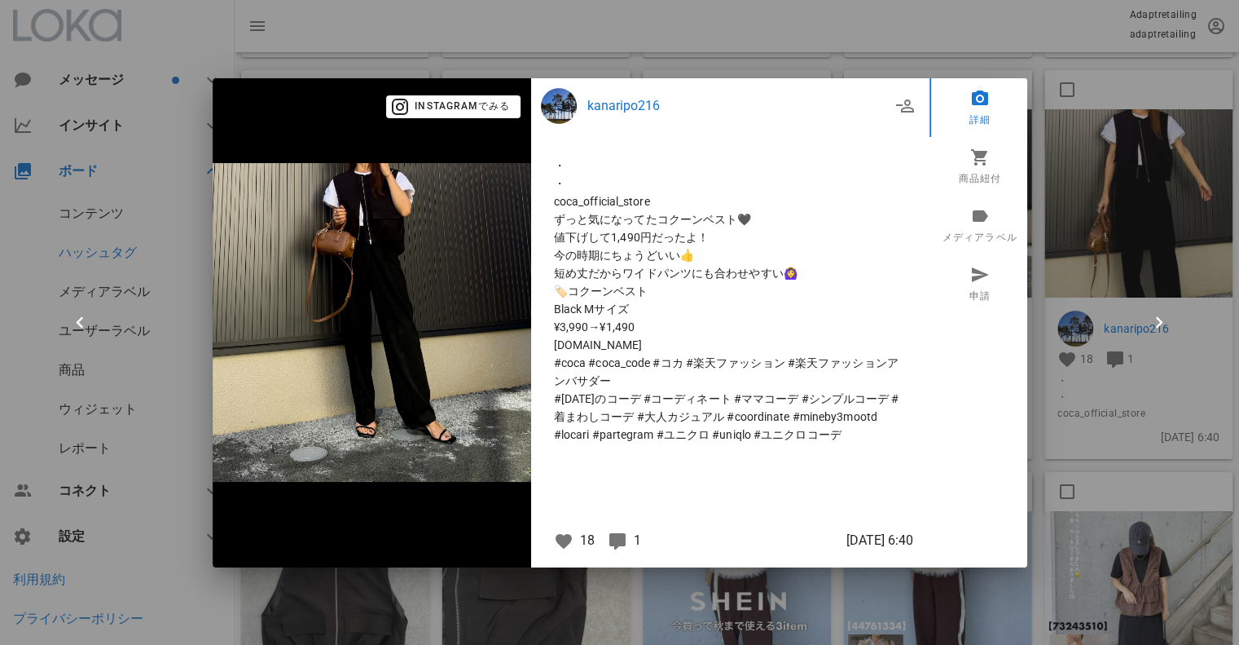
click at [1211, 142] on div at bounding box center [619, 322] width 1239 height 645
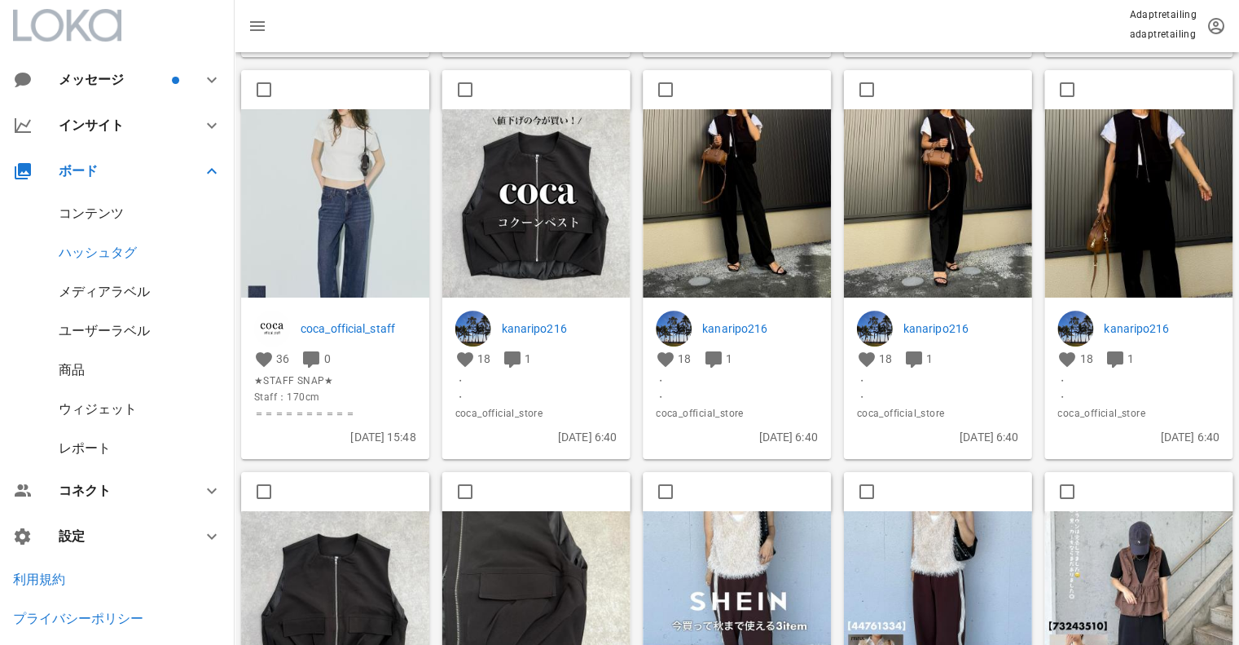
click at [980, 187] on img at bounding box center [938, 203] width 188 height 188
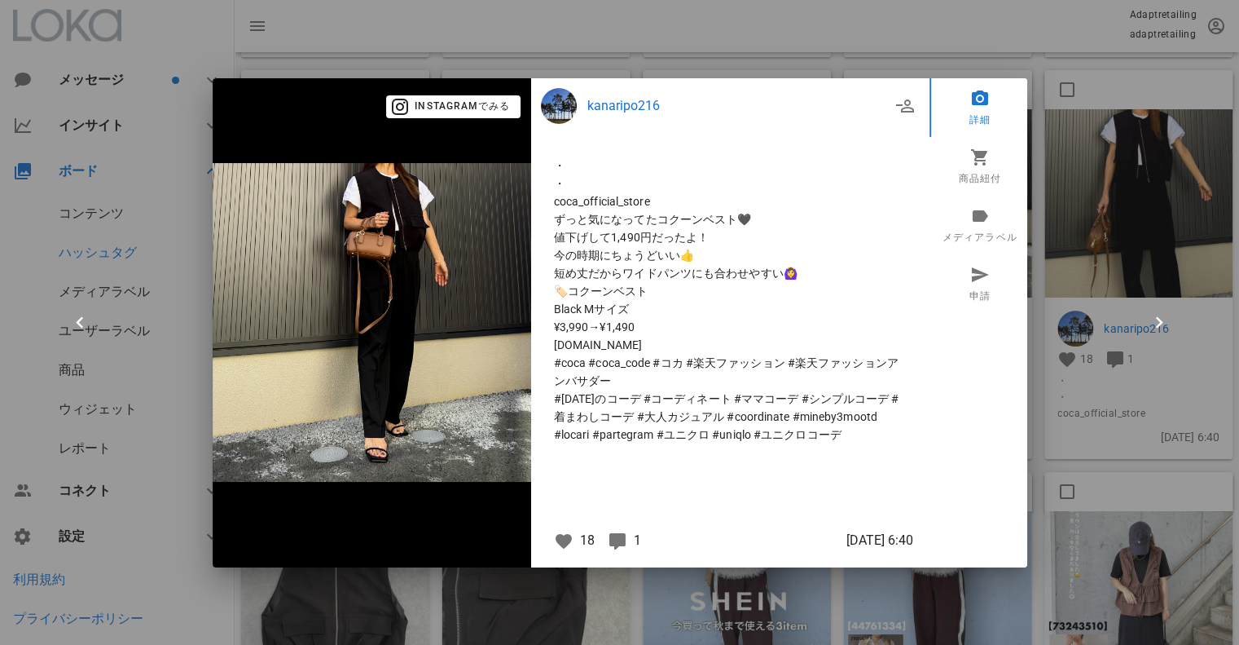
click at [1088, 192] on div at bounding box center [619, 322] width 1239 height 645
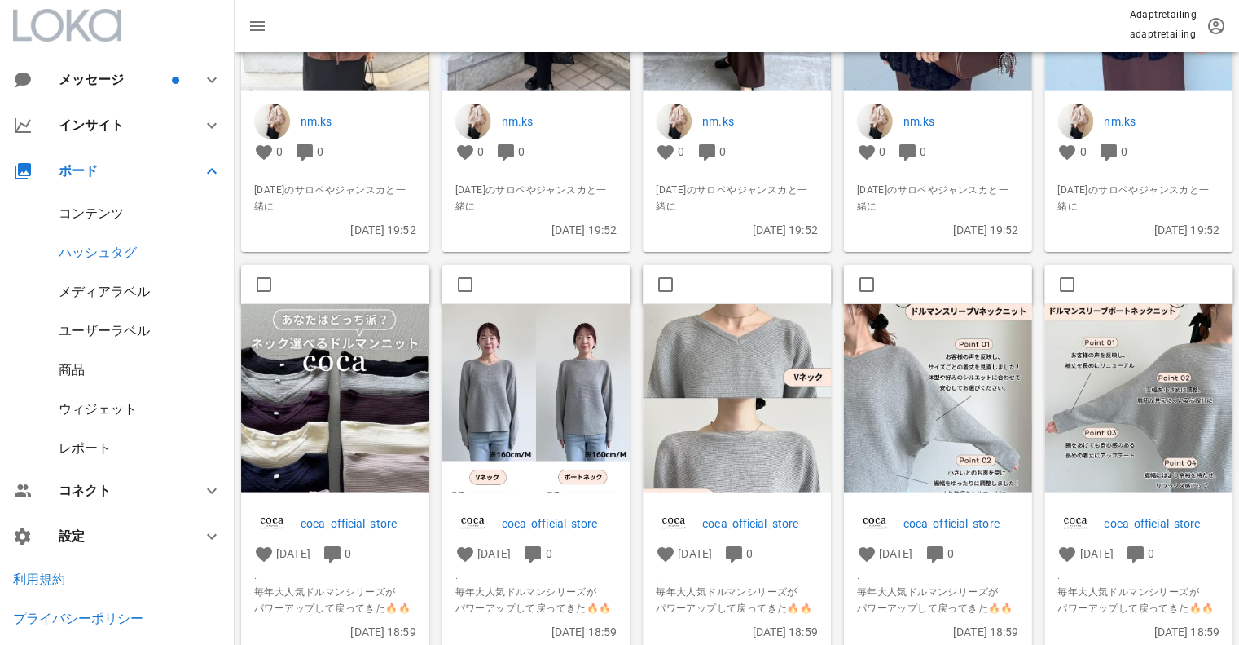
scroll to position [5877, 0]
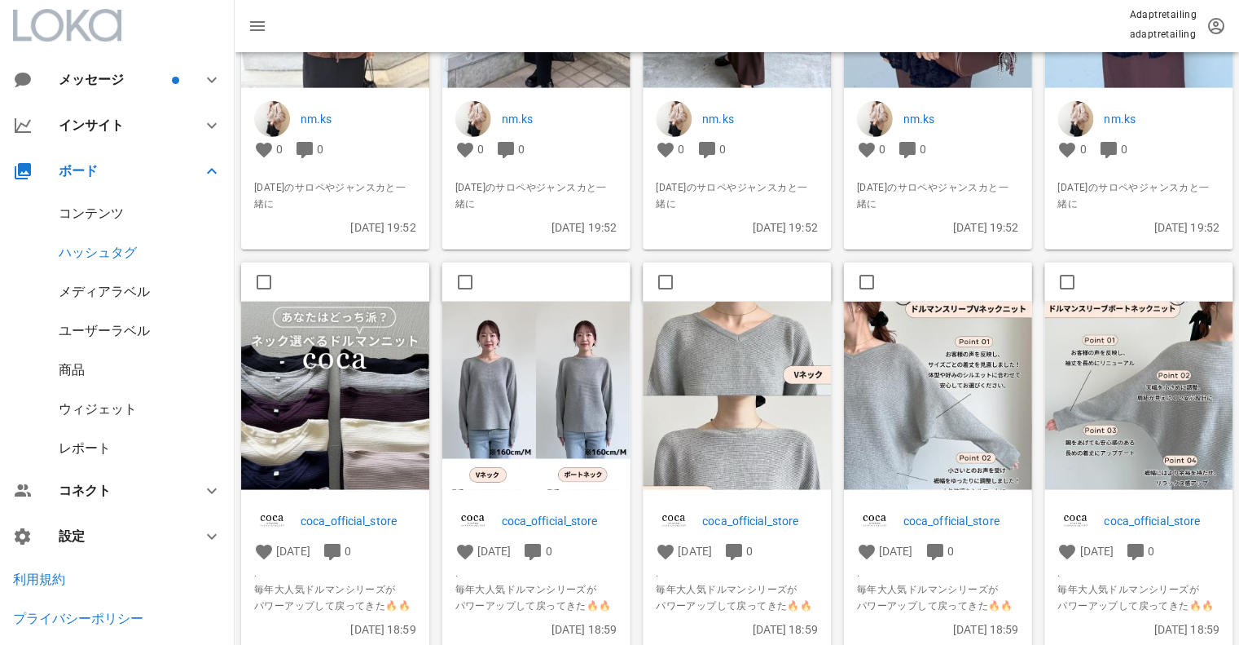
click at [1069, 368] on img at bounding box center [1139, 396] width 188 height 188
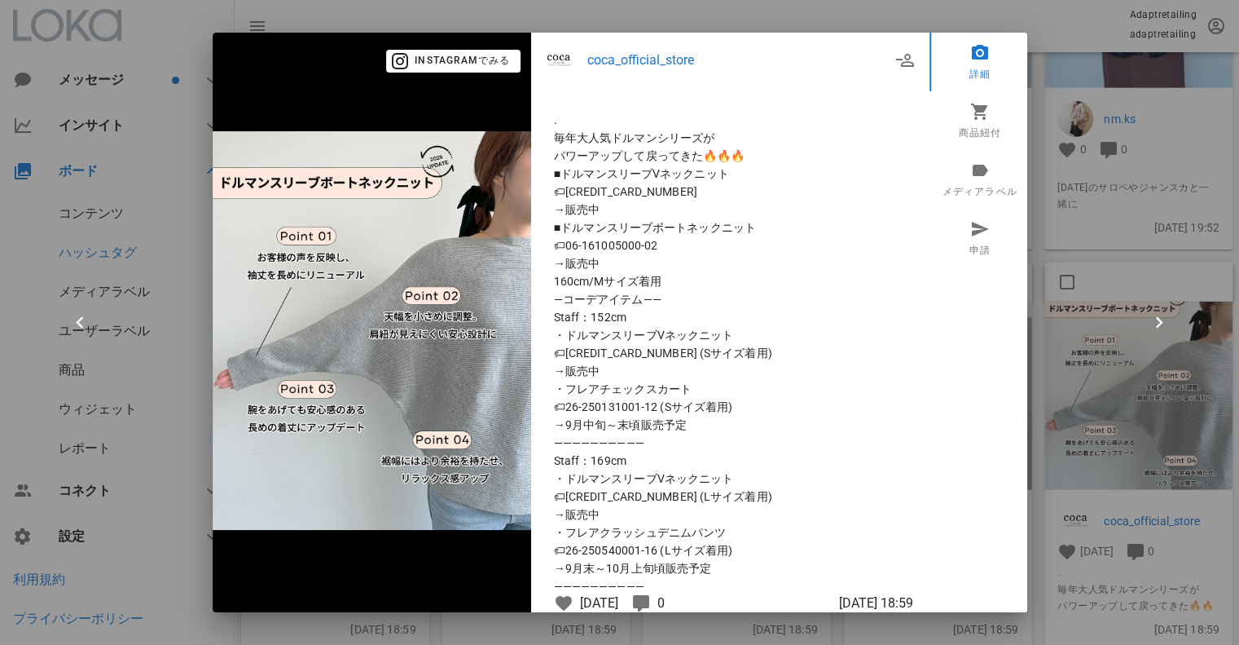
click at [1222, 232] on div at bounding box center [619, 322] width 1239 height 645
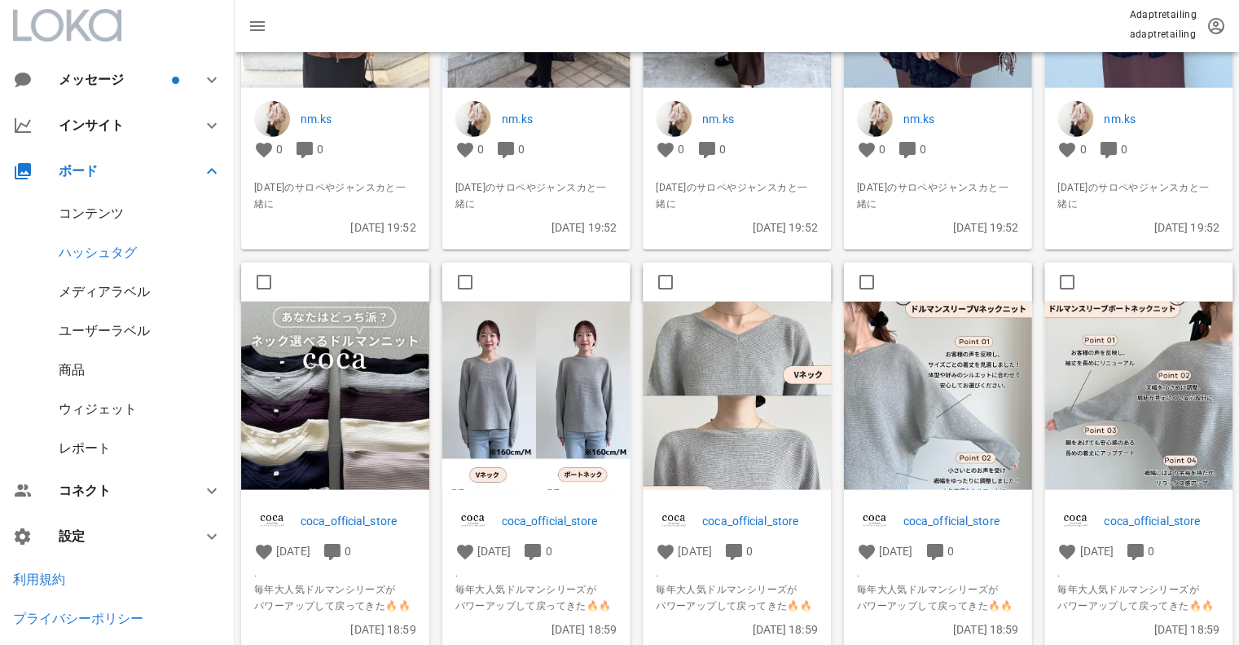
click at [919, 426] on img at bounding box center [938, 396] width 188 height 188
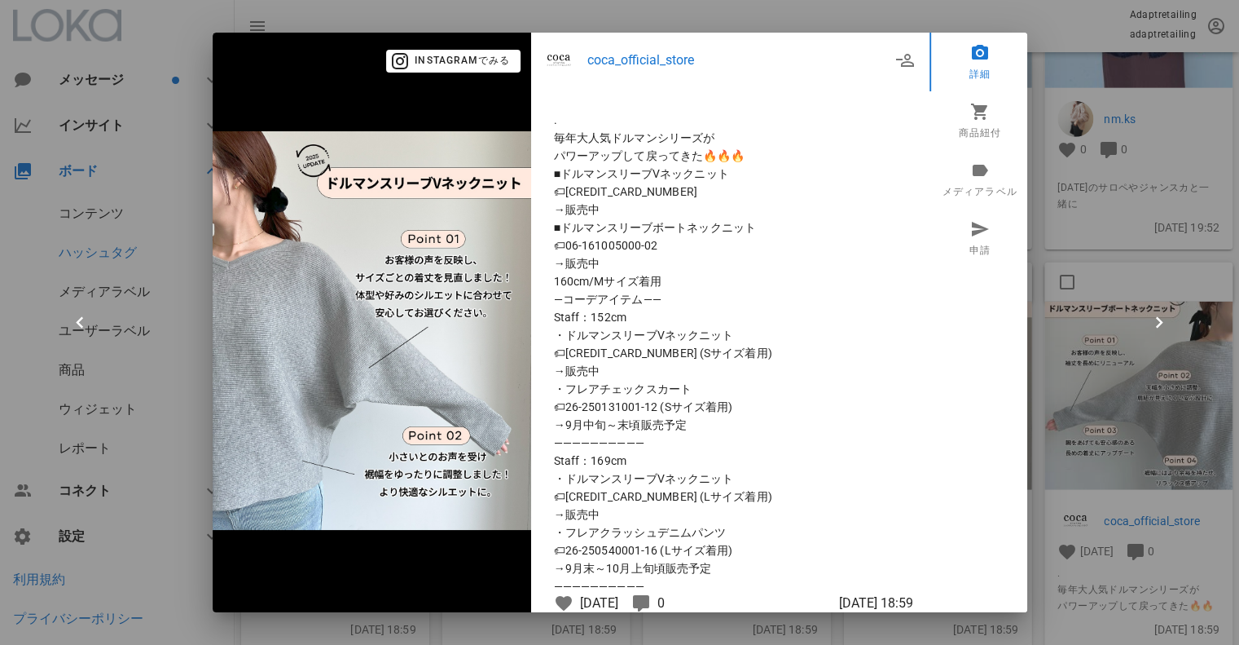
click at [1065, 316] on div at bounding box center [619, 322] width 1239 height 645
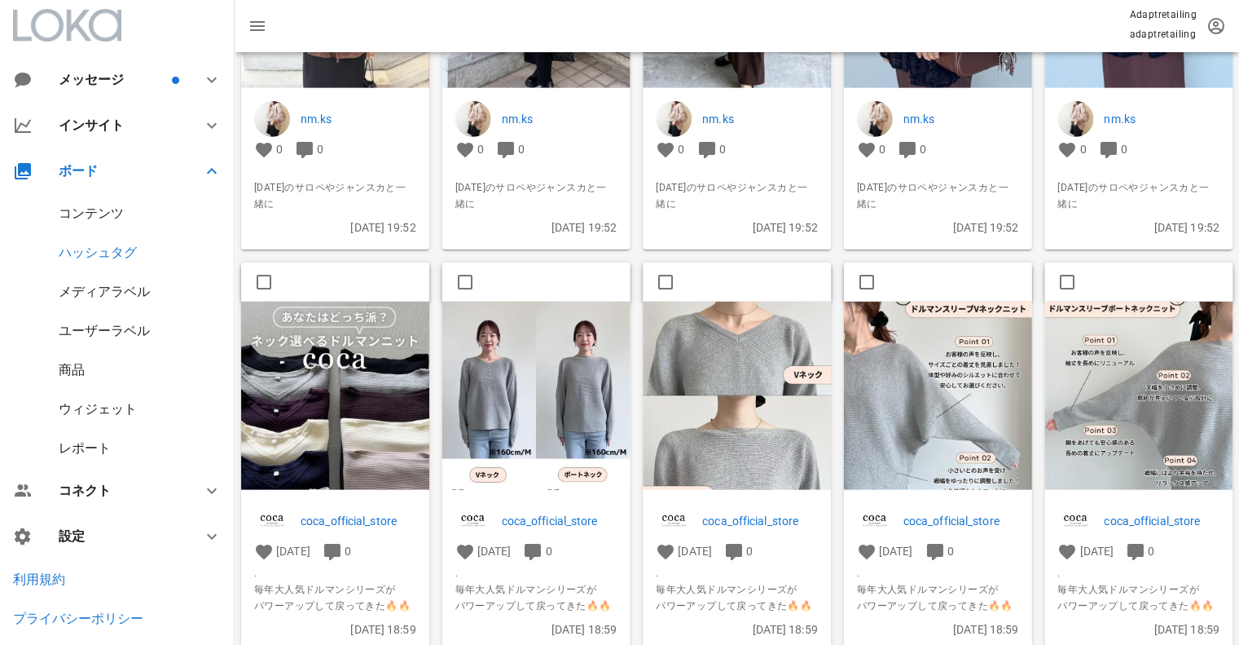
click at [749, 372] on img at bounding box center [737, 396] width 188 height 188
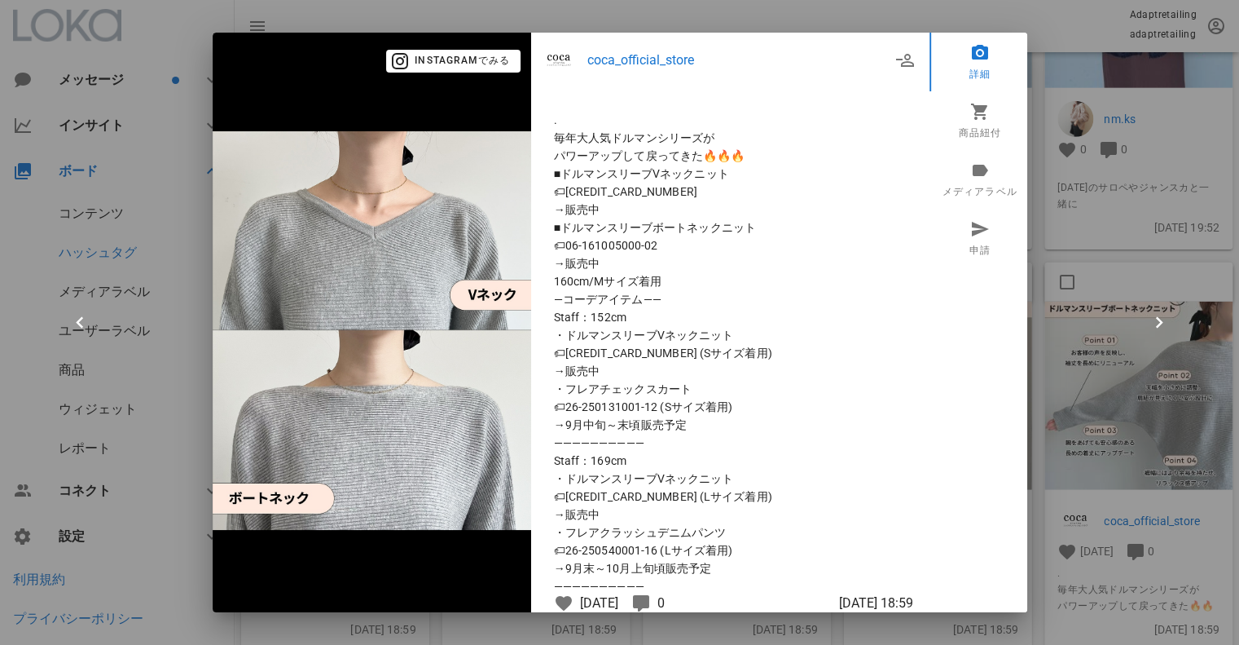
scroll to position [5313, 0]
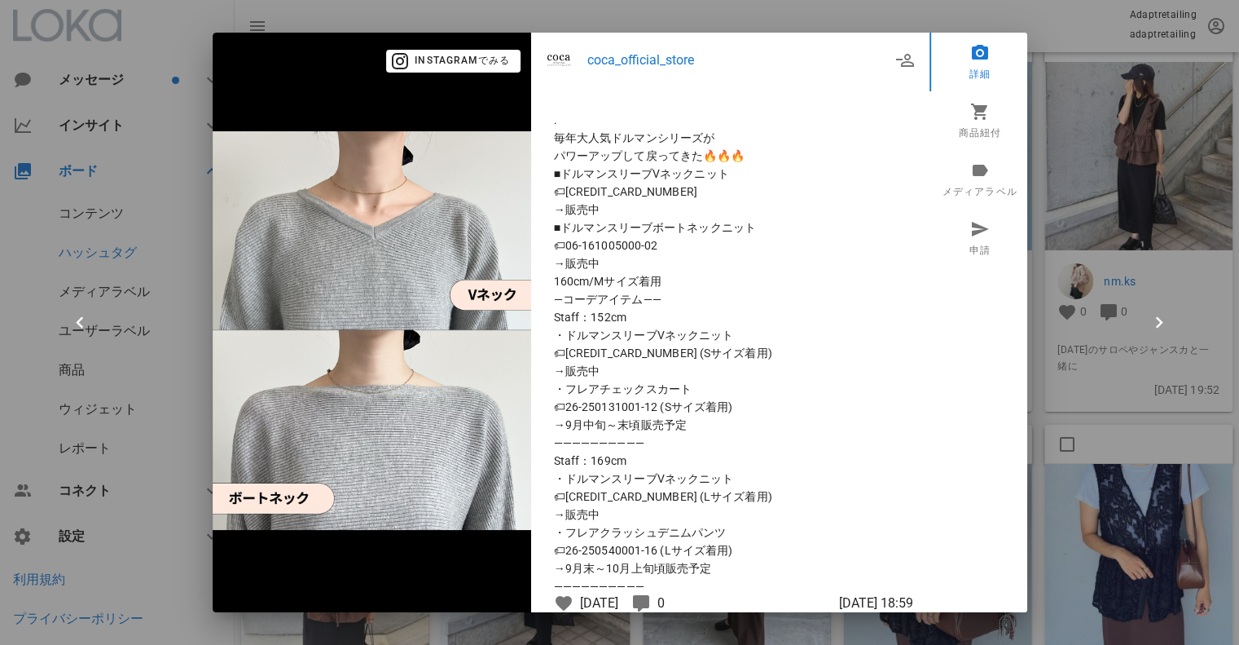
click at [1181, 276] on div at bounding box center [619, 322] width 1239 height 645
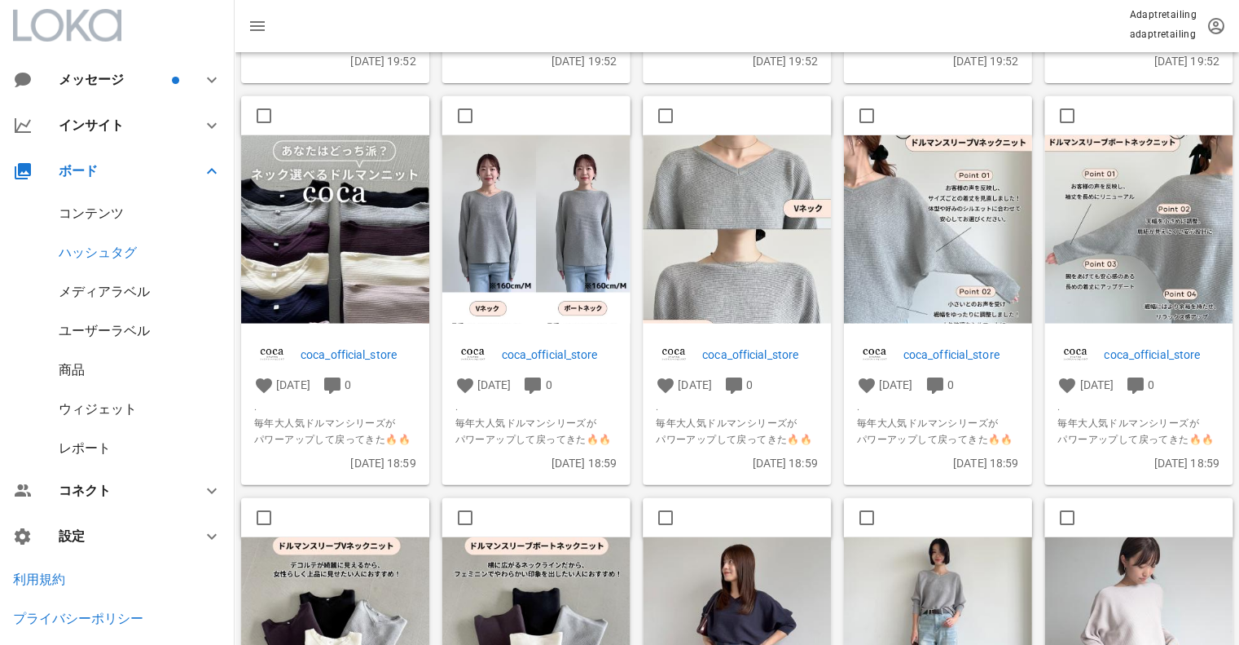
scroll to position [6044, 0]
click at [483, 223] on img at bounding box center [536, 251] width 188 height 235
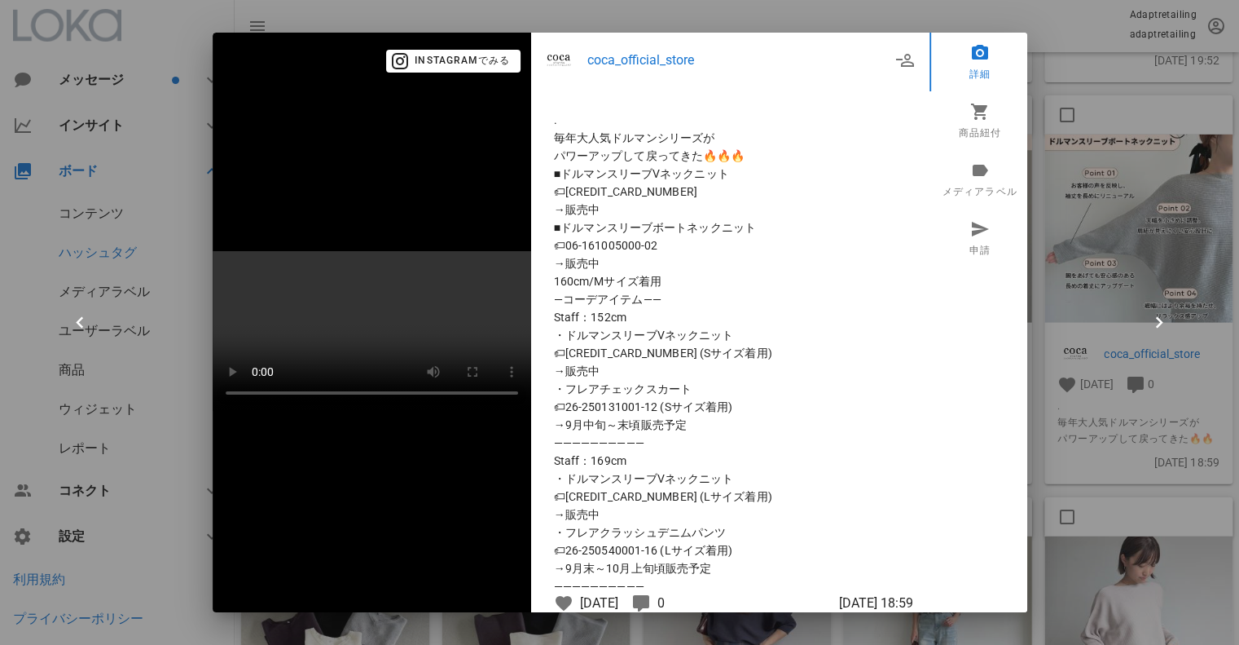
click at [1201, 247] on div at bounding box center [619, 322] width 1239 height 645
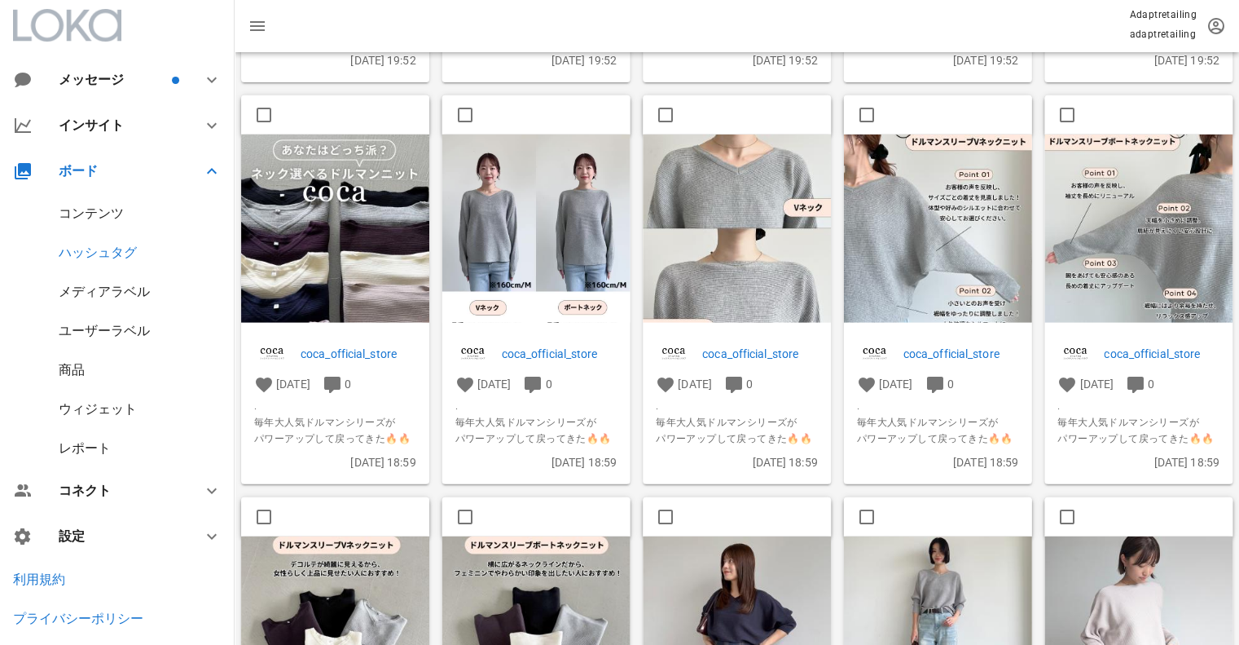
click at [409, 260] on img at bounding box center [335, 228] width 188 height 188
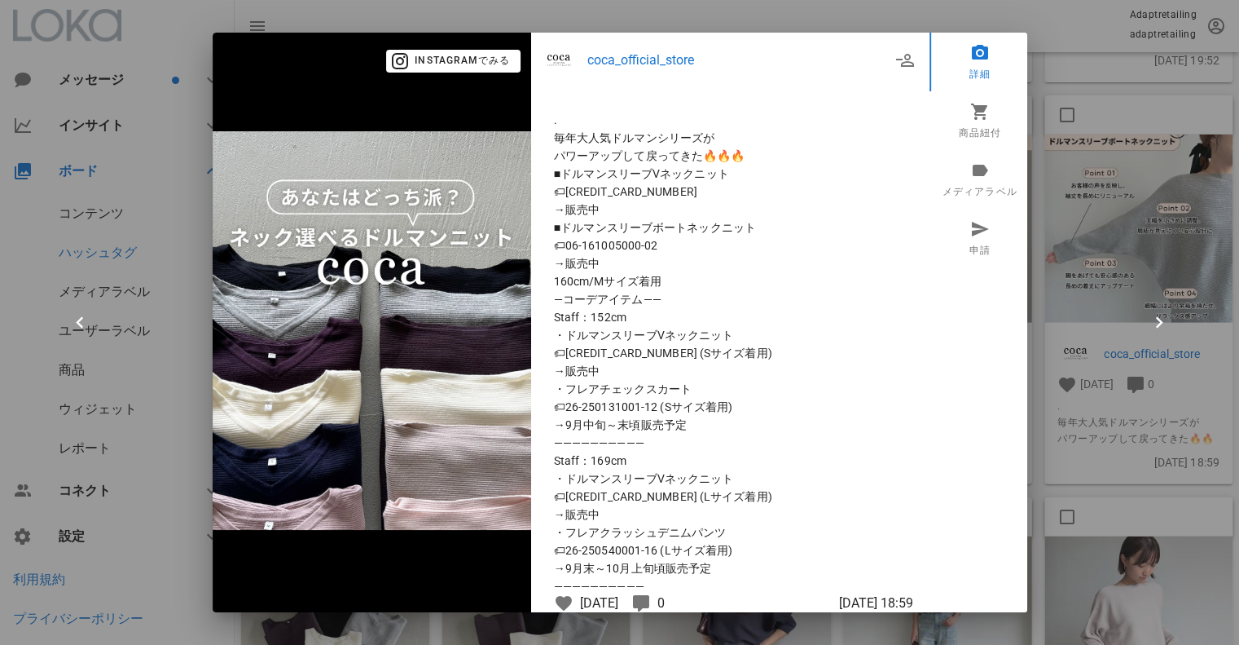
click at [1147, 195] on div at bounding box center [619, 322] width 1239 height 645
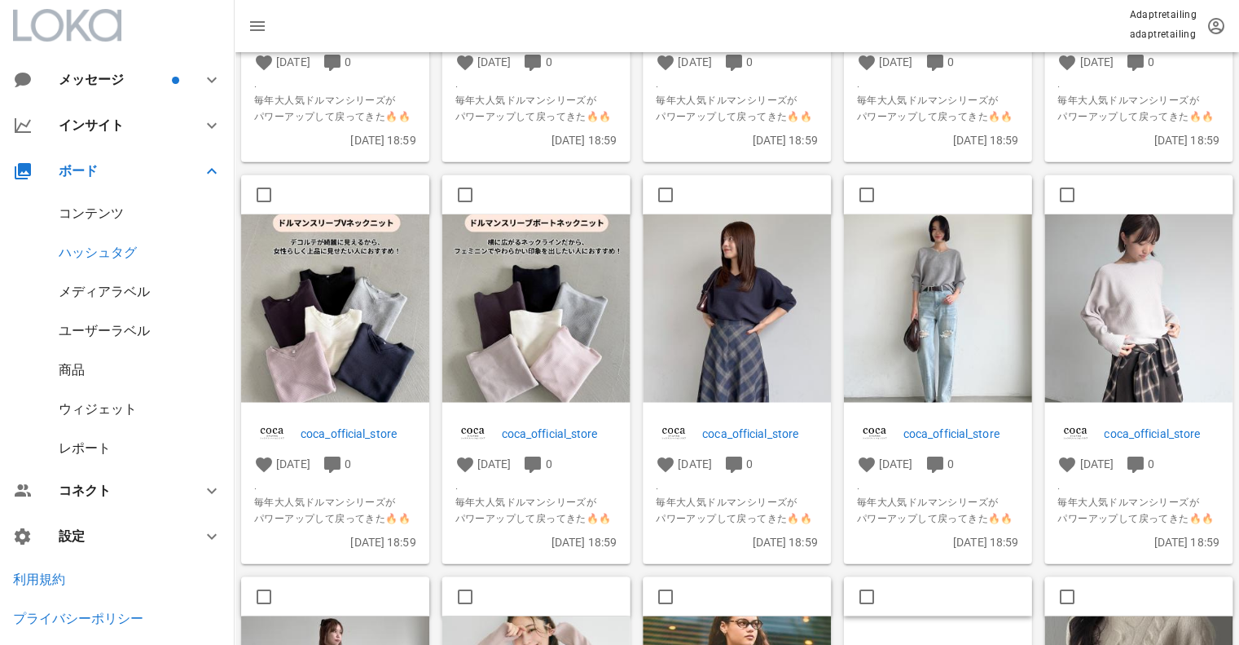
scroll to position [6376, 0]
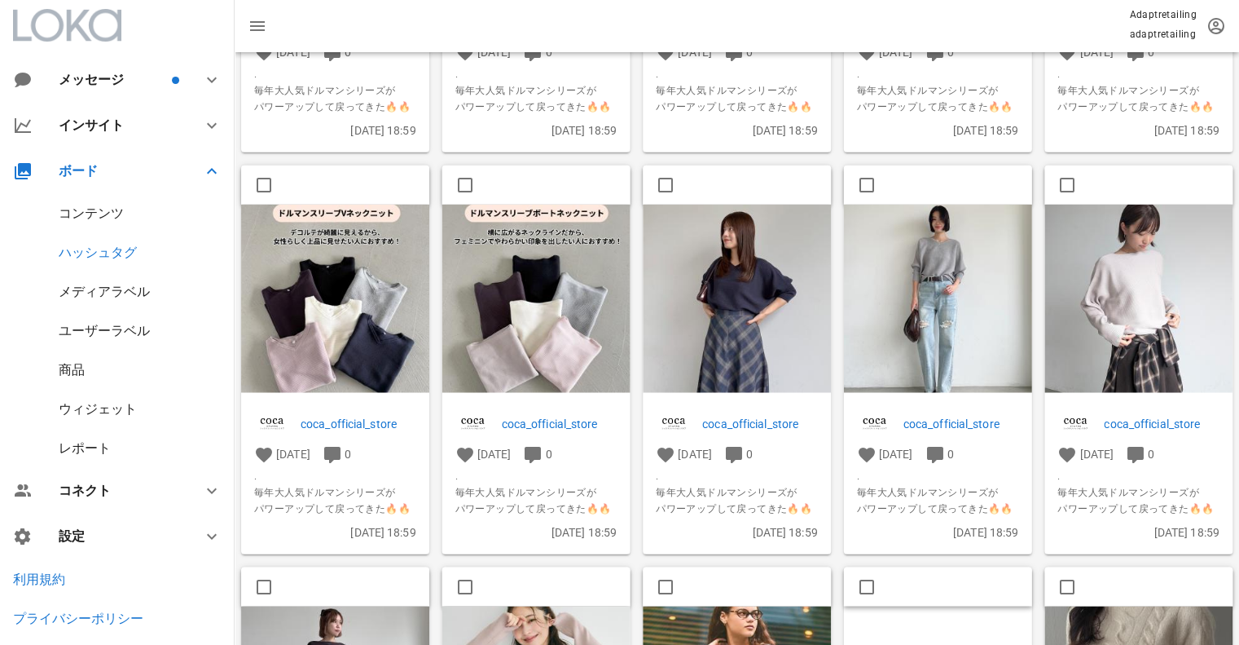
click at [561, 293] on img at bounding box center [536, 299] width 188 height 188
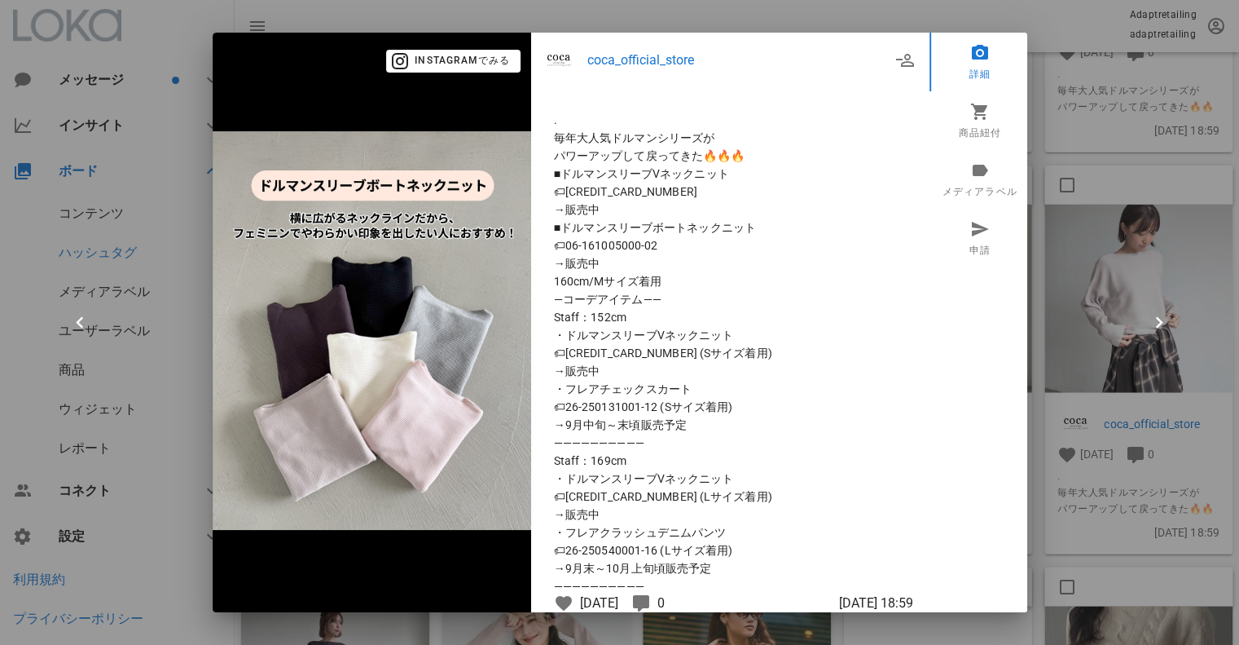
click at [1108, 138] on div at bounding box center [619, 322] width 1239 height 645
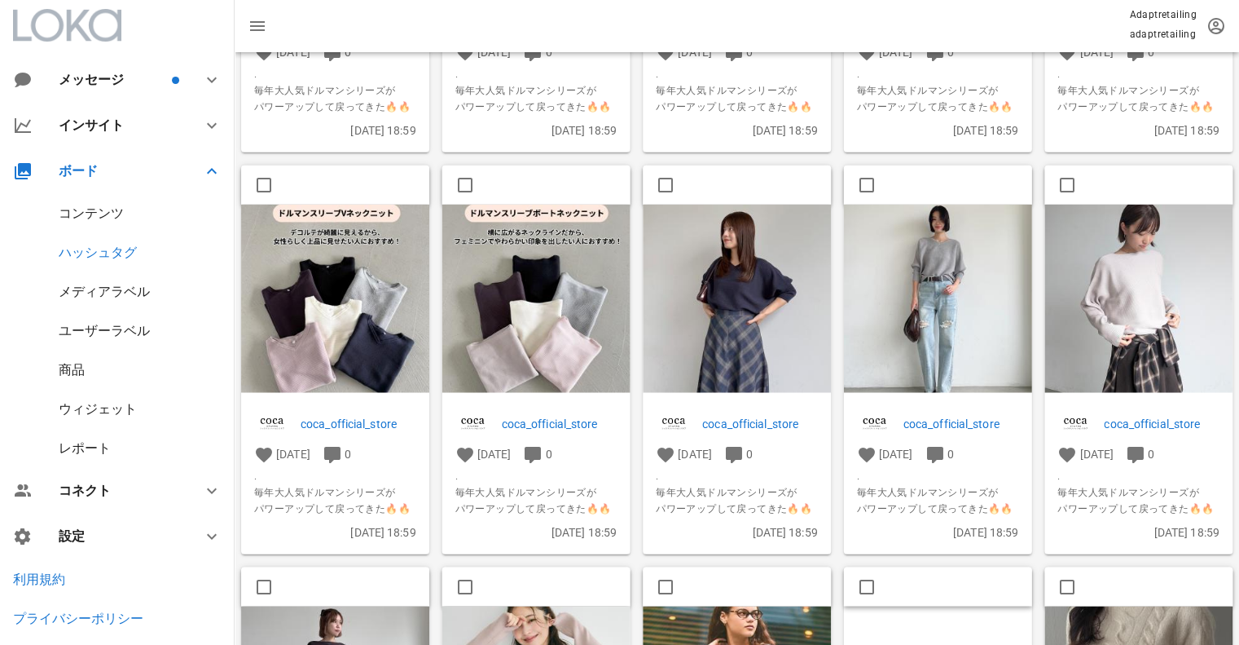
click at [336, 299] on img at bounding box center [335, 299] width 188 height 188
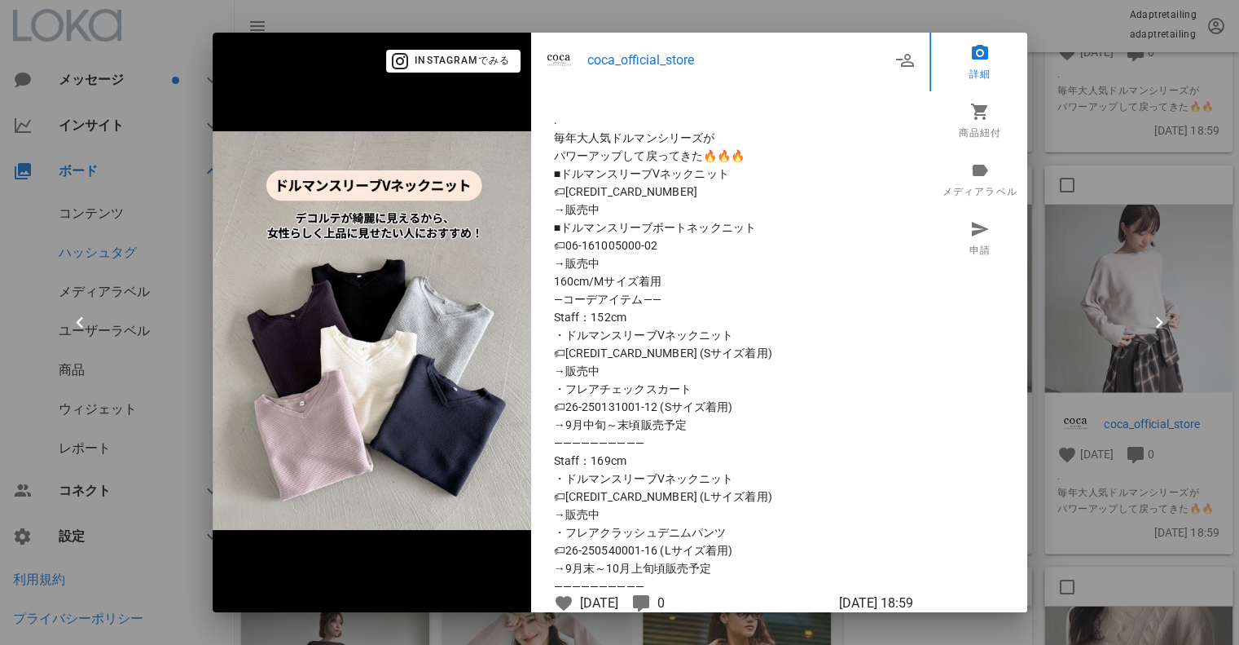
click at [1059, 34] on div at bounding box center [619, 322] width 1239 height 645
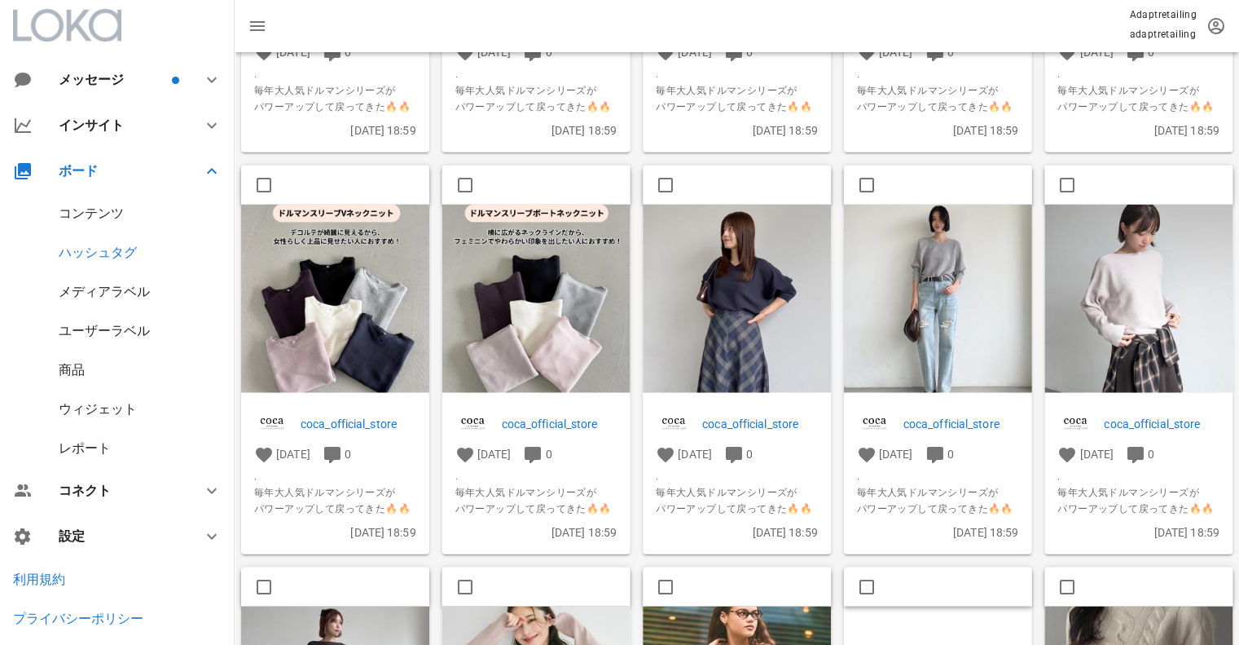
click at [808, 284] on img at bounding box center [737, 299] width 188 height 188
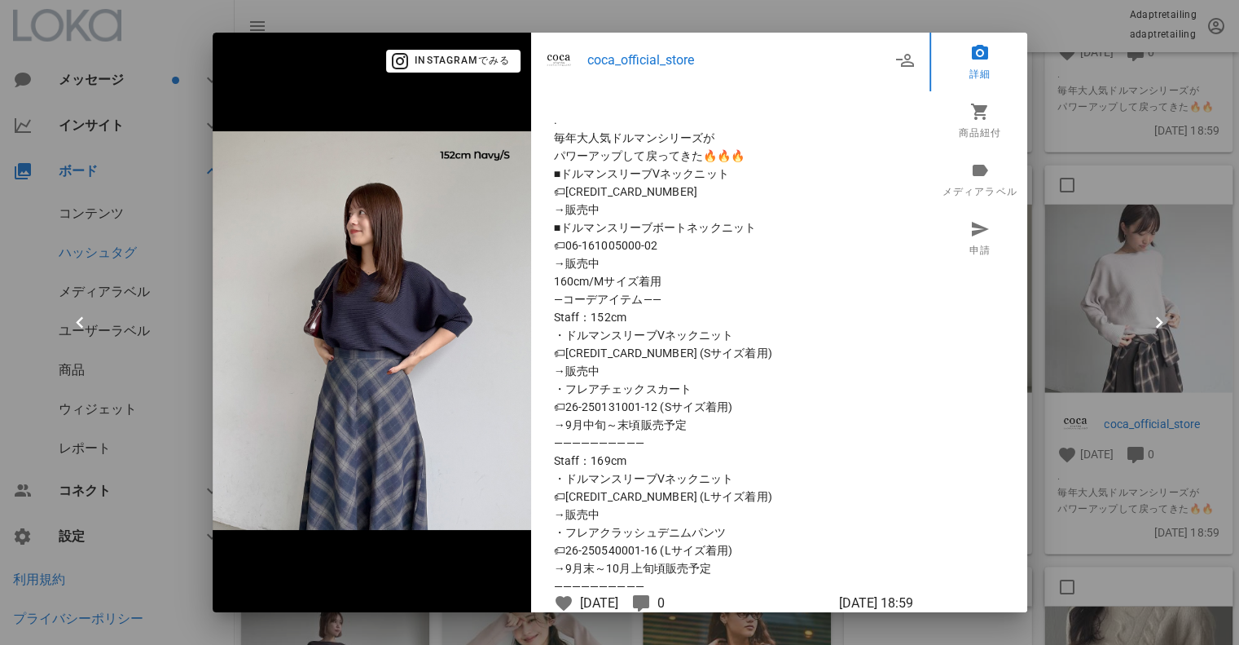
click at [1169, 219] on div at bounding box center [619, 322] width 1239 height 645
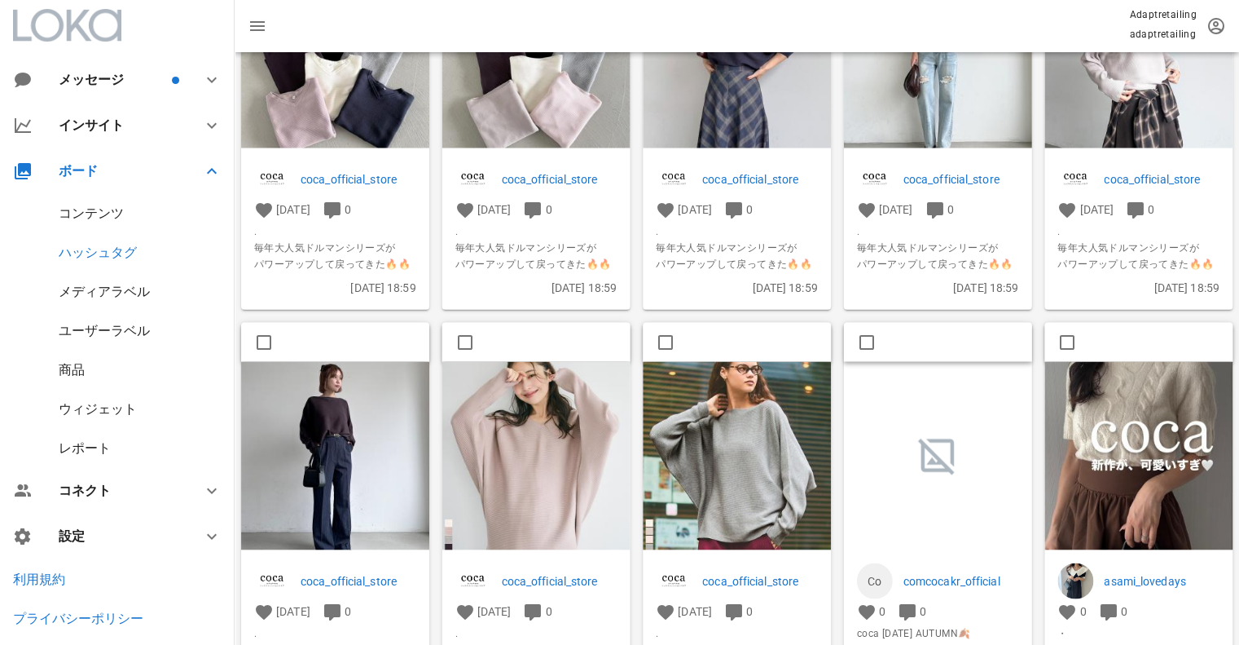
scroll to position [6702, 0]
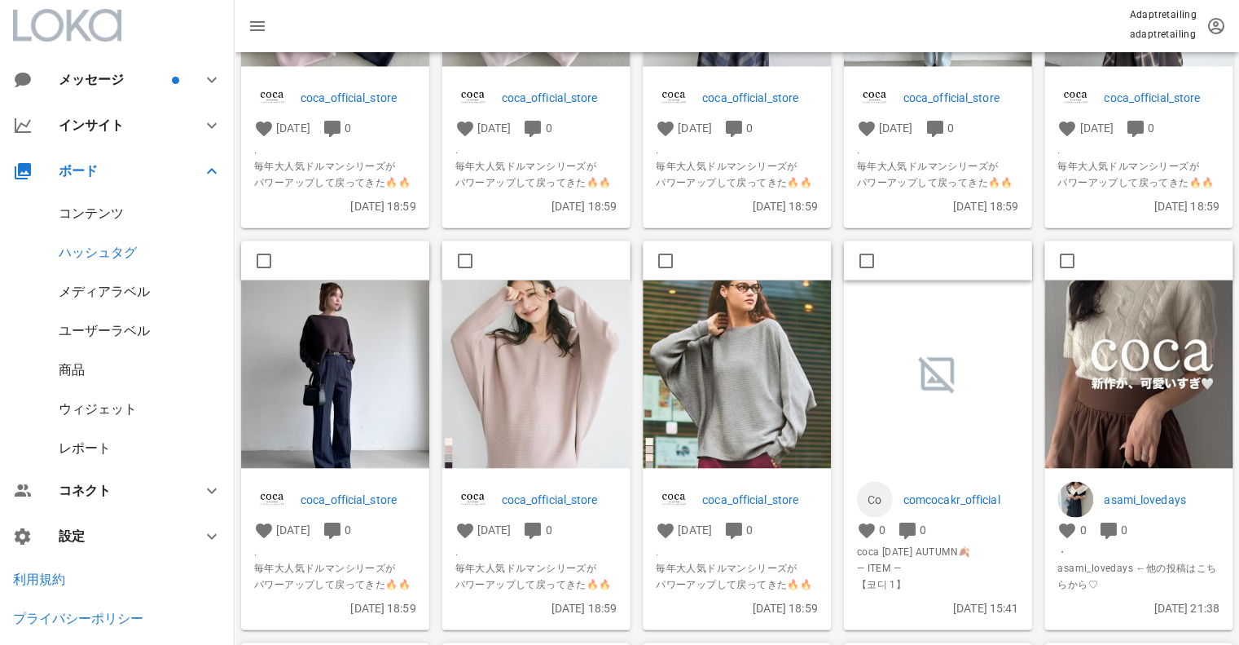
click at [117, 214] on div "コンテンツ" at bounding box center [91, 212] width 65 height 15
